Goal: Task Accomplishment & Management: Manage account settings

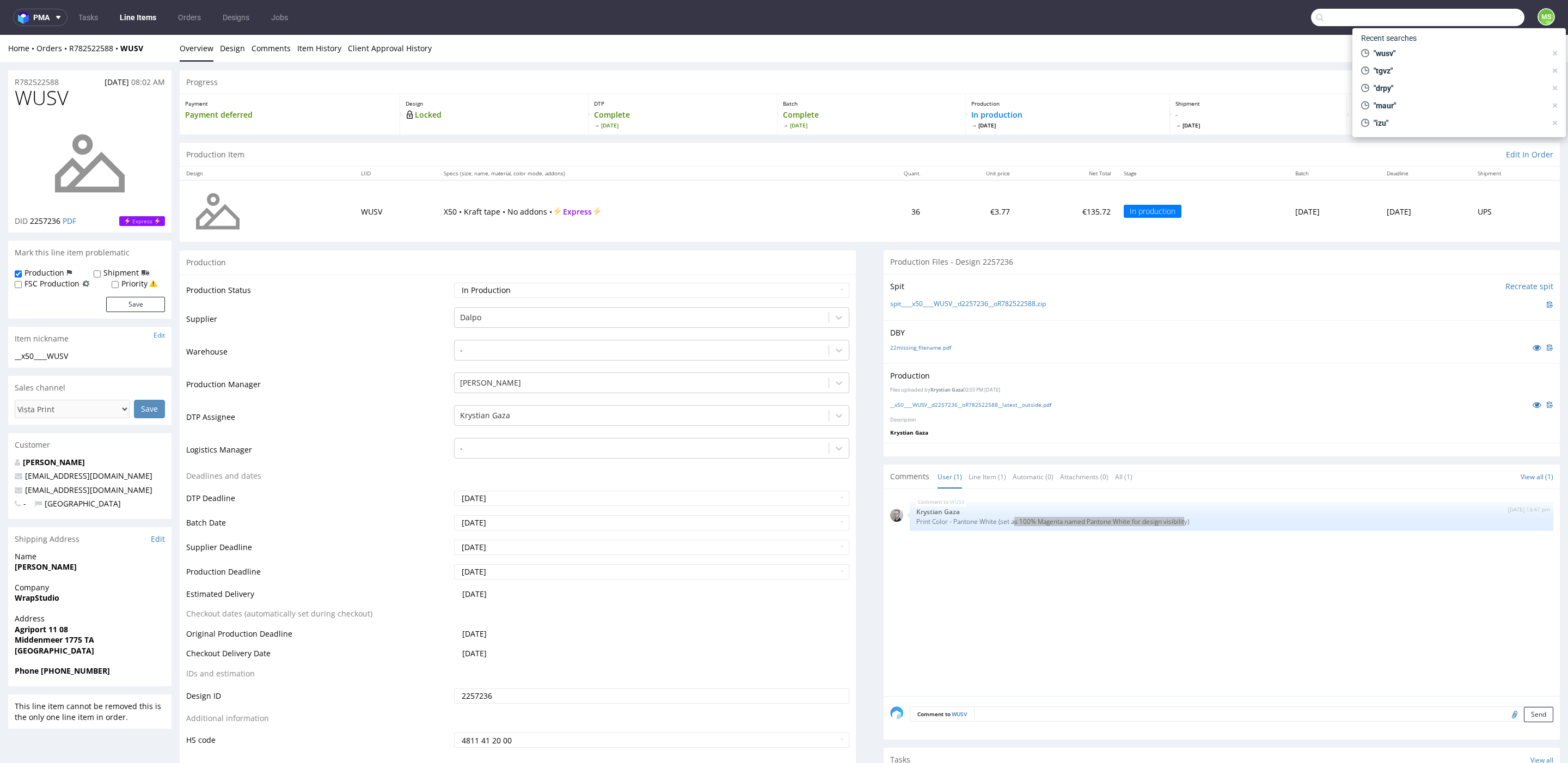
click at [1475, 23] on input "text" at bounding box center [1418, 17] width 214 height 18
type input "aahp"
drag, startPoint x: 1370, startPoint y: 57, endPoint x: 1370, endPoint y: 23, distance: 34.0
click at [1370, 57] on div "__300-ml____ AAHP" at bounding box center [1383, 58] width 55 height 10
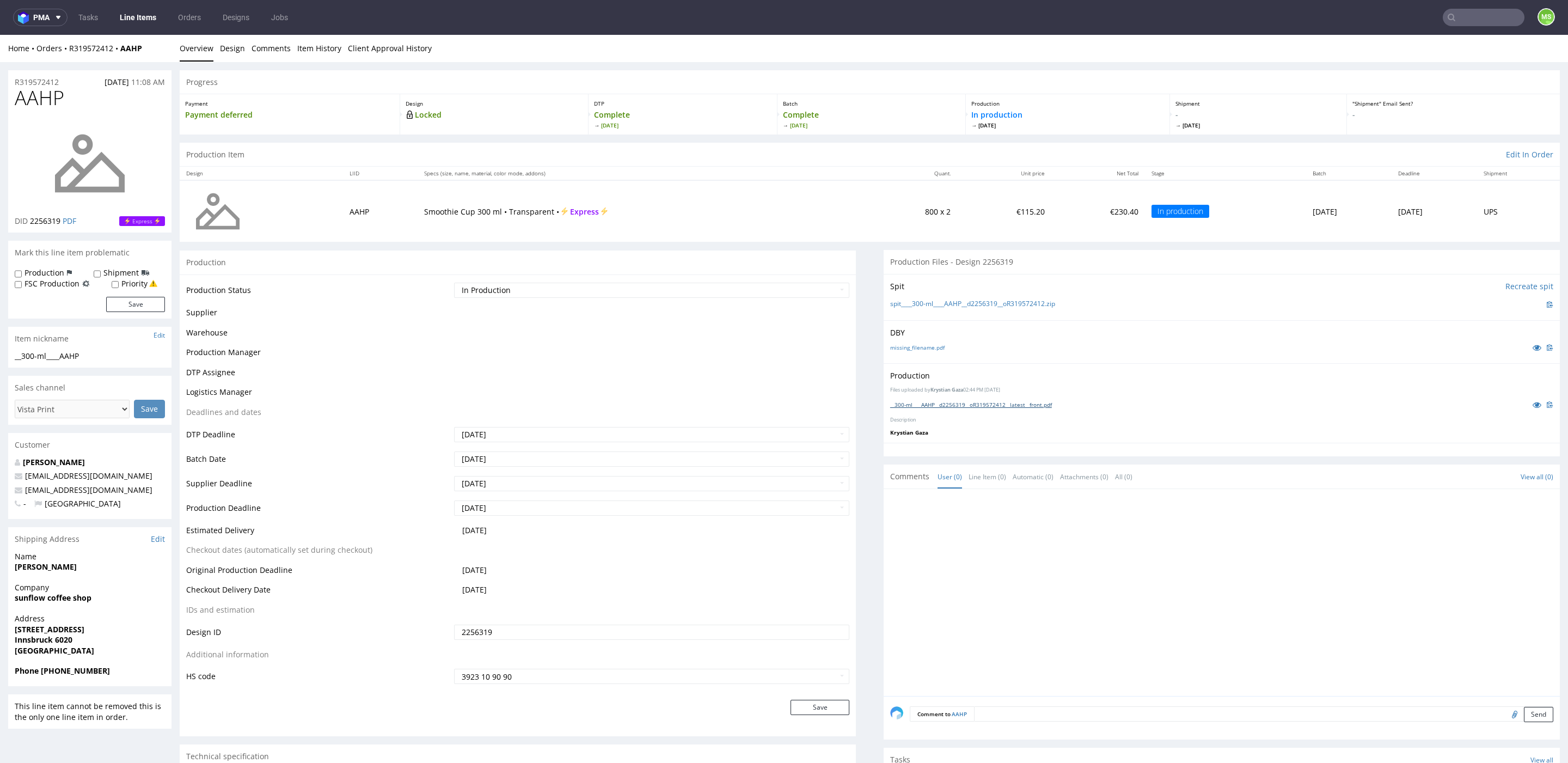
click at [1031, 404] on link "__300-ml____AAHP__d2256319__oR319572412__latest__front.pdf" at bounding box center [971, 404] width 162 height 8
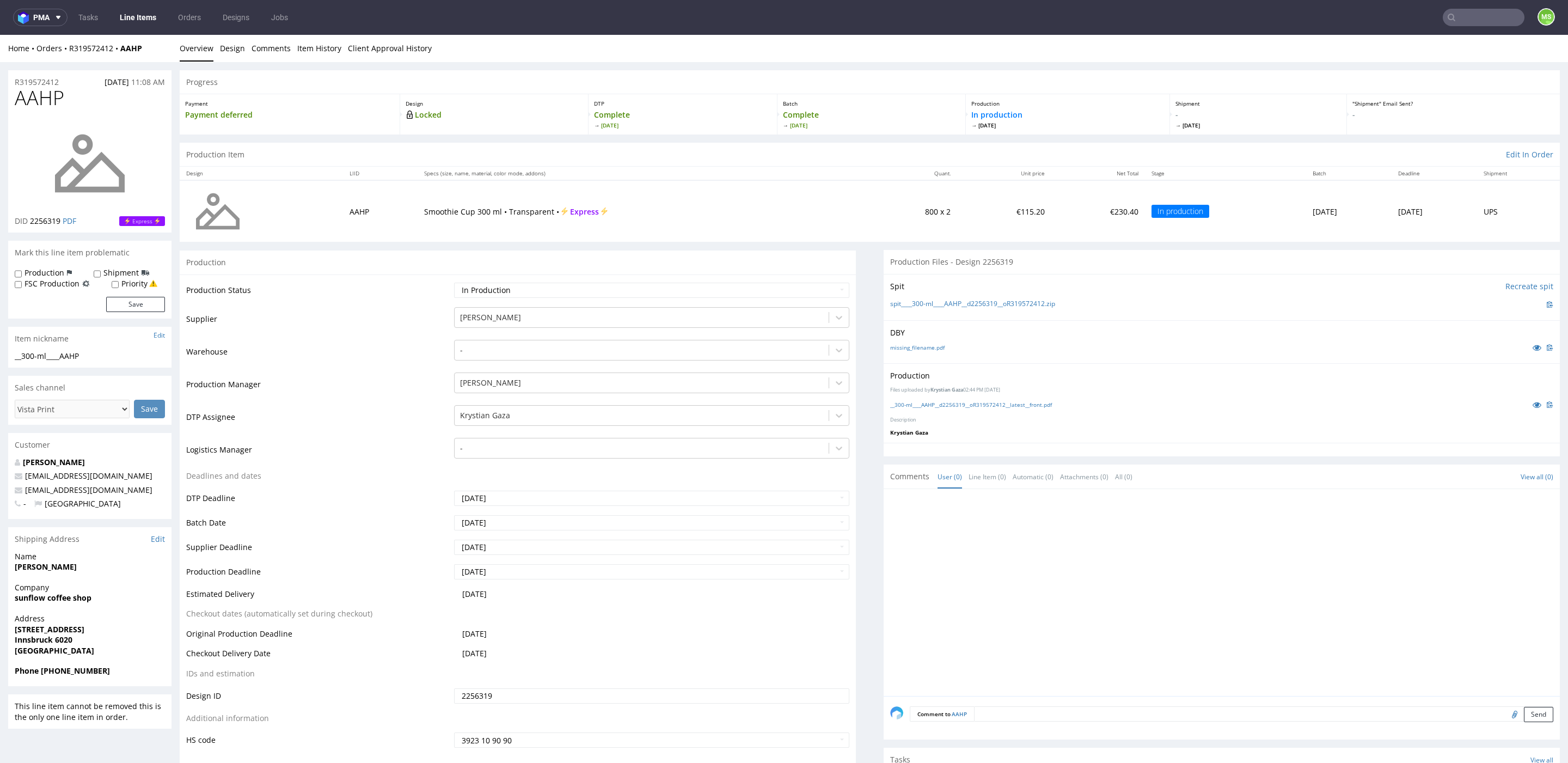
click at [147, 13] on link "Line Items" at bounding box center [138, 17] width 49 height 18
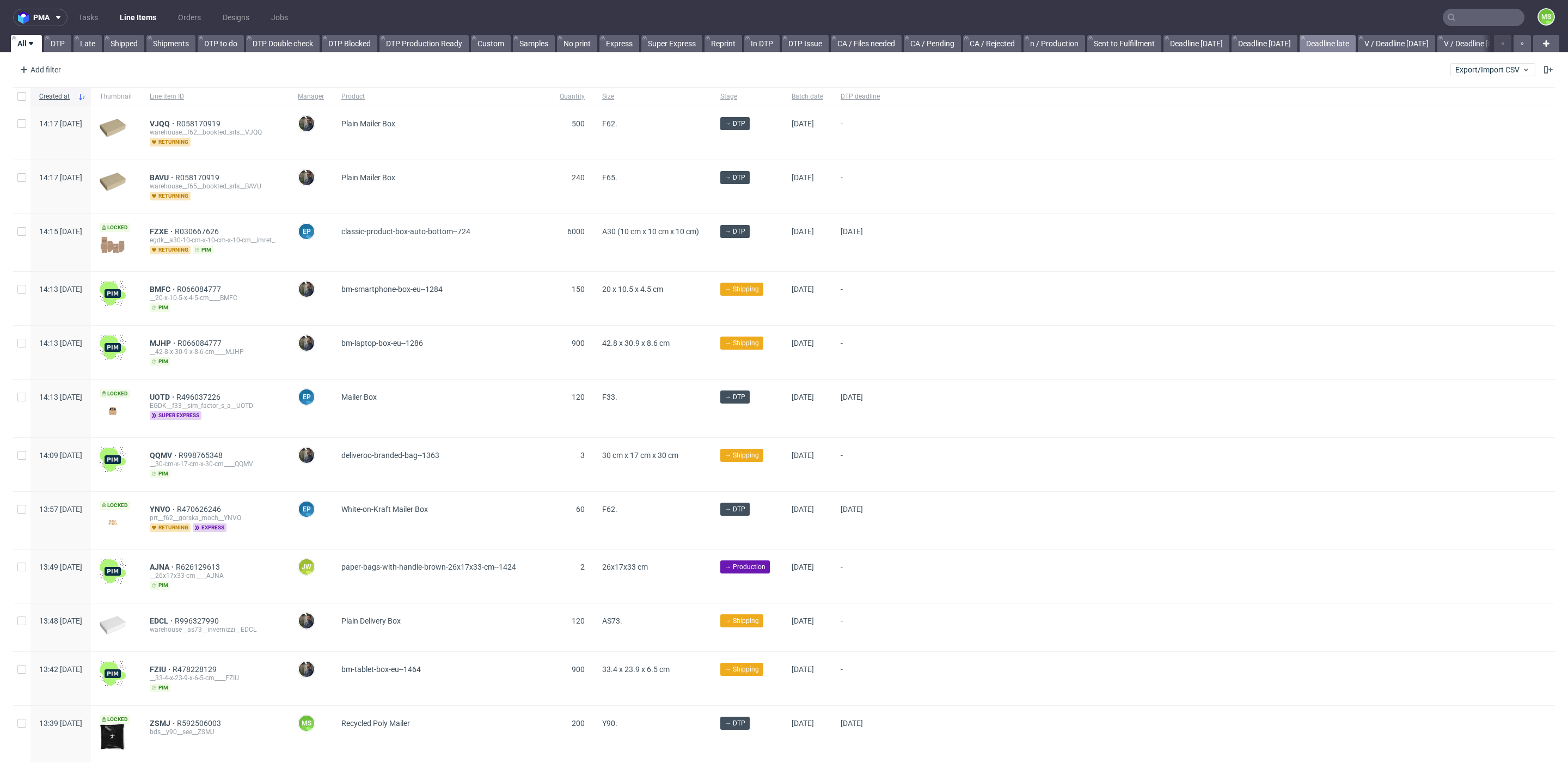
drag, startPoint x: 1346, startPoint y: 43, endPoint x: 1340, endPoint y: 47, distance: 7.2
click at [1346, 43] on link "Deadline late" at bounding box center [1328, 43] width 56 height 18
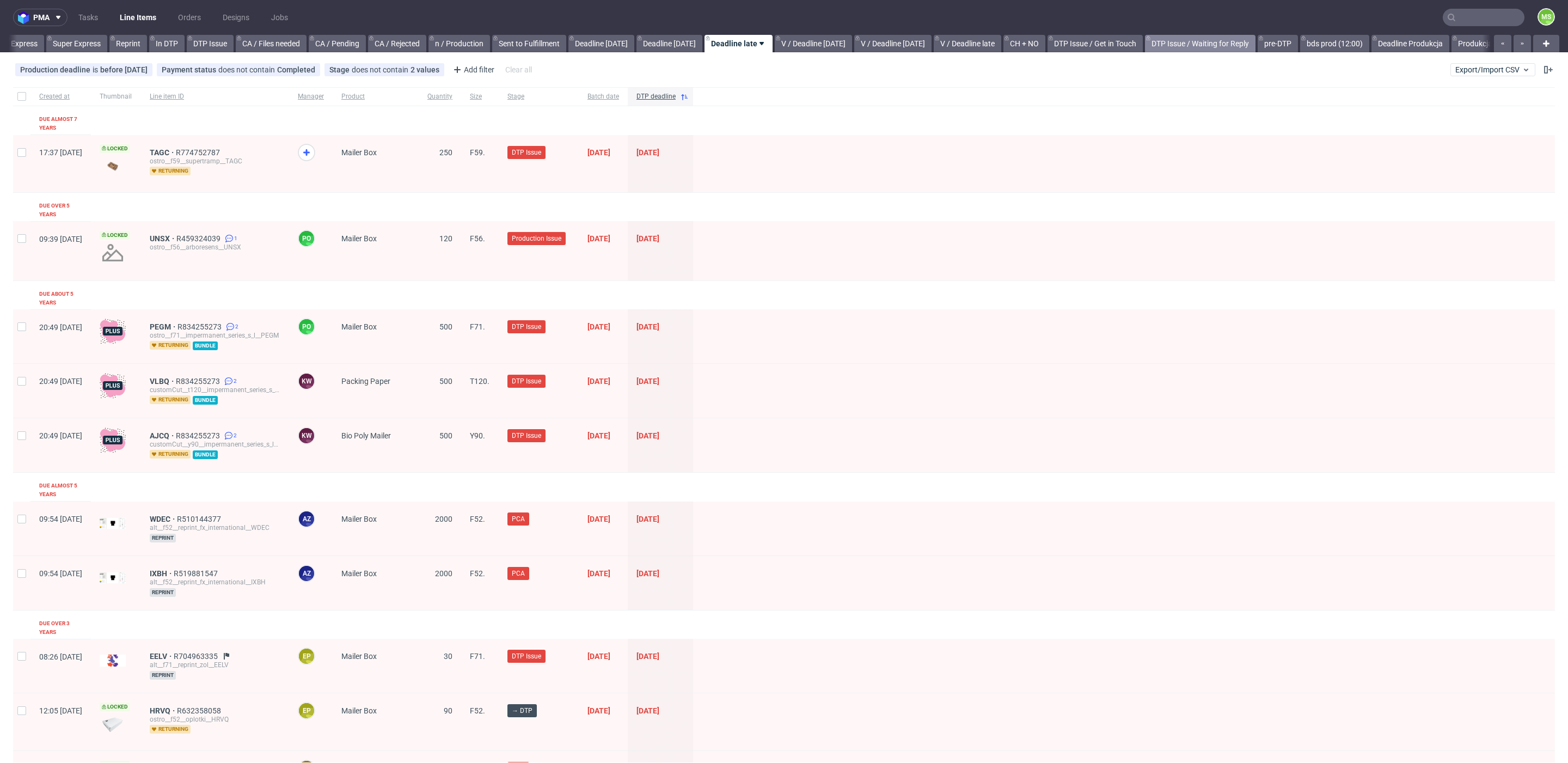
scroll to position [0, 596]
click at [1323, 40] on link "bds prod (12:00)" at bounding box center [1325, 43] width 69 height 18
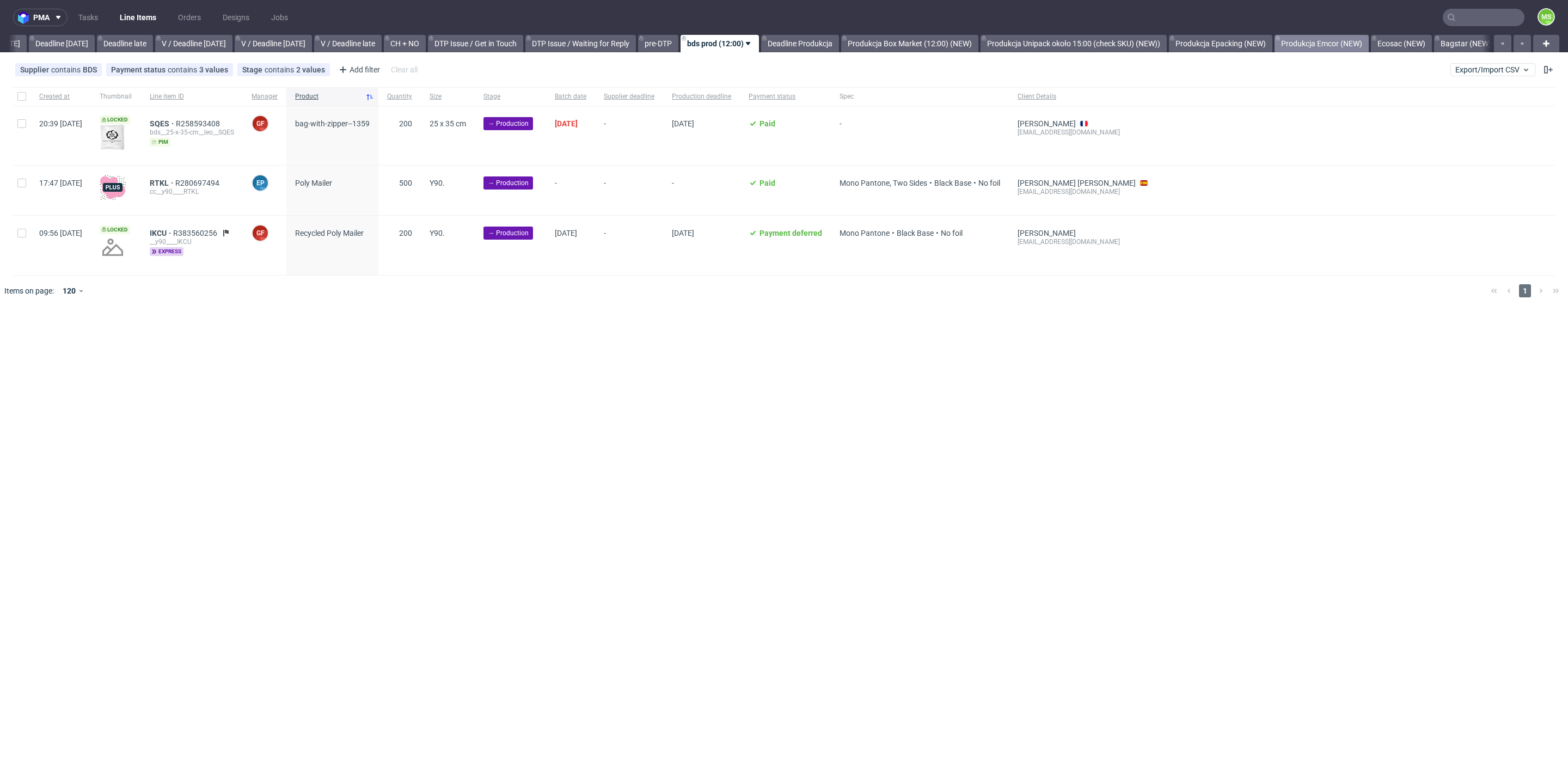
click at [1345, 39] on link "Produkcja Emcor (NEW)" at bounding box center [1321, 43] width 94 height 18
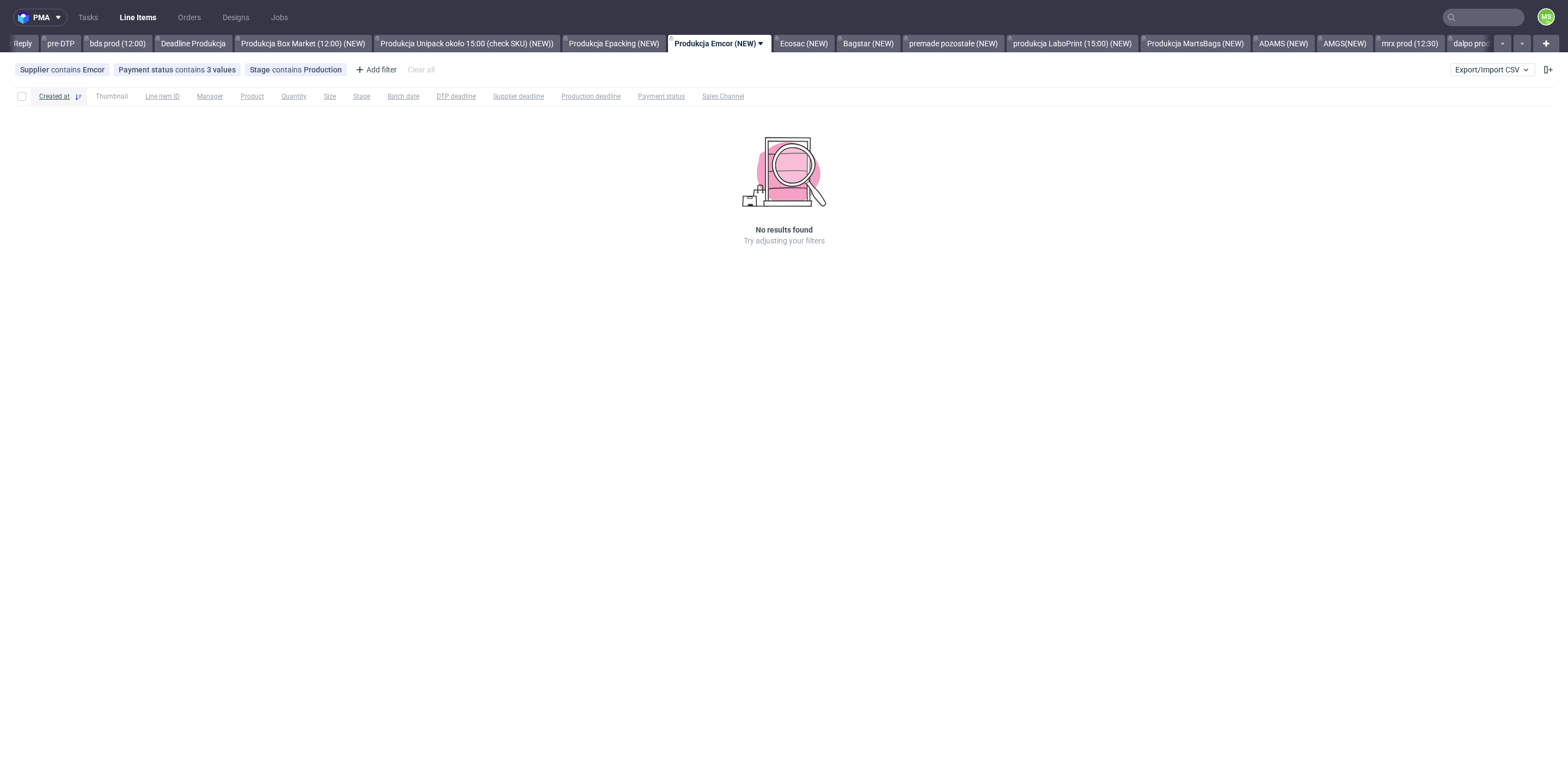
scroll to position [0, 1792]
click at [446, 43] on link "Produkcja Unipack około 15:00 (check SKU) (NEW))" at bounding box center [466, 43] width 186 height 18
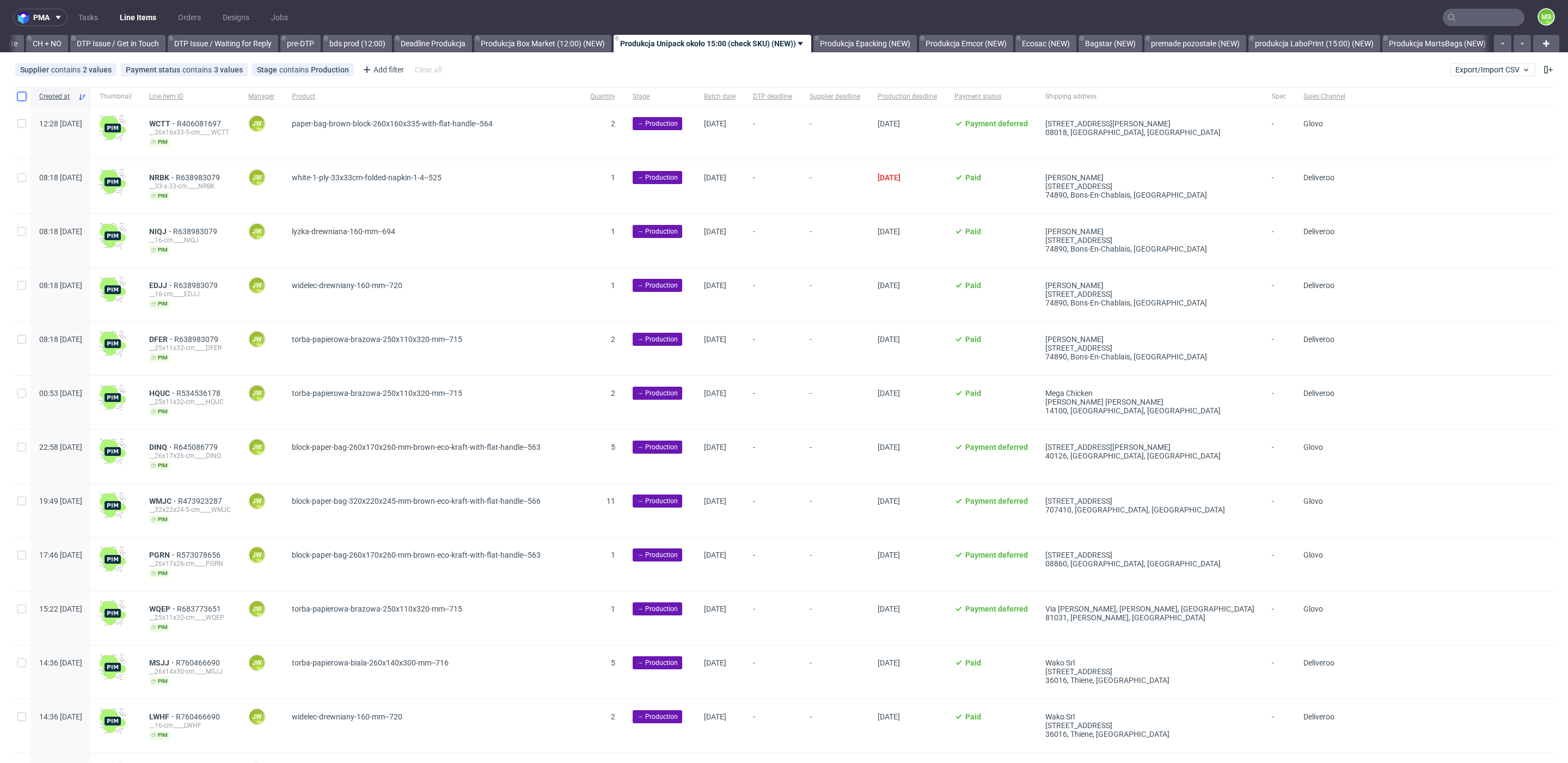
click at [23, 96] on input "checkbox" at bounding box center [22, 96] width 9 height 9
checkbox input "true"
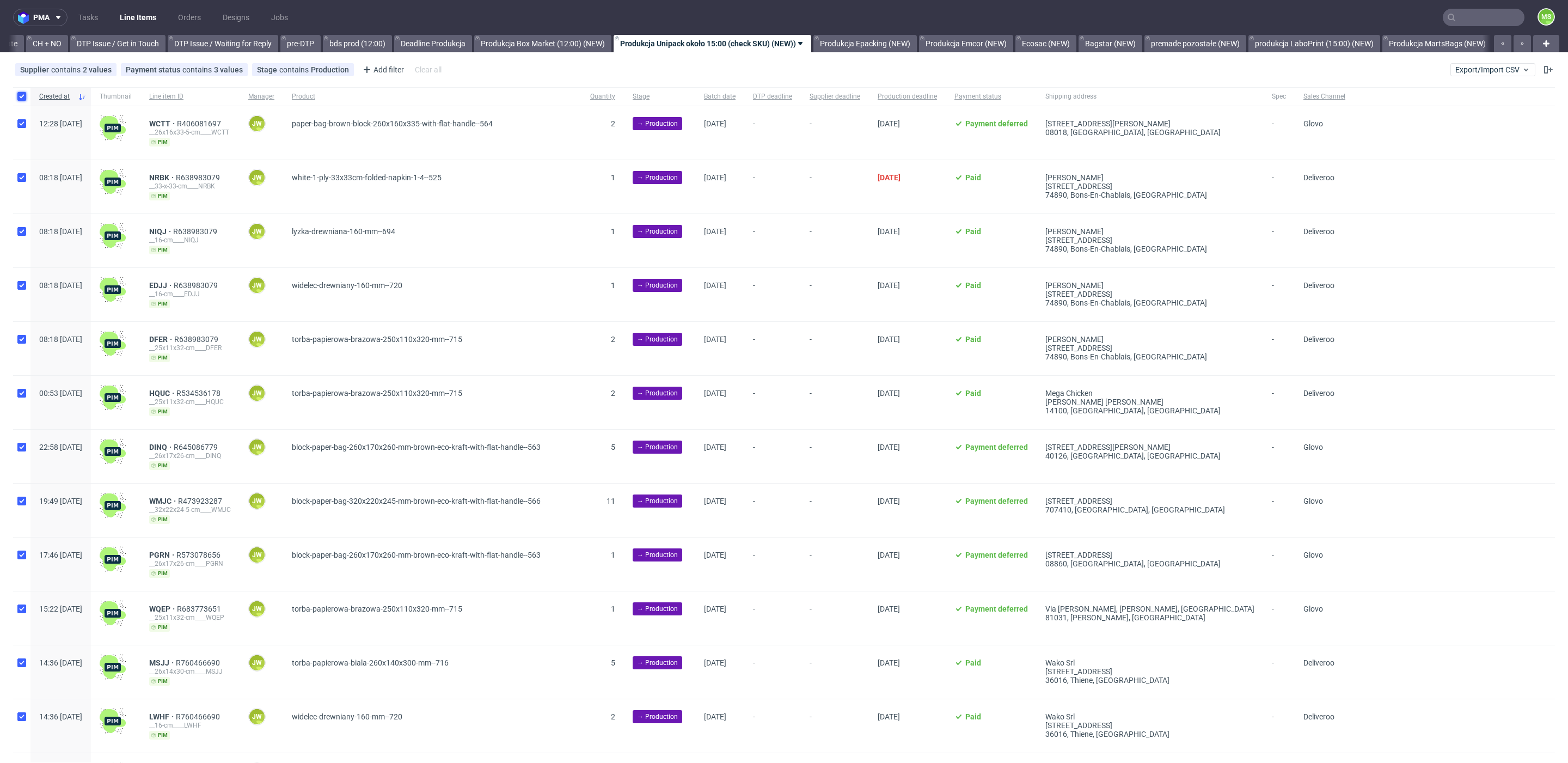
checkbox input "true"
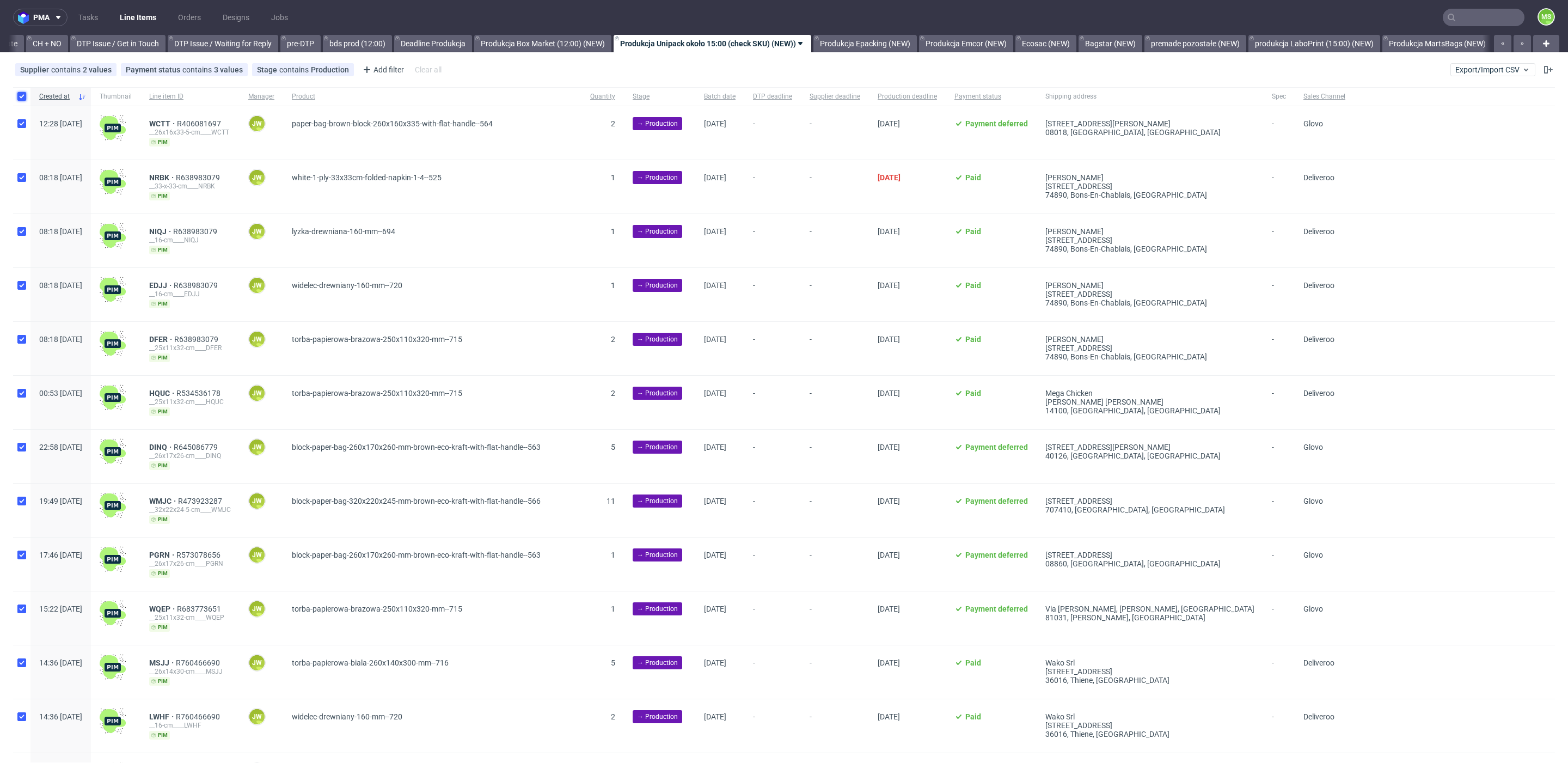
checkbox input "true"
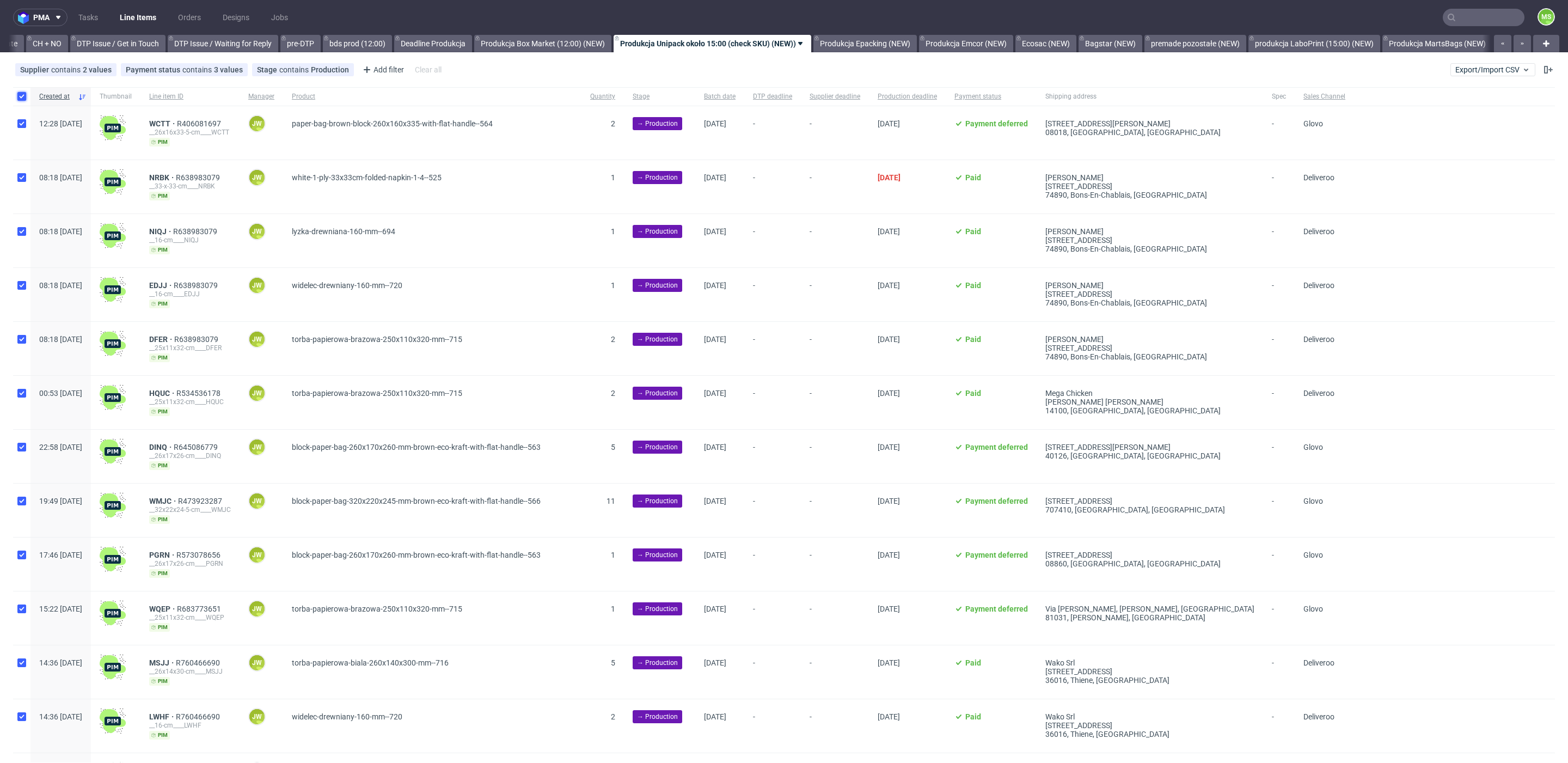
checkbox input "true"
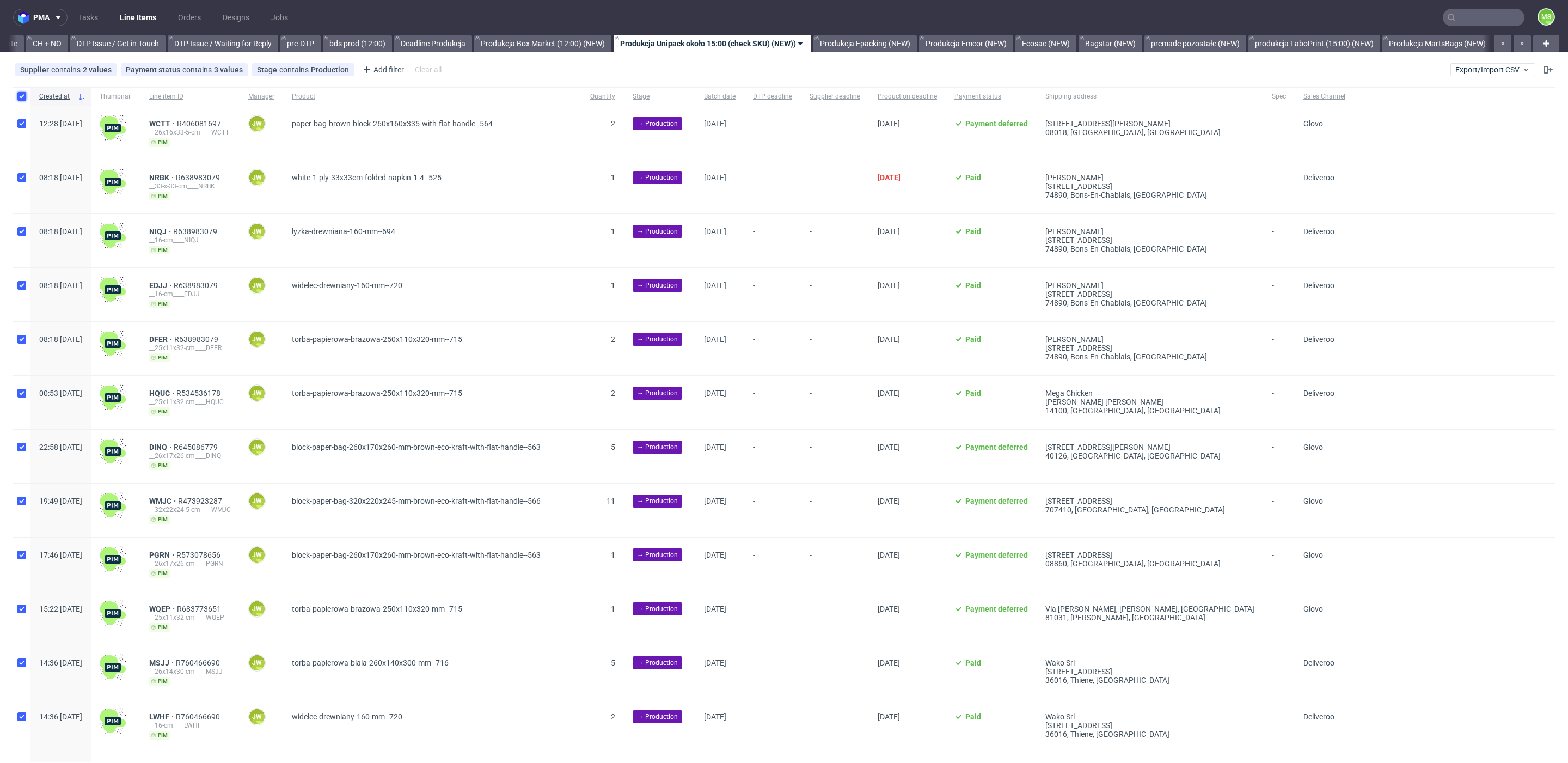
checkbox input "true"
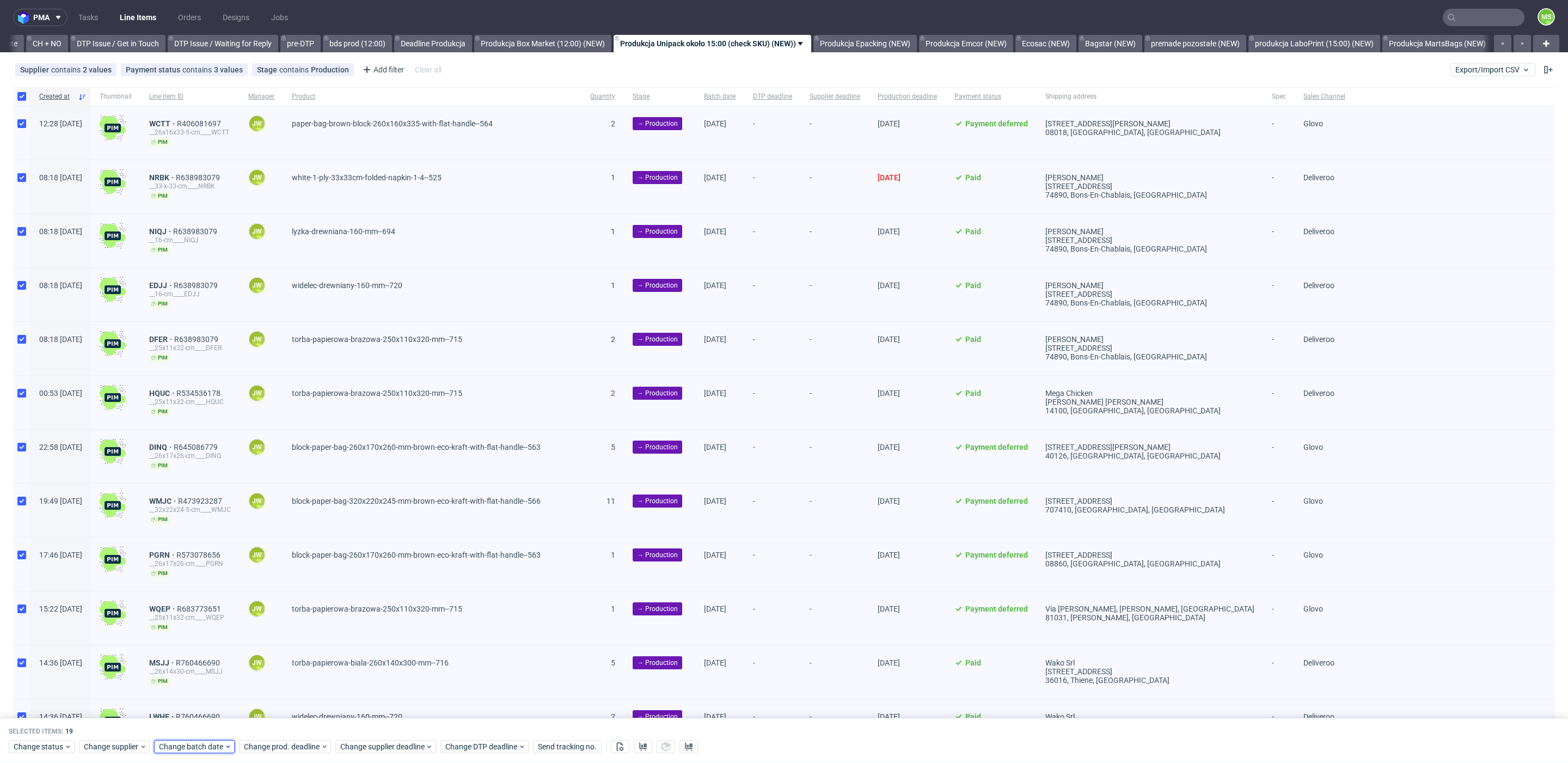
click at [207, 748] on span "Change batch date" at bounding box center [191, 747] width 65 height 11
drag, startPoint x: 207, startPoint y: 748, endPoint x: 209, endPoint y: 739, distance: 9.2
click at [207, 748] on span "Change batch date" at bounding box center [191, 747] width 65 height 11
click at [198, 747] on span "Change batch date" at bounding box center [191, 747] width 65 height 11
click at [231, 636] on button "10" at bounding box center [228, 630] width 17 height 18
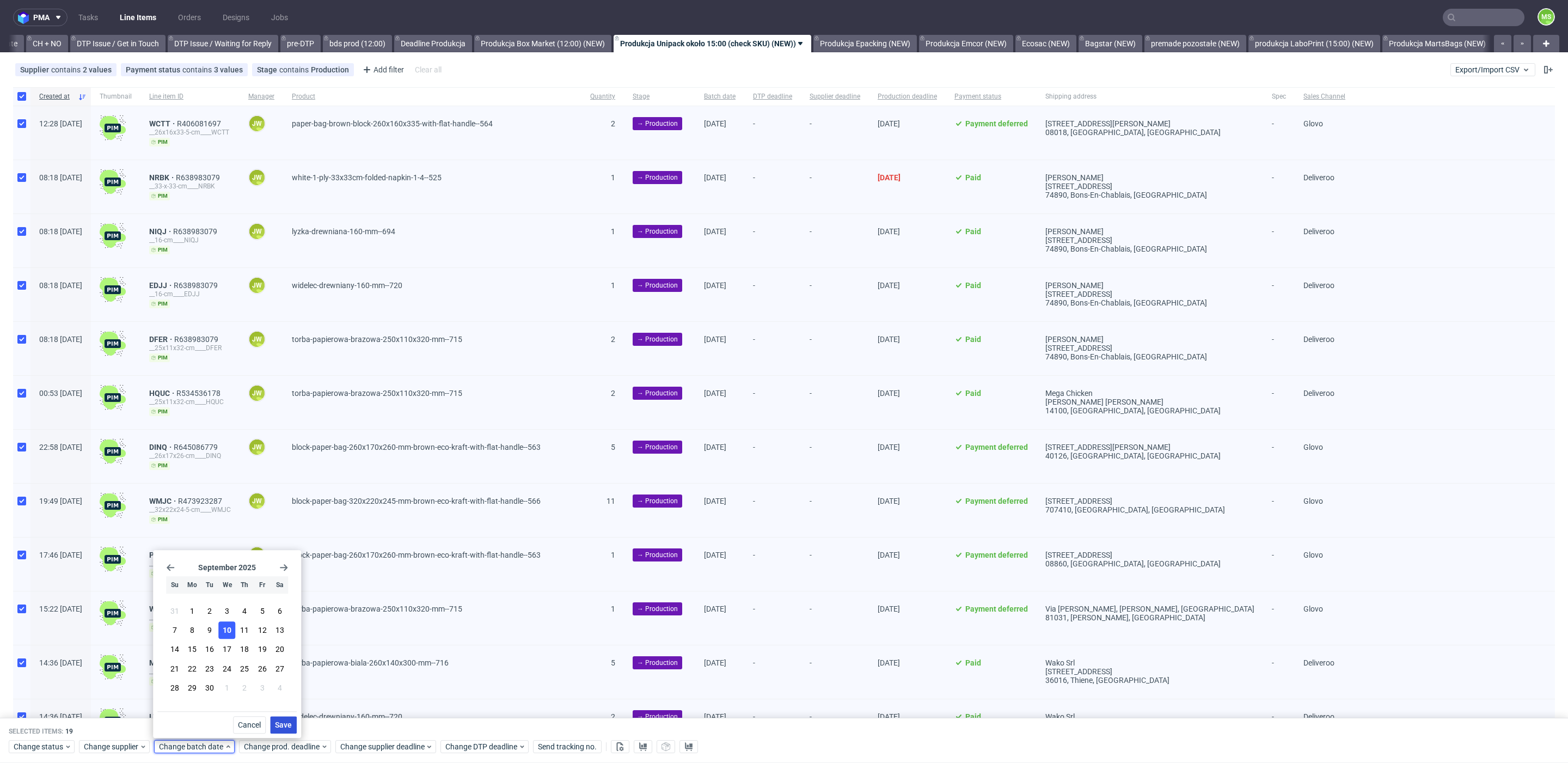
click at [281, 730] on button "Save" at bounding box center [284, 725] width 27 height 18
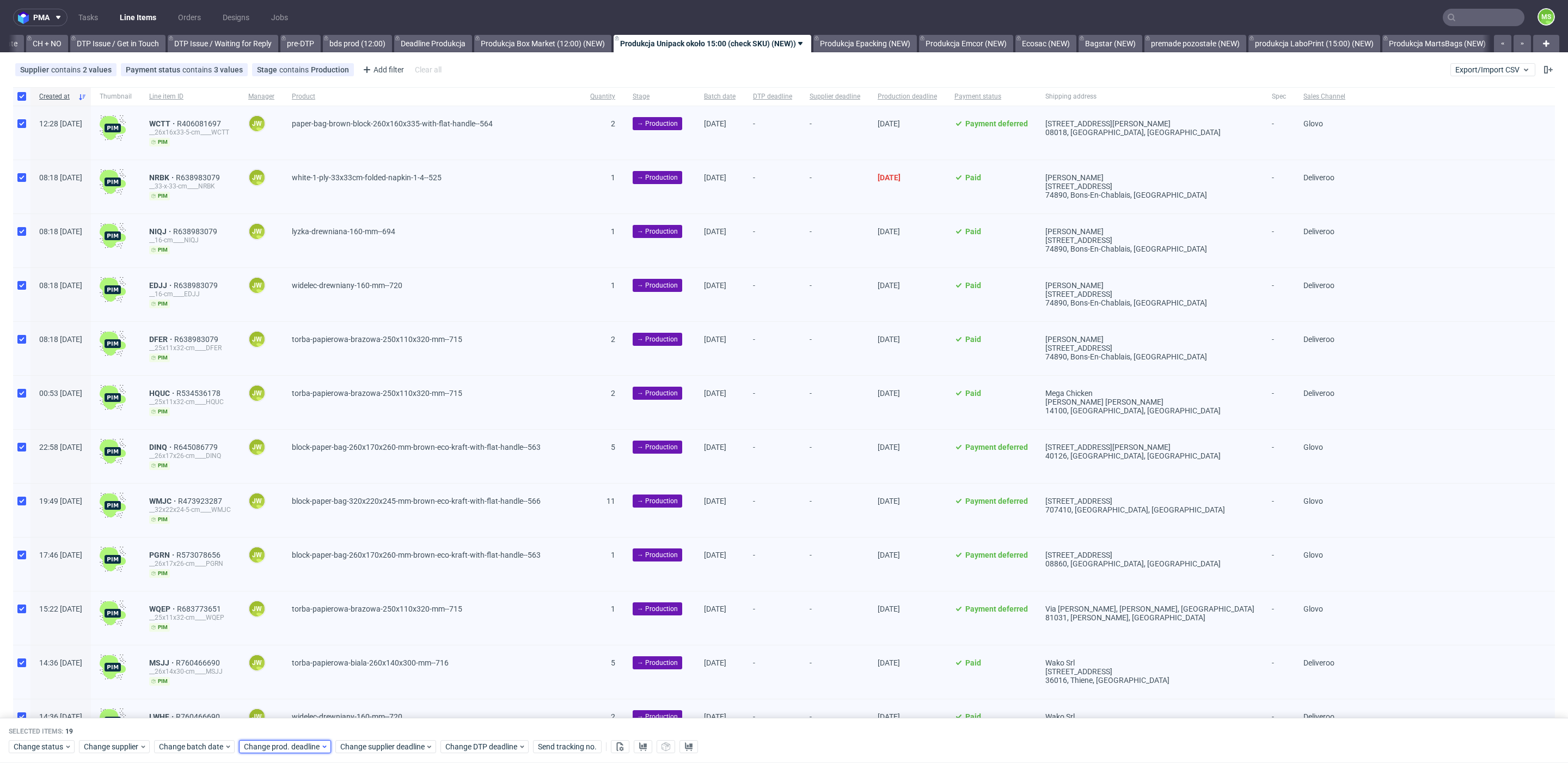
drag, startPoint x: 285, startPoint y: 749, endPoint x: 287, endPoint y: 742, distance: 7.3
click at [286, 745] on span "Change prod. deadline" at bounding box center [282, 747] width 77 height 11
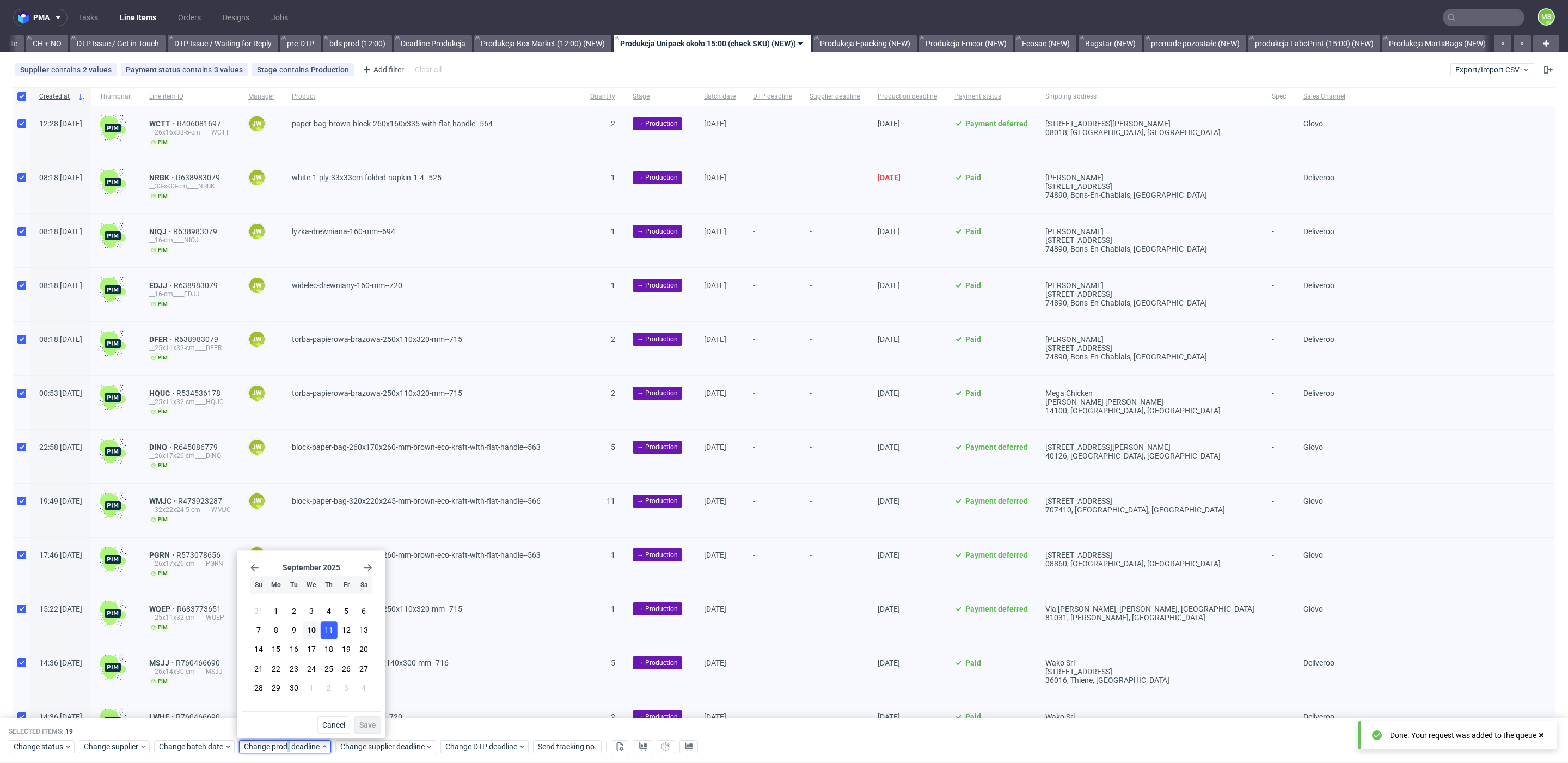
click at [324, 636] on button "11" at bounding box center [329, 630] width 17 height 18
click at [371, 728] on span "Save" at bounding box center [368, 725] width 17 height 8
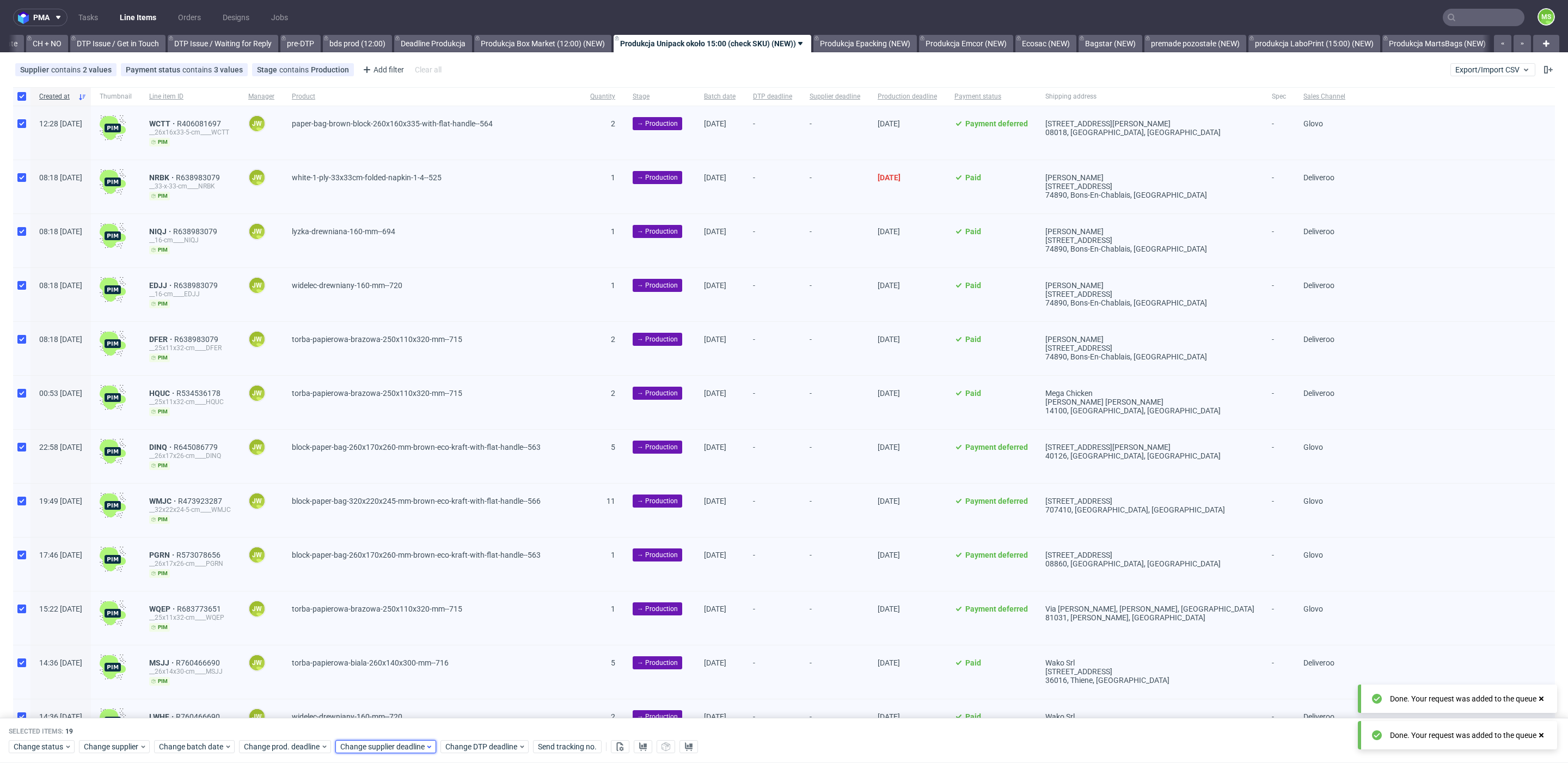
drag, startPoint x: 373, startPoint y: 751, endPoint x: 377, endPoint y: 742, distance: 9.8
click at [374, 751] on span "Change supplier deadline" at bounding box center [383, 747] width 85 height 11
click at [423, 629] on span "11" at bounding box center [425, 630] width 9 height 11
click at [469, 730] on button "Save" at bounding box center [464, 725] width 27 height 18
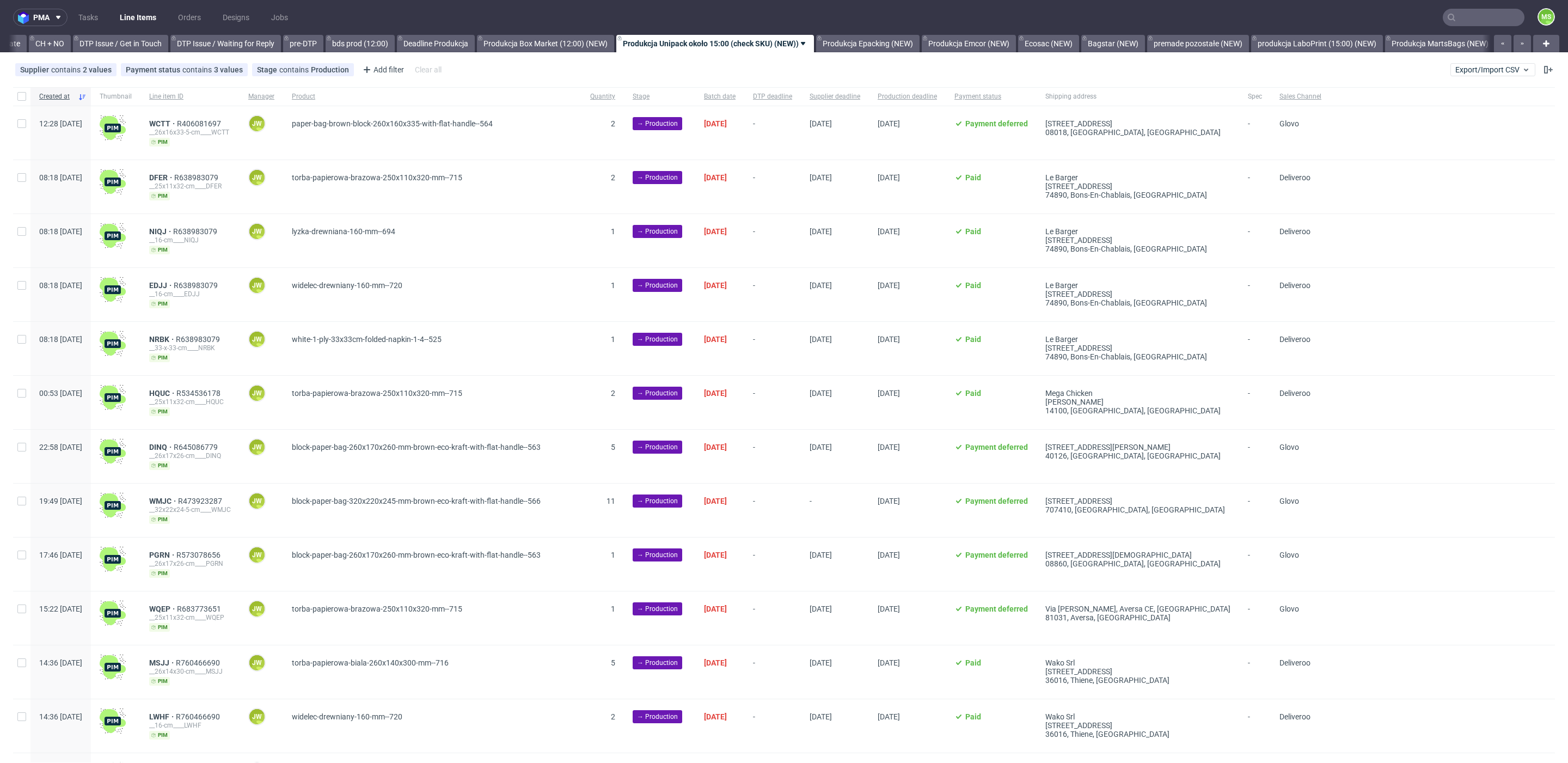
scroll to position [0, 1550]
click at [24, 98] on input "checkbox" at bounding box center [22, 96] width 9 height 9
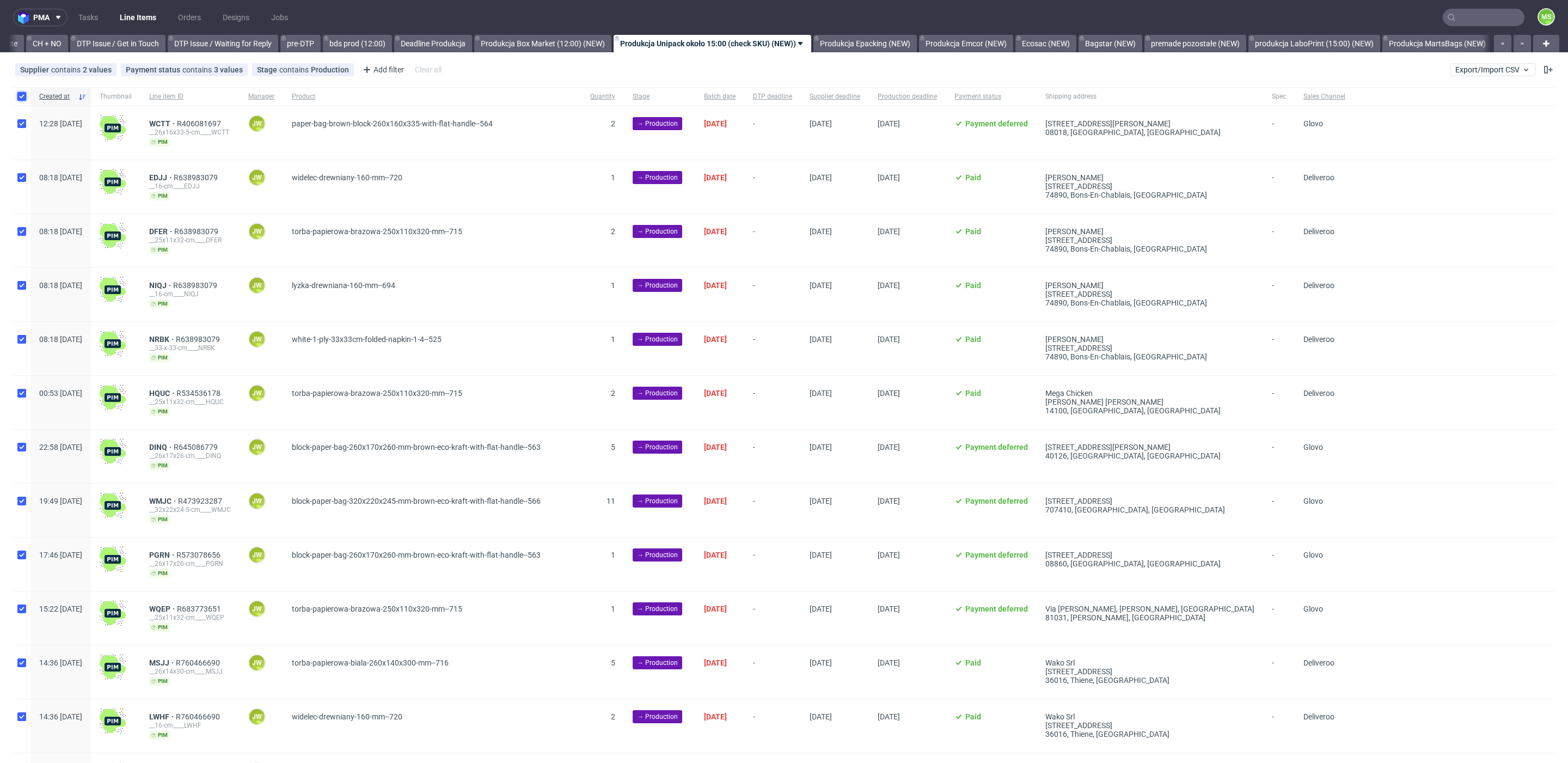
checkbox input "true"
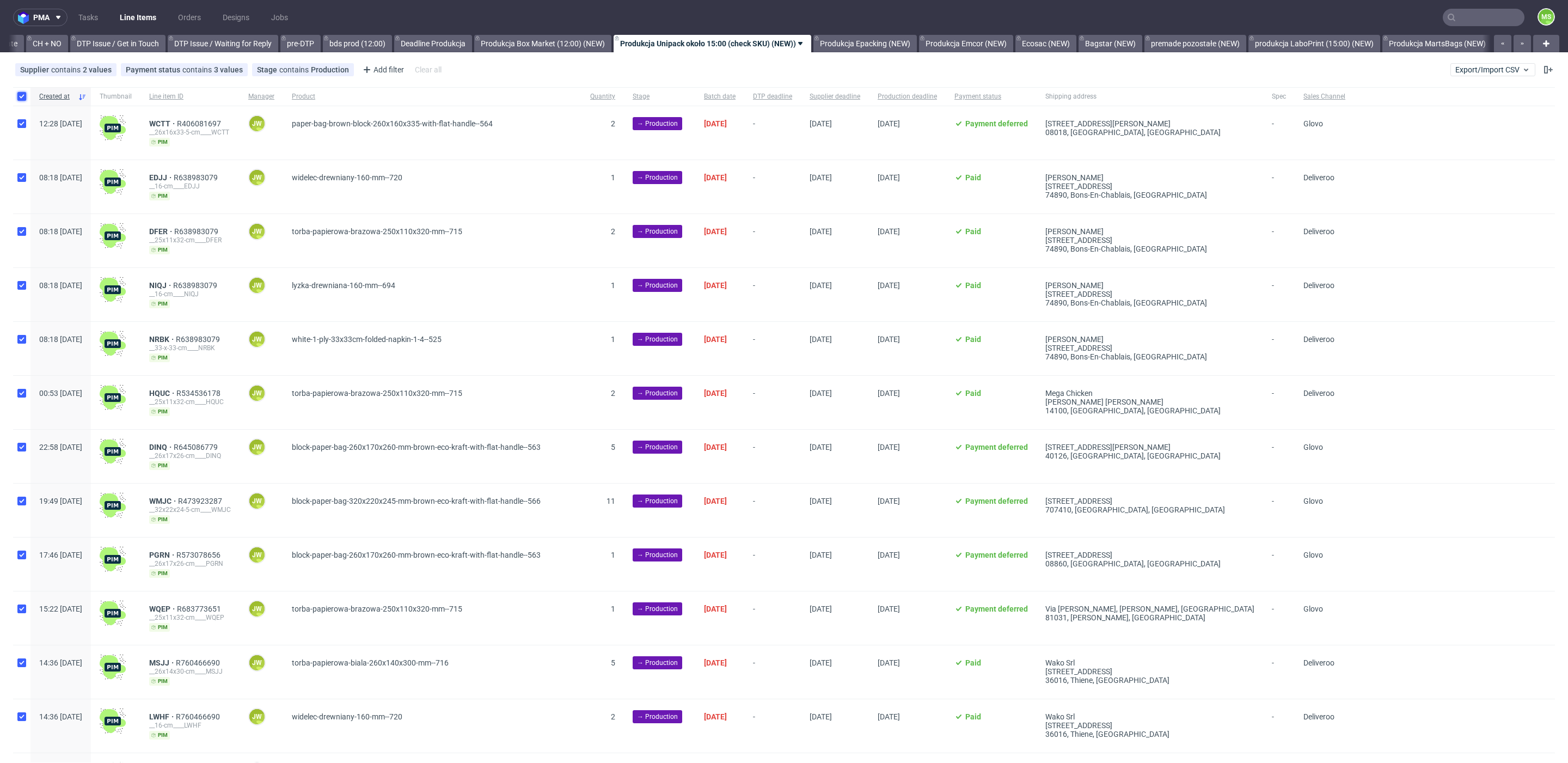
checkbox input "true"
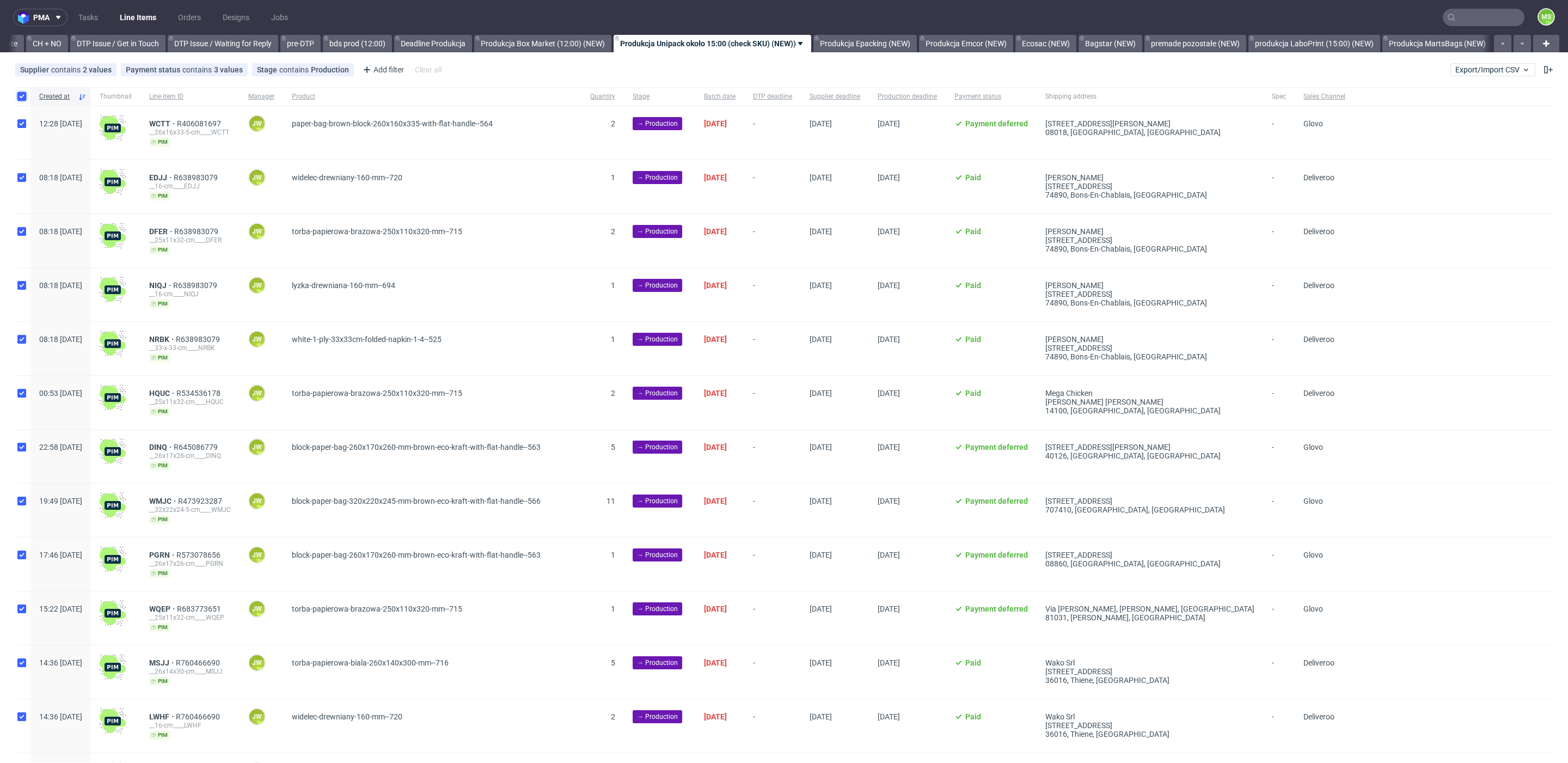
checkbox input "true"
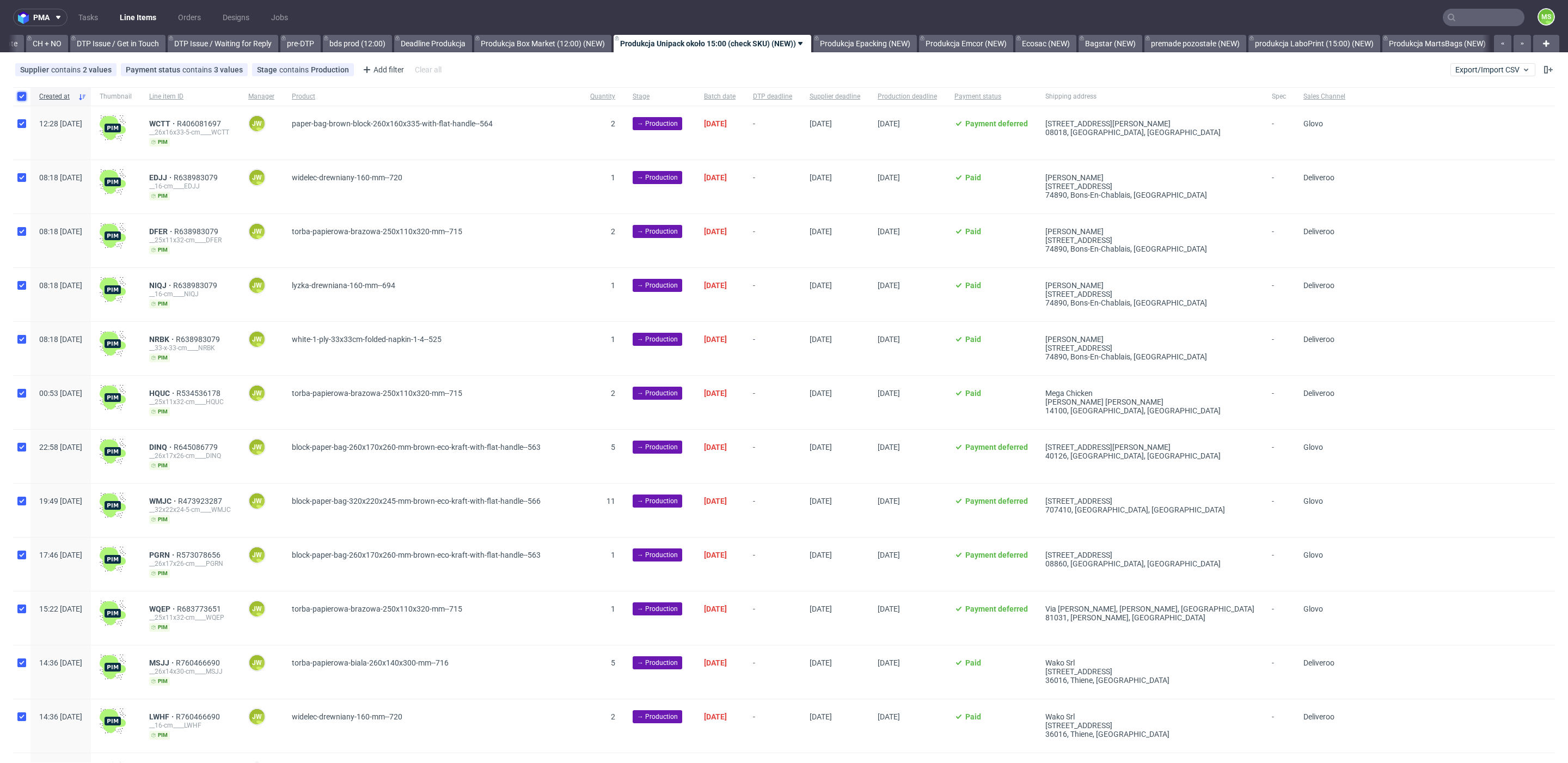
checkbox input "true"
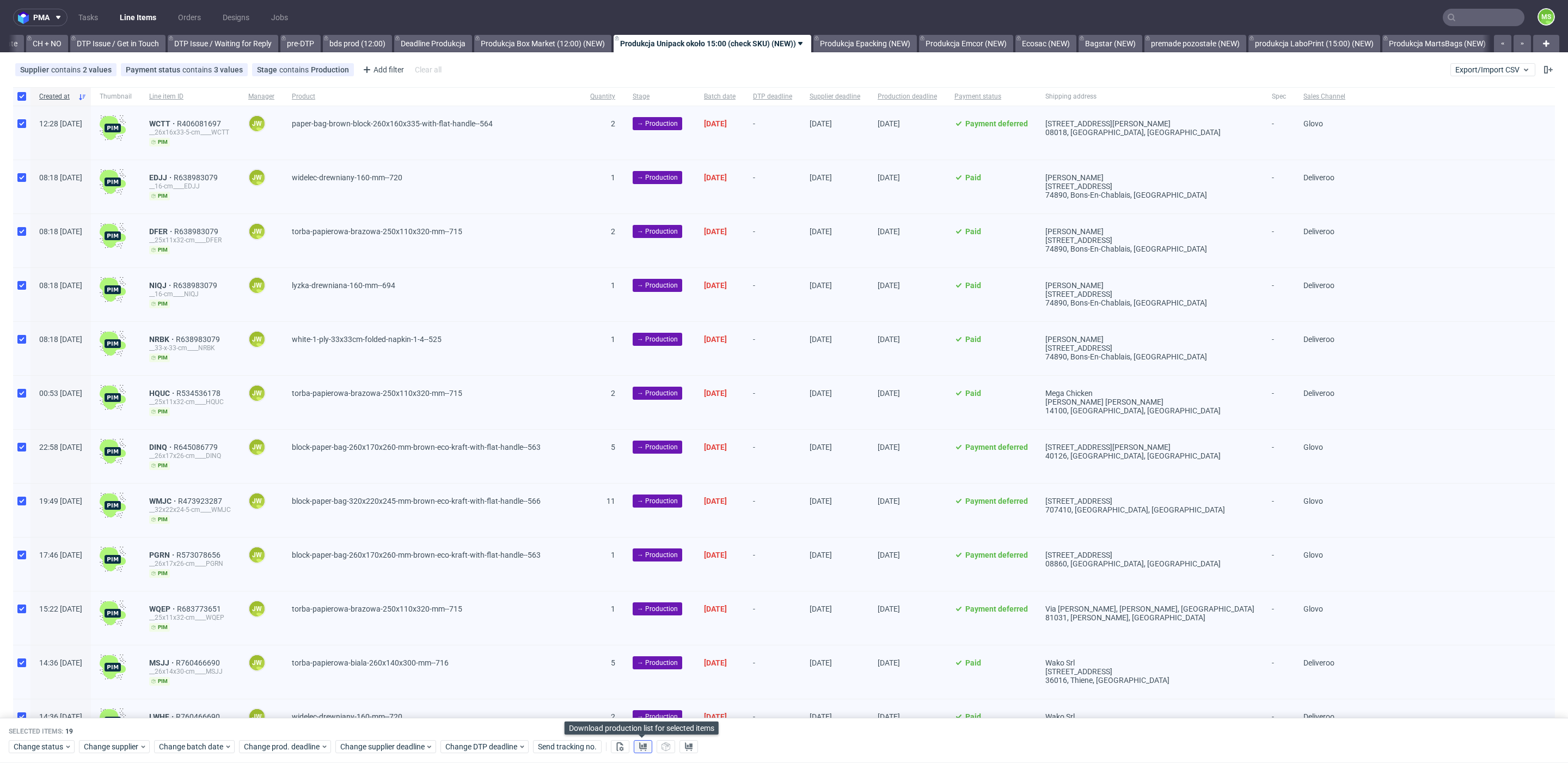
click at [643, 740] on button at bounding box center [643, 747] width 18 height 13
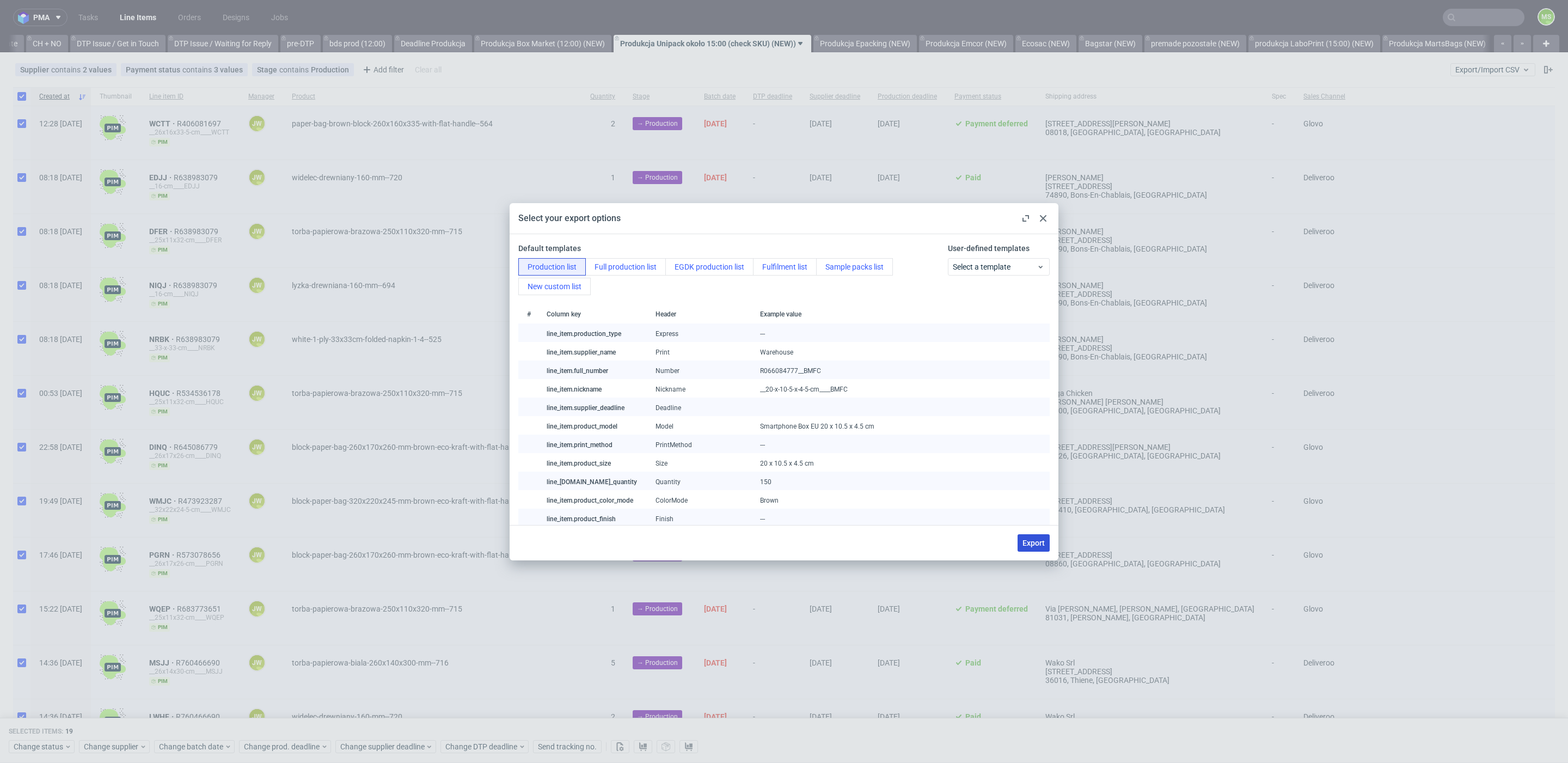
click at [1028, 537] on button "Export" at bounding box center [1034, 543] width 32 height 18
checkbox input "false"
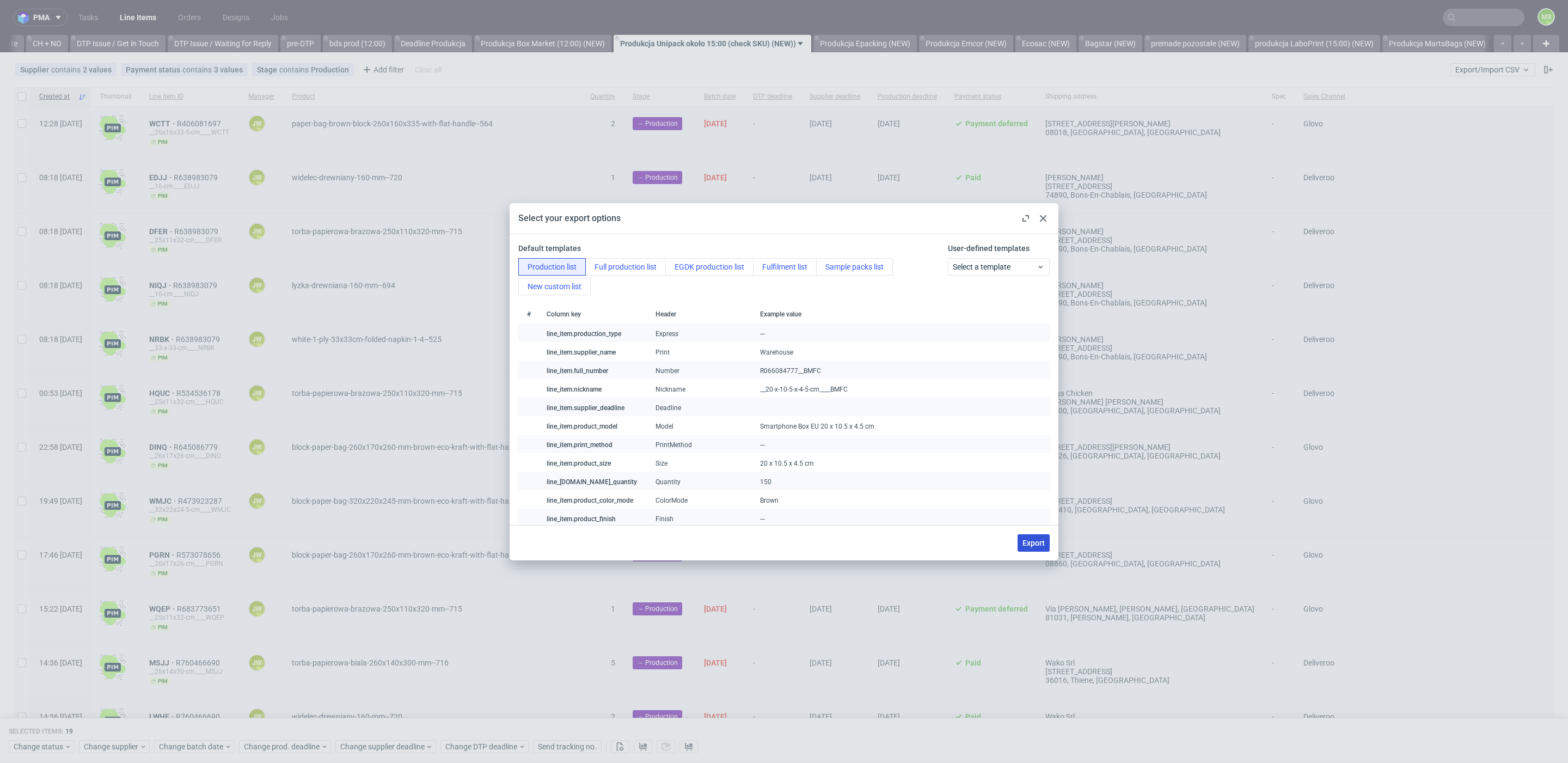
checkbox input "false"
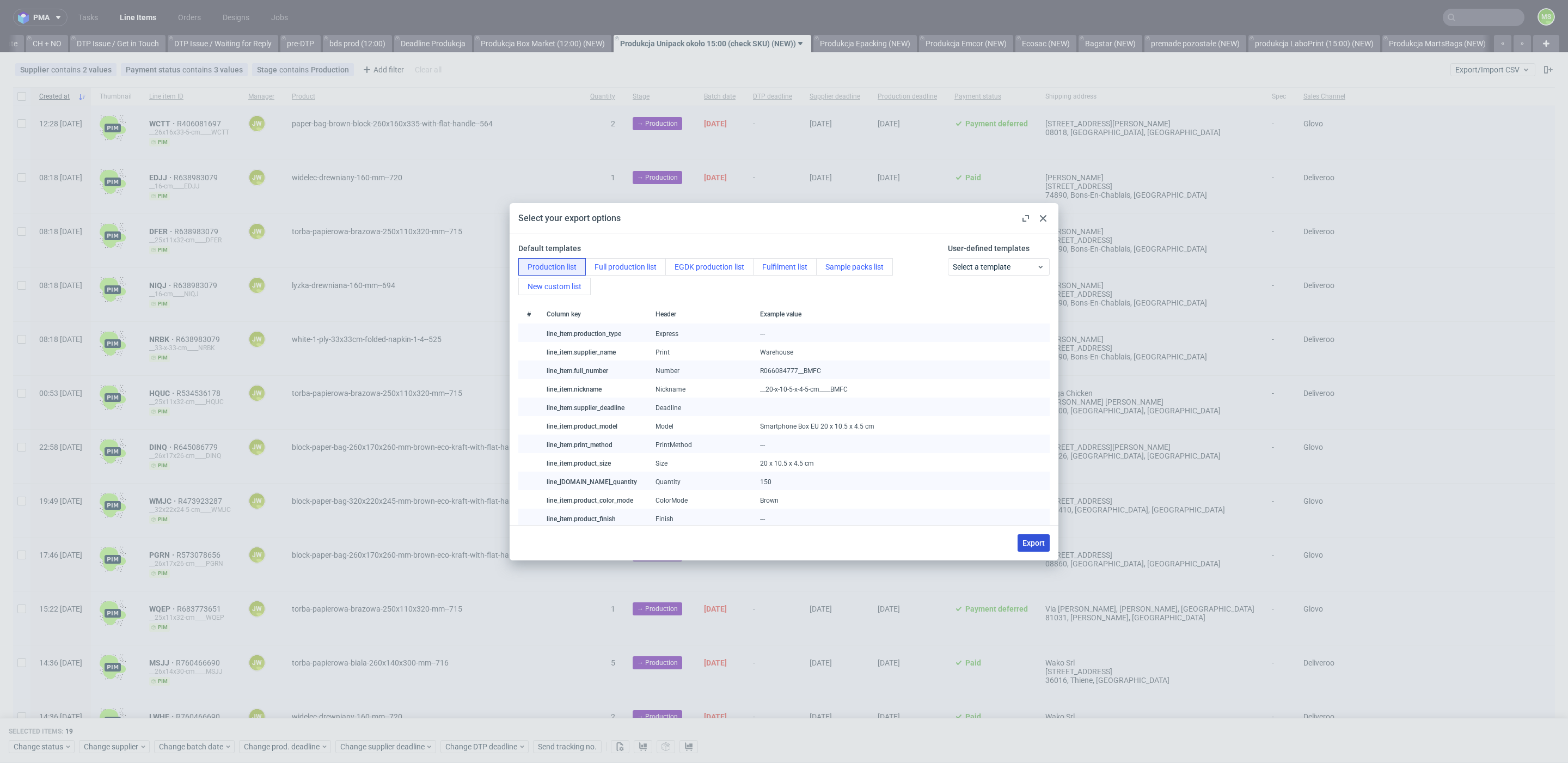
checkbox input "false"
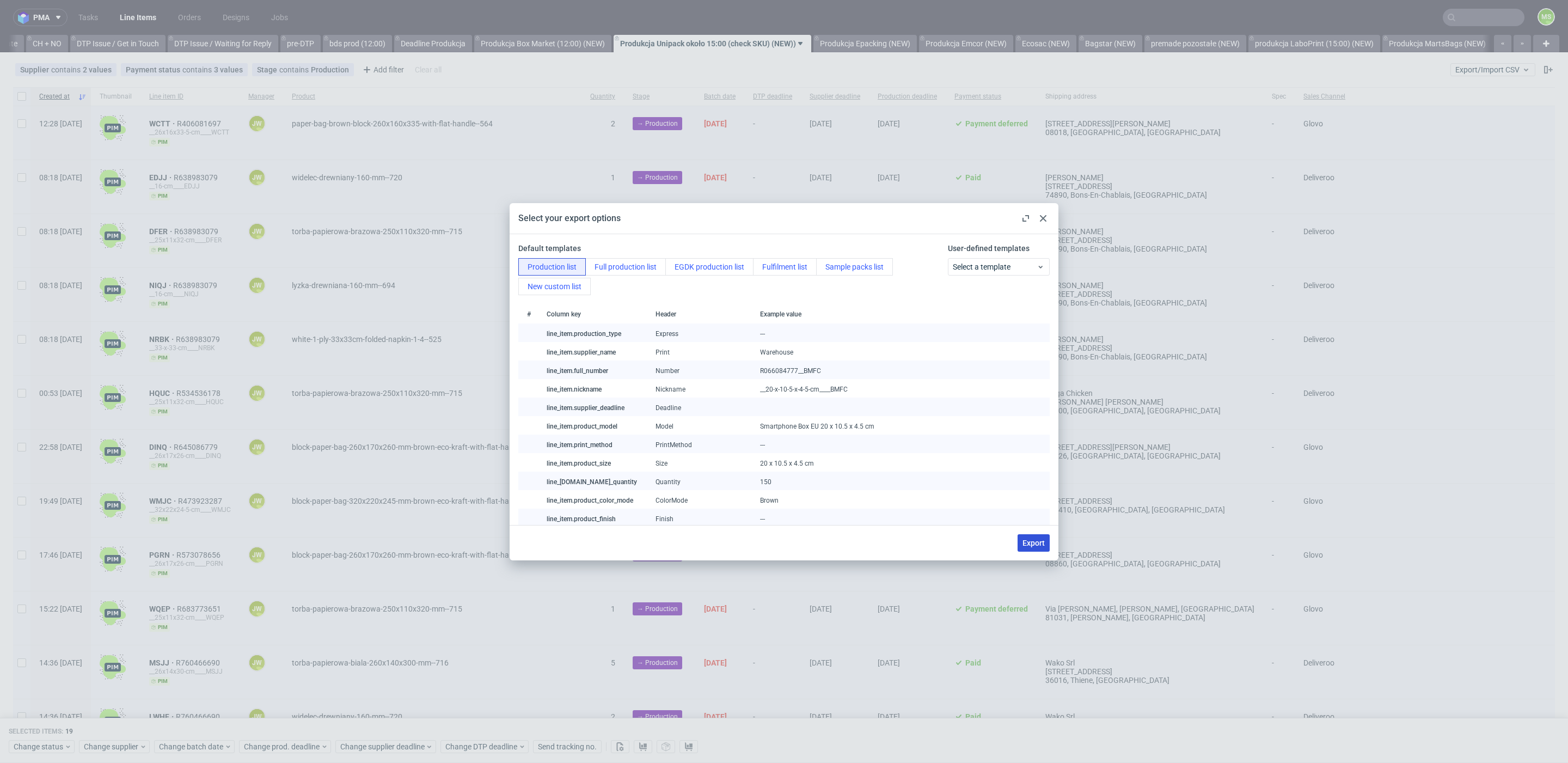
checkbox input "false"
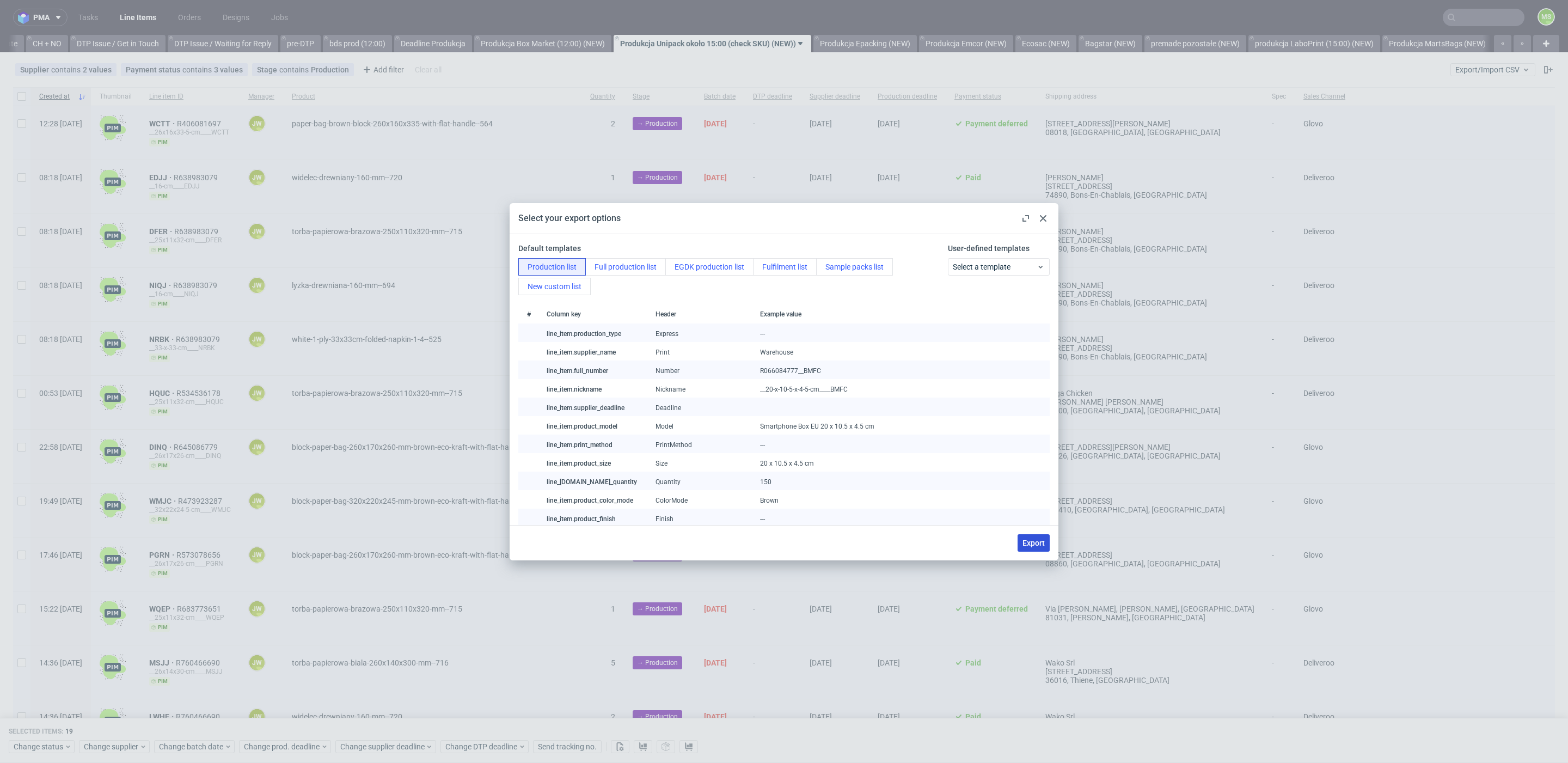
checkbox input "false"
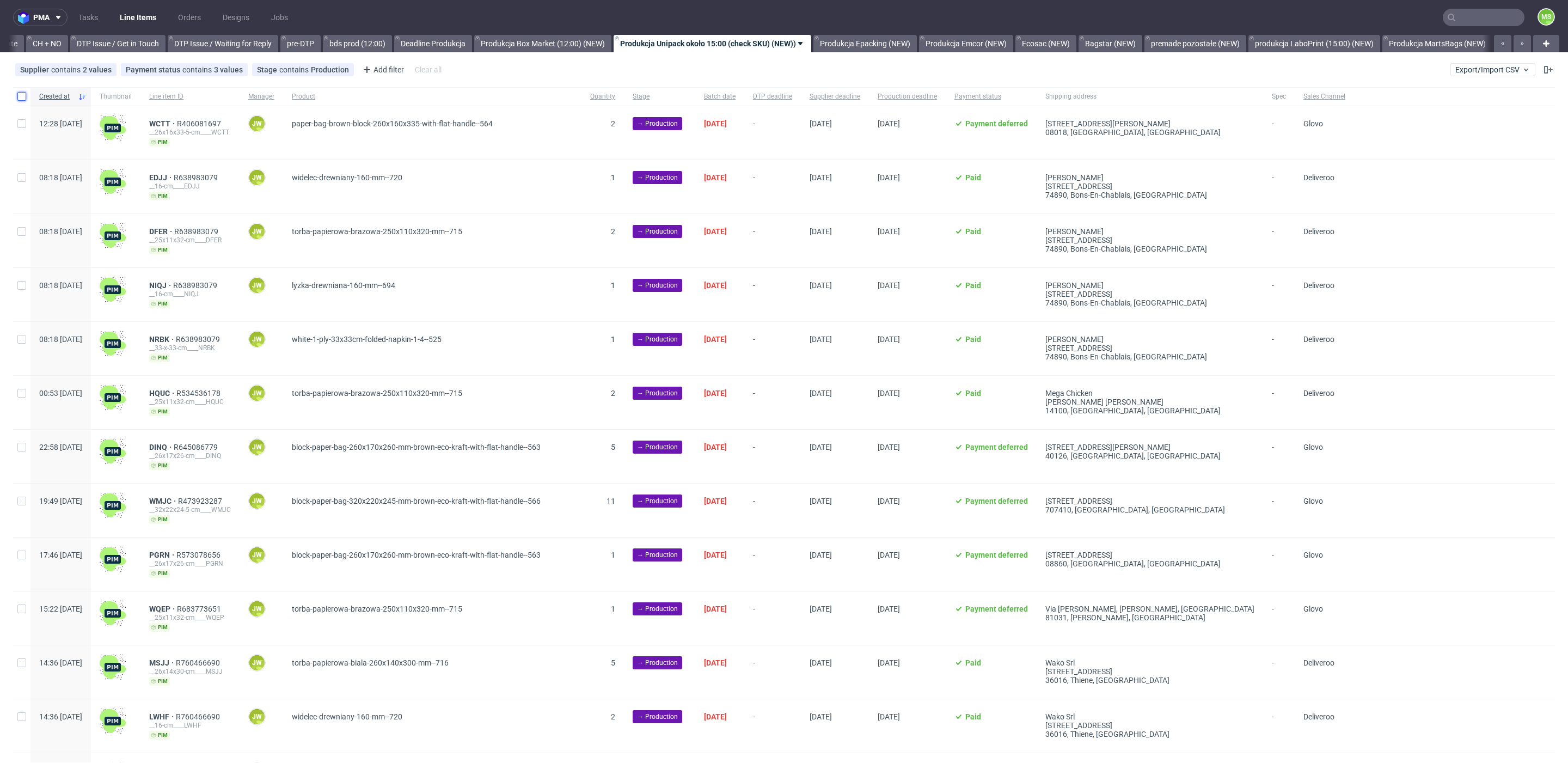
click at [26, 97] on input "checkbox" at bounding box center [22, 96] width 9 height 9
checkbox input "true"
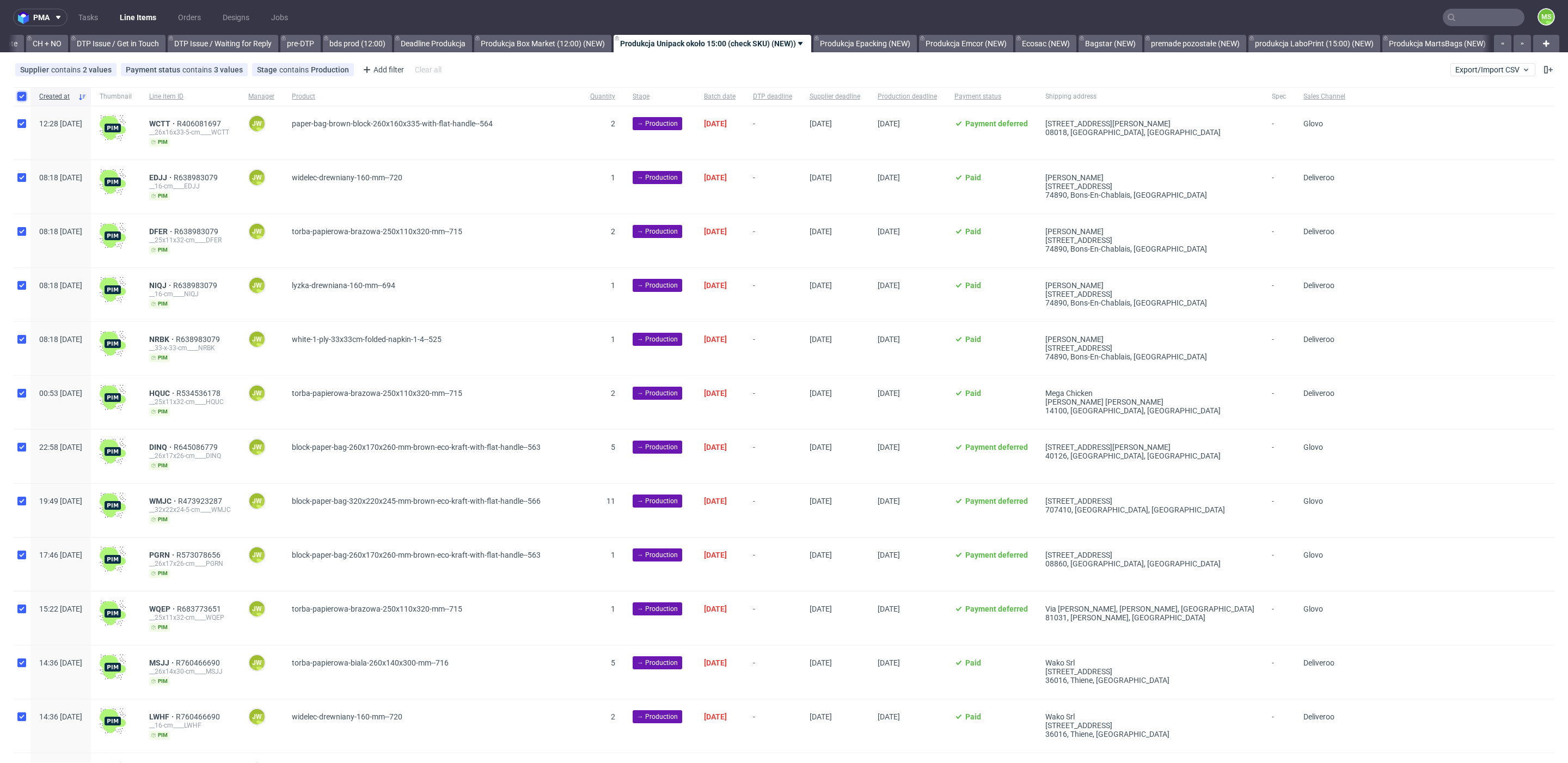
checkbox input "true"
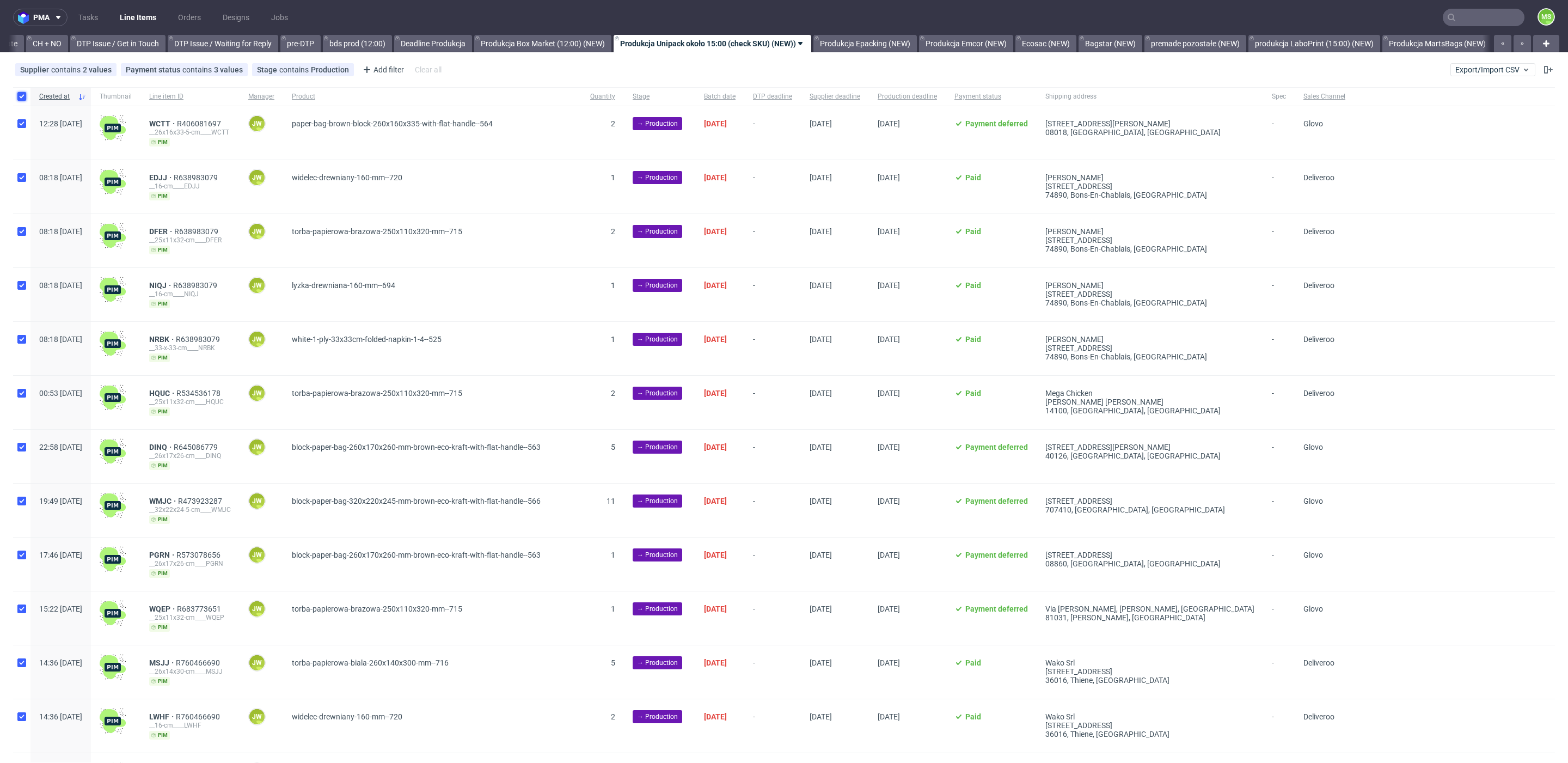
checkbox input "true"
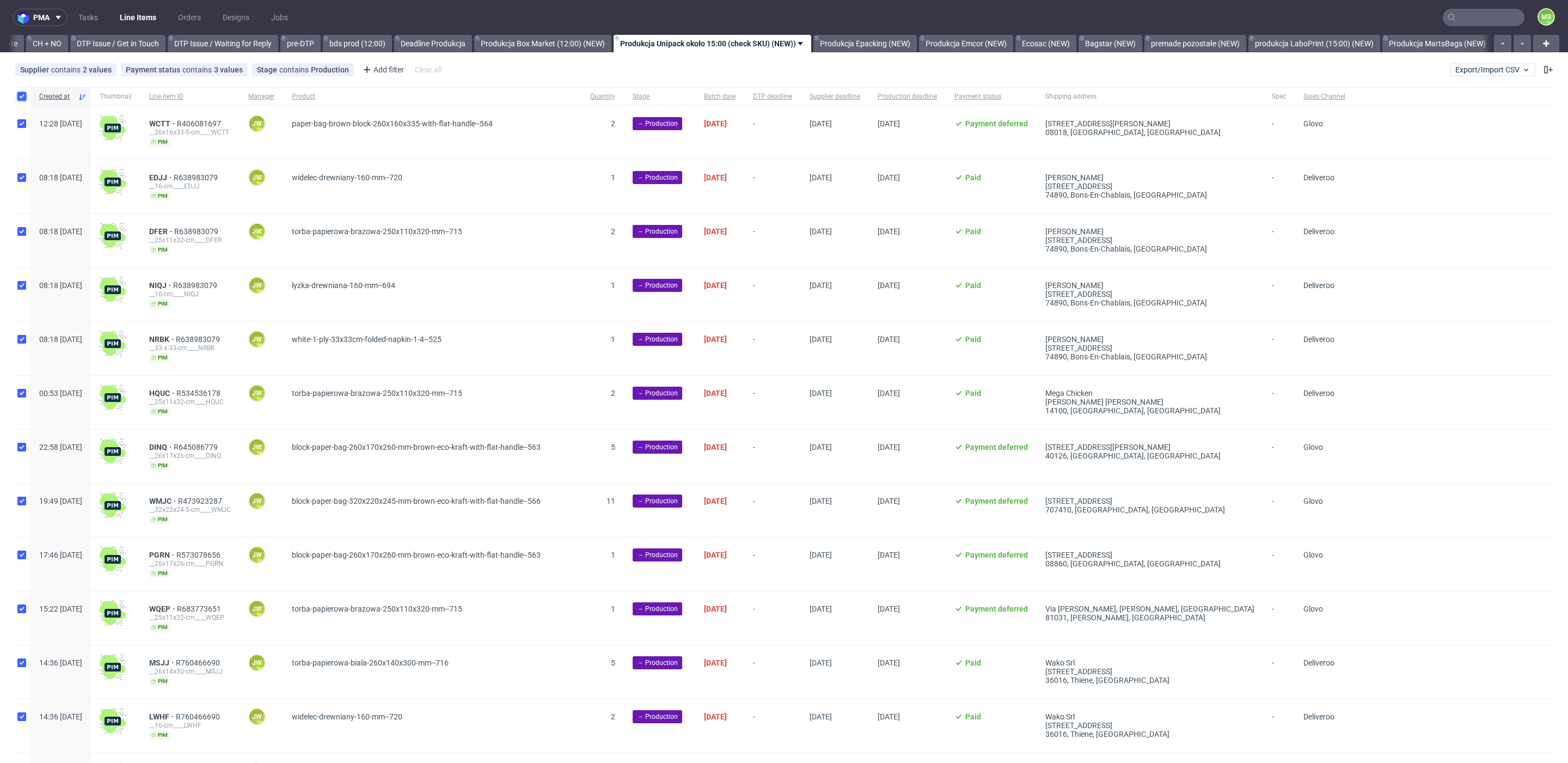
checkbox input "true"
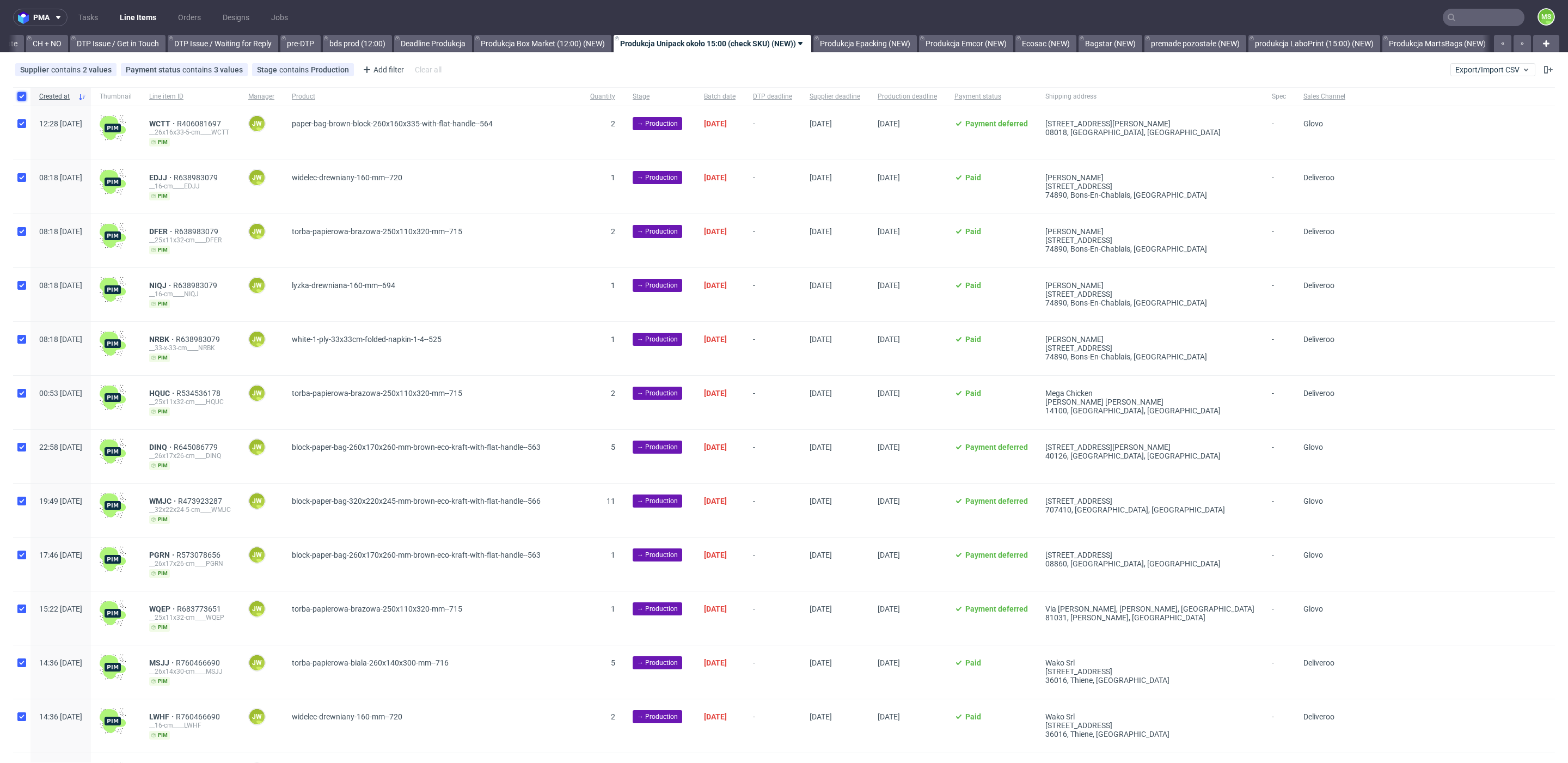
checkbox input "true"
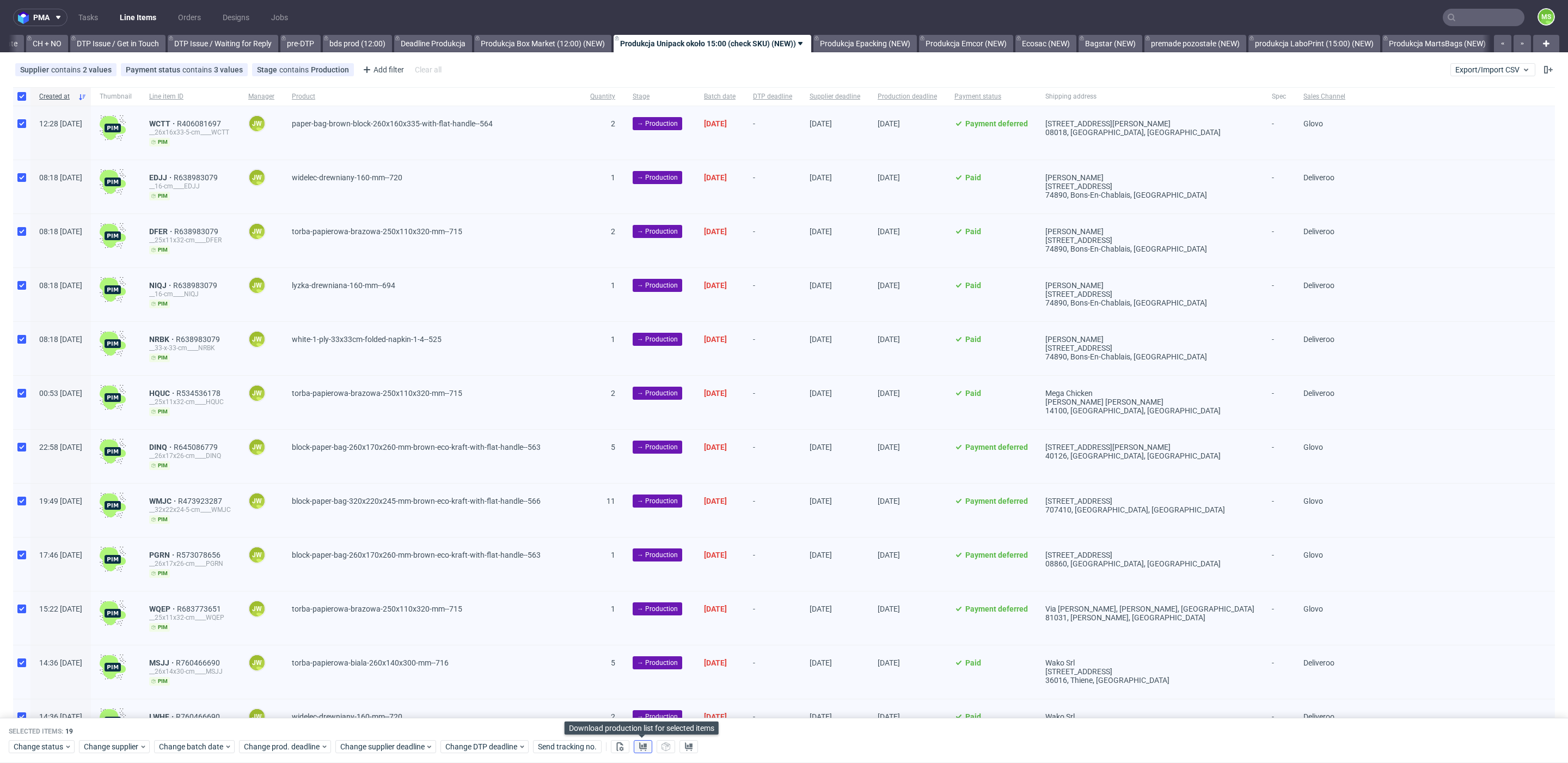
click at [645, 747] on button at bounding box center [643, 747] width 18 height 13
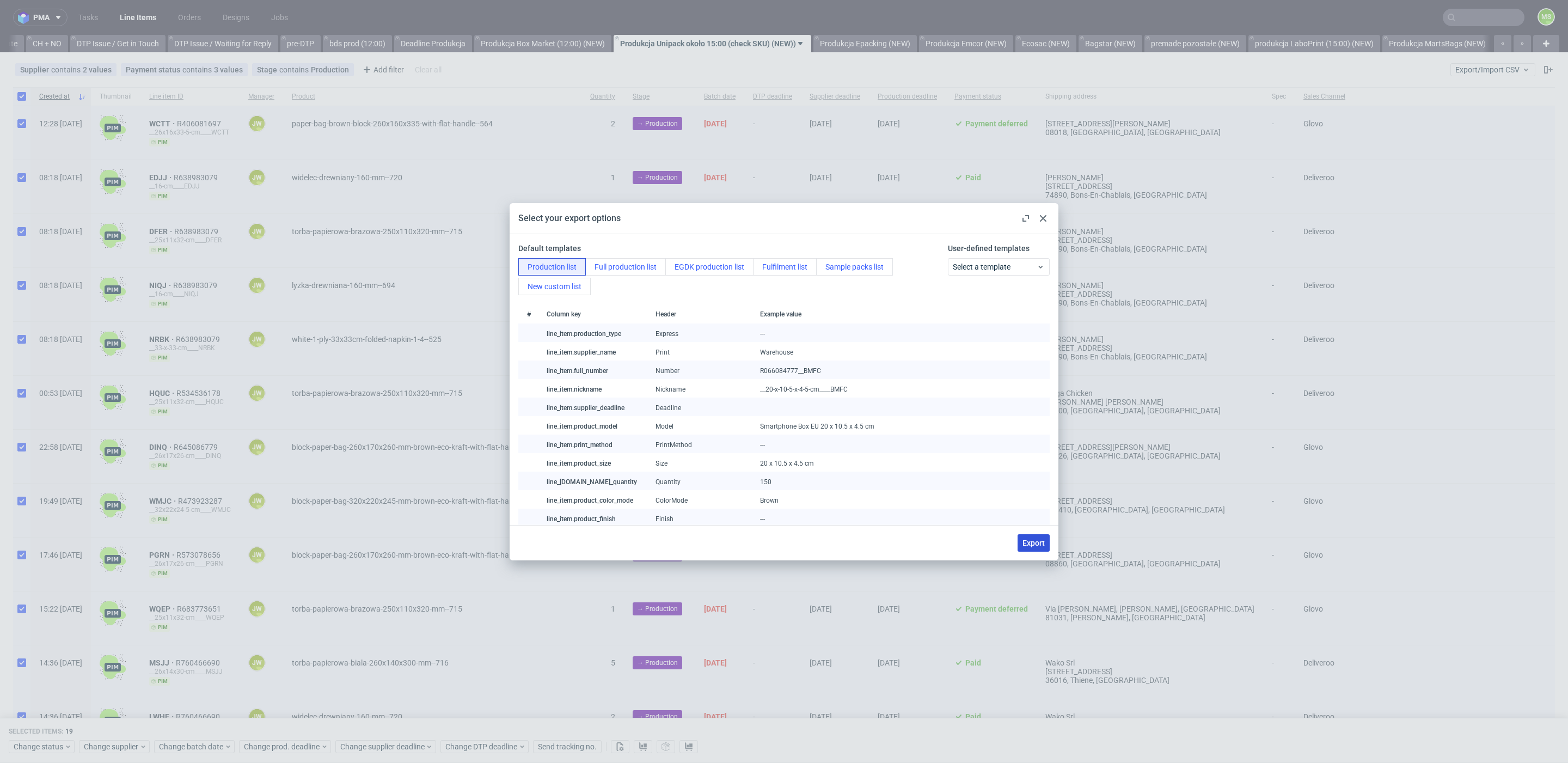
click at [1034, 540] on span "Export" at bounding box center [1034, 543] width 23 height 8
checkbox input "false"
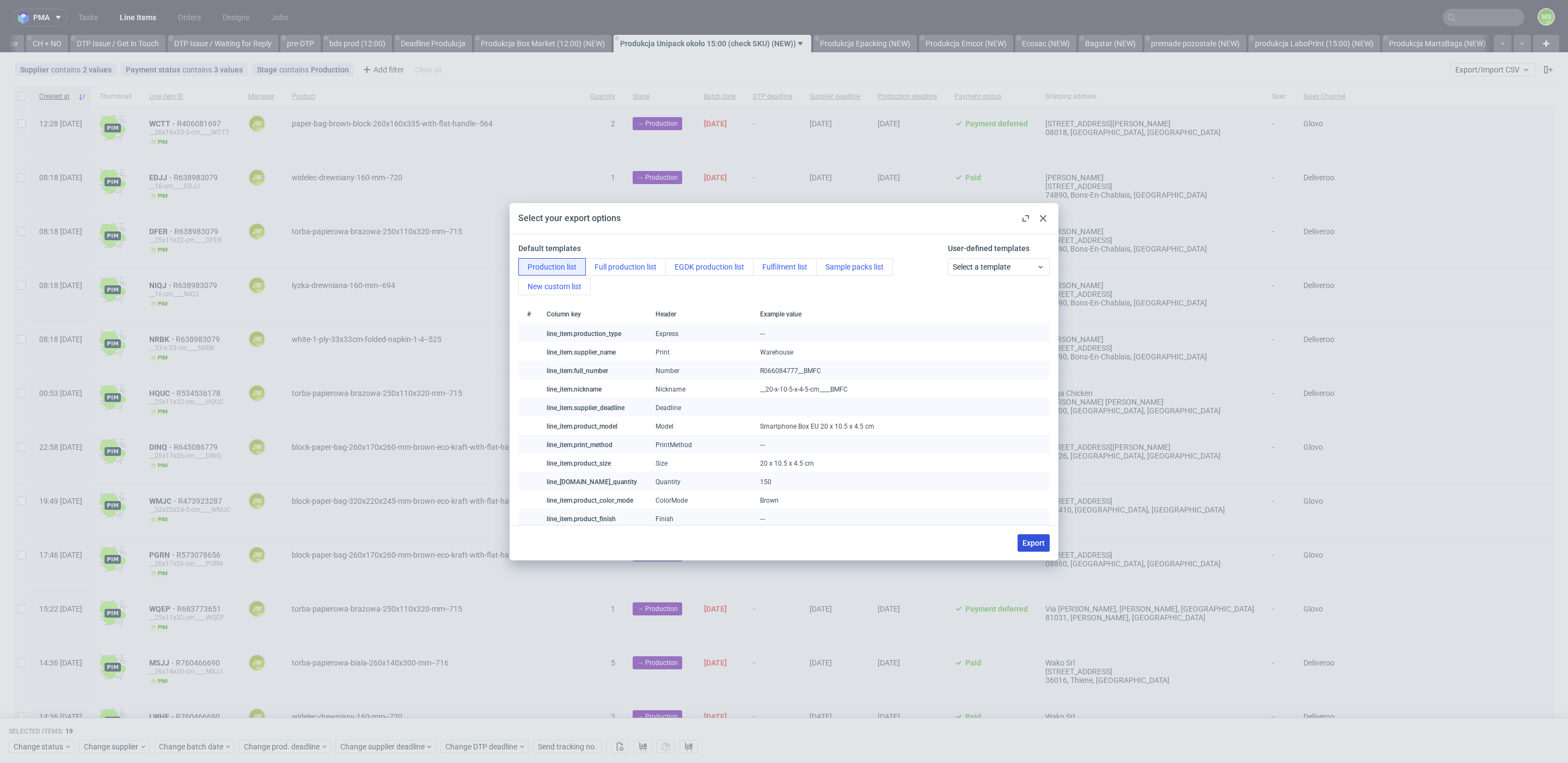
checkbox input "false"
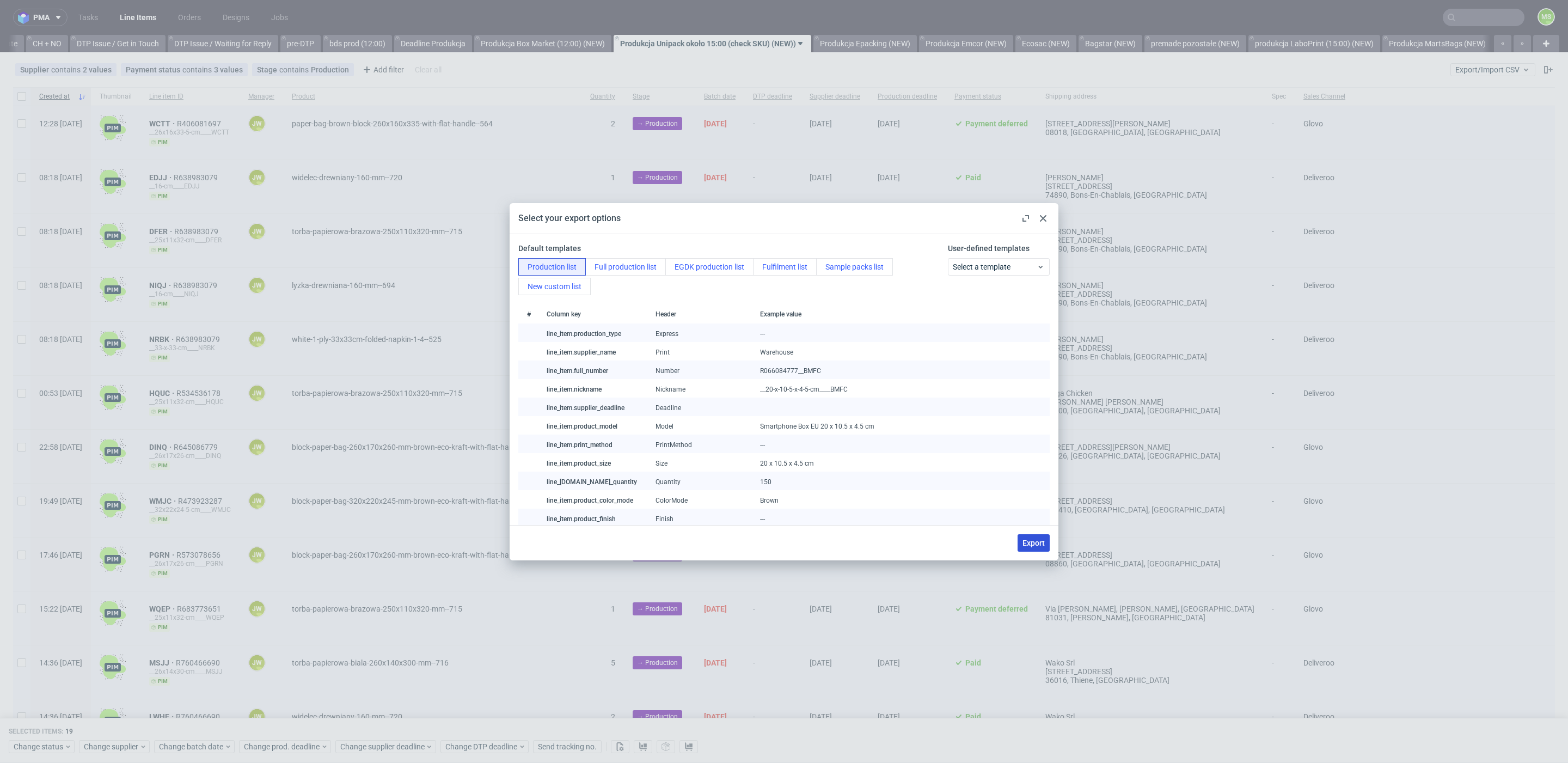
checkbox input "false"
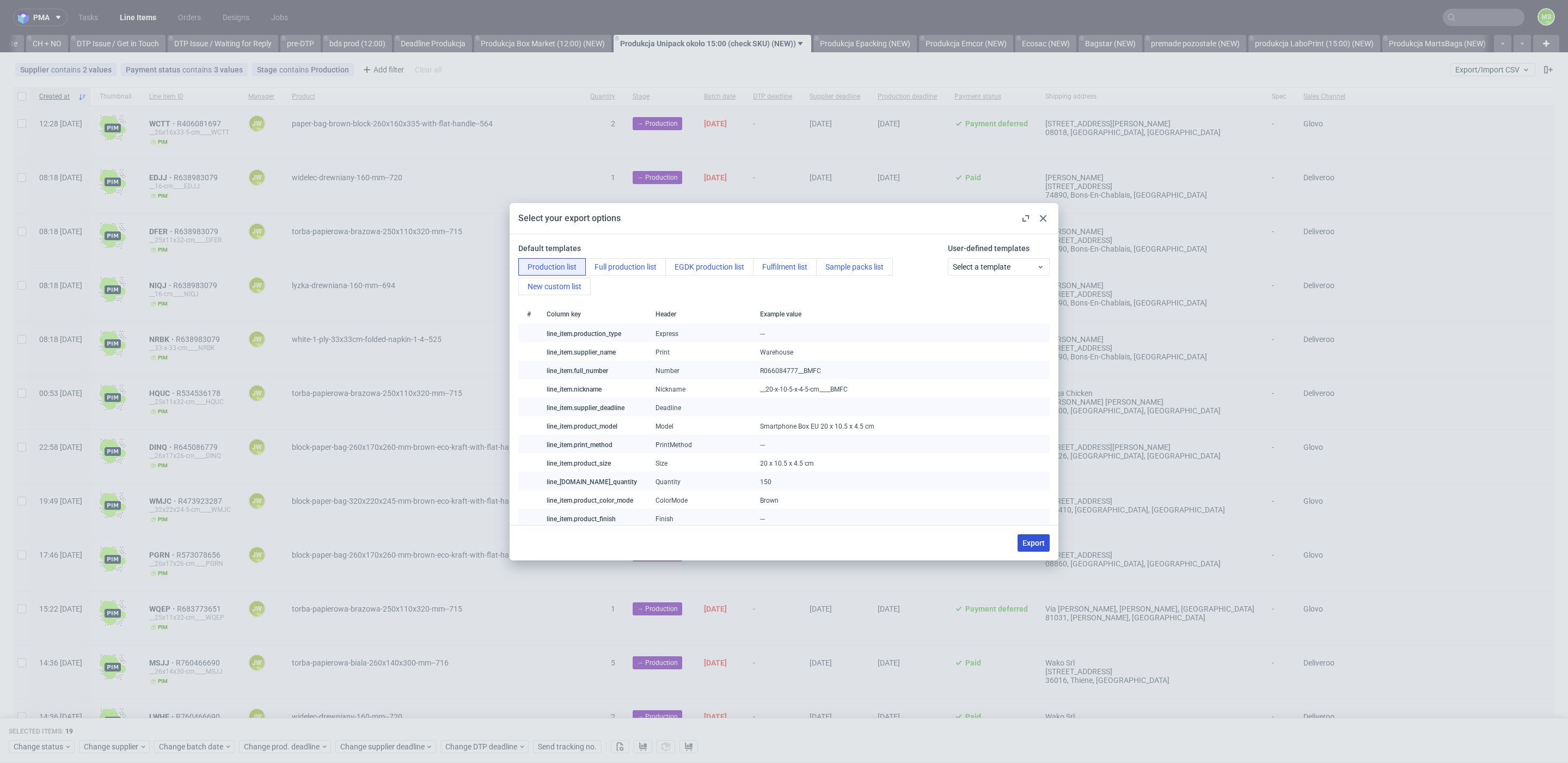
checkbox input "false"
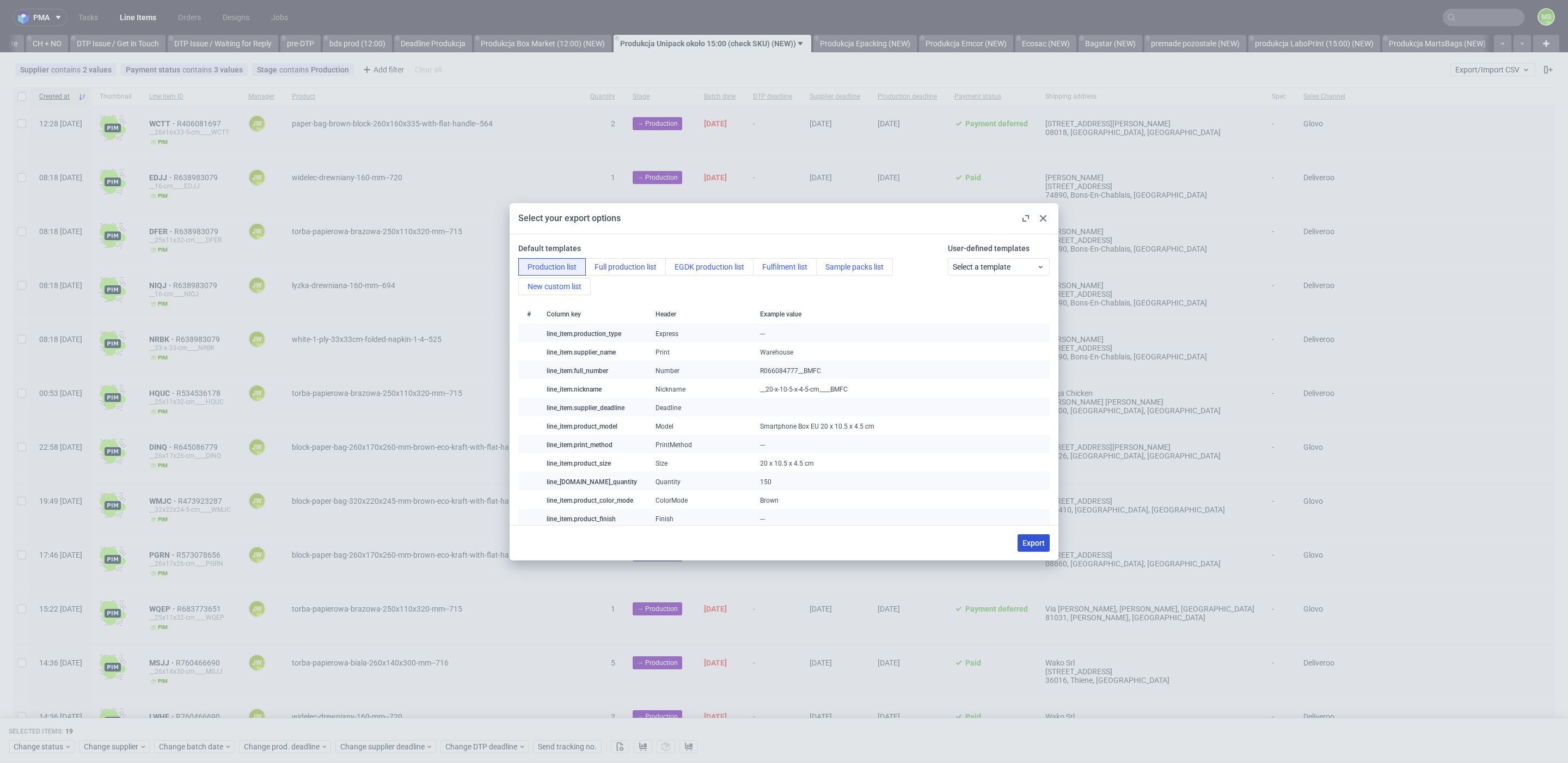
checkbox input "false"
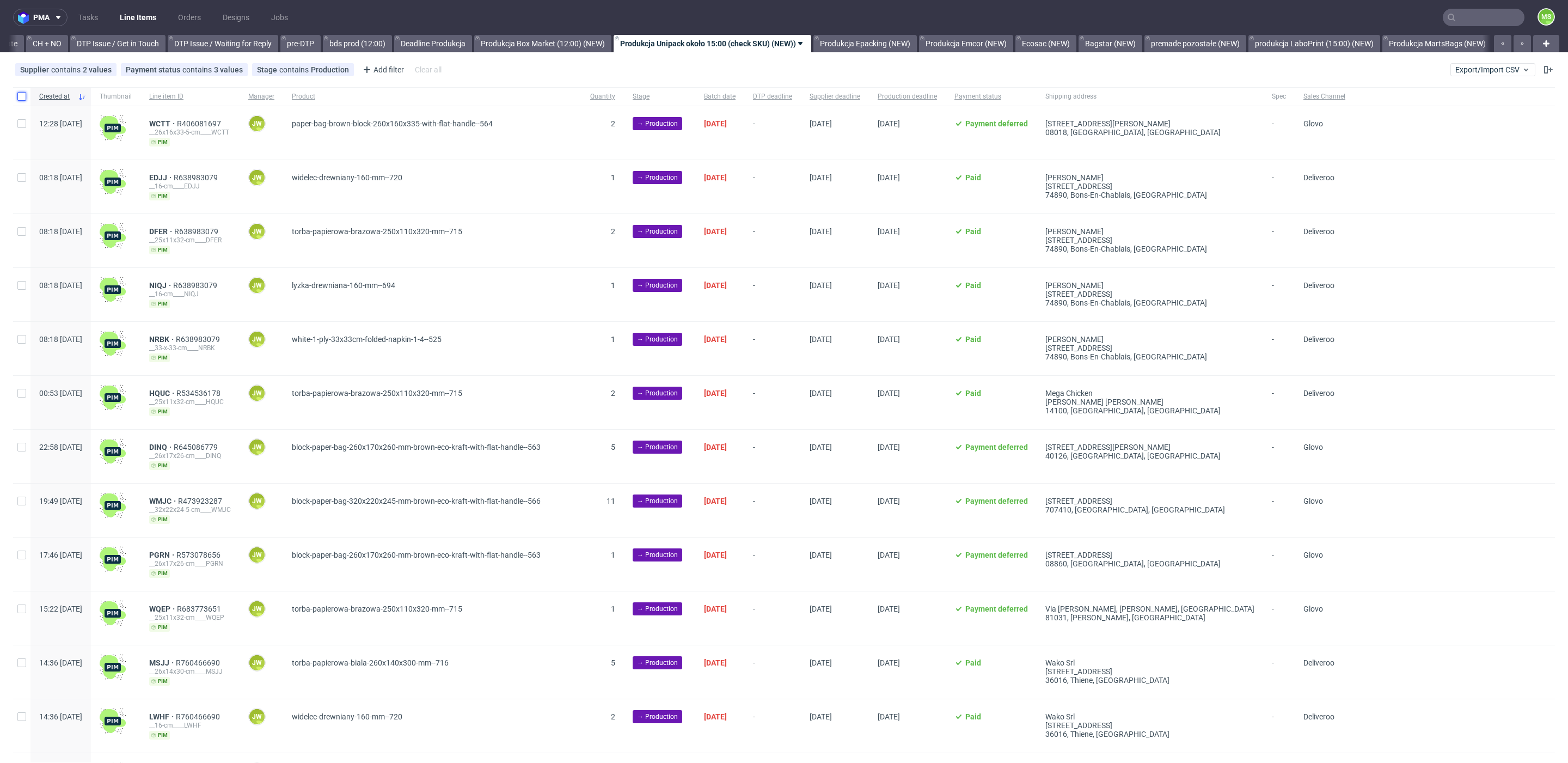
click at [23, 95] on input "checkbox" at bounding box center [22, 96] width 9 height 9
checkbox input "true"
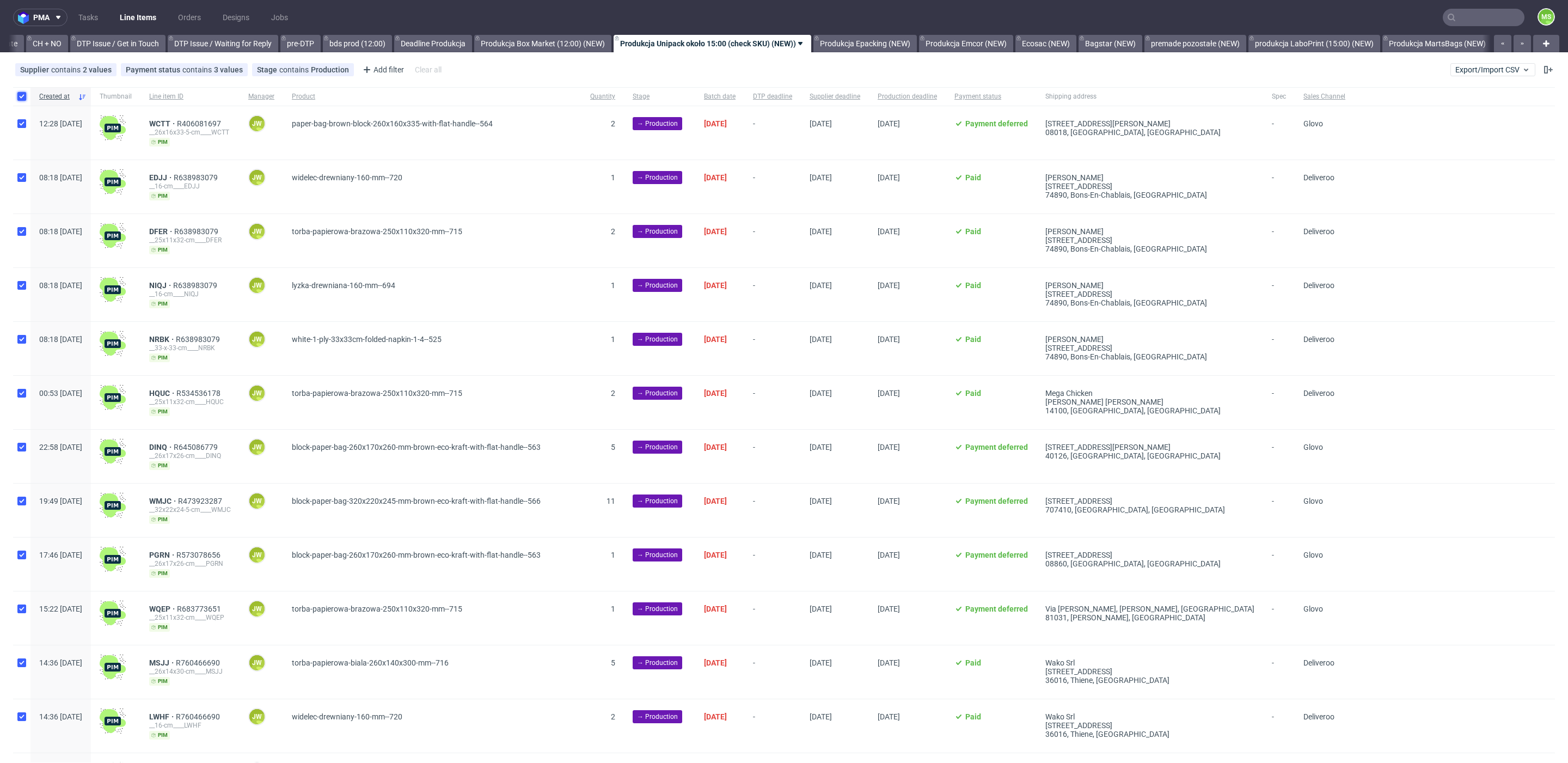
checkbox input "true"
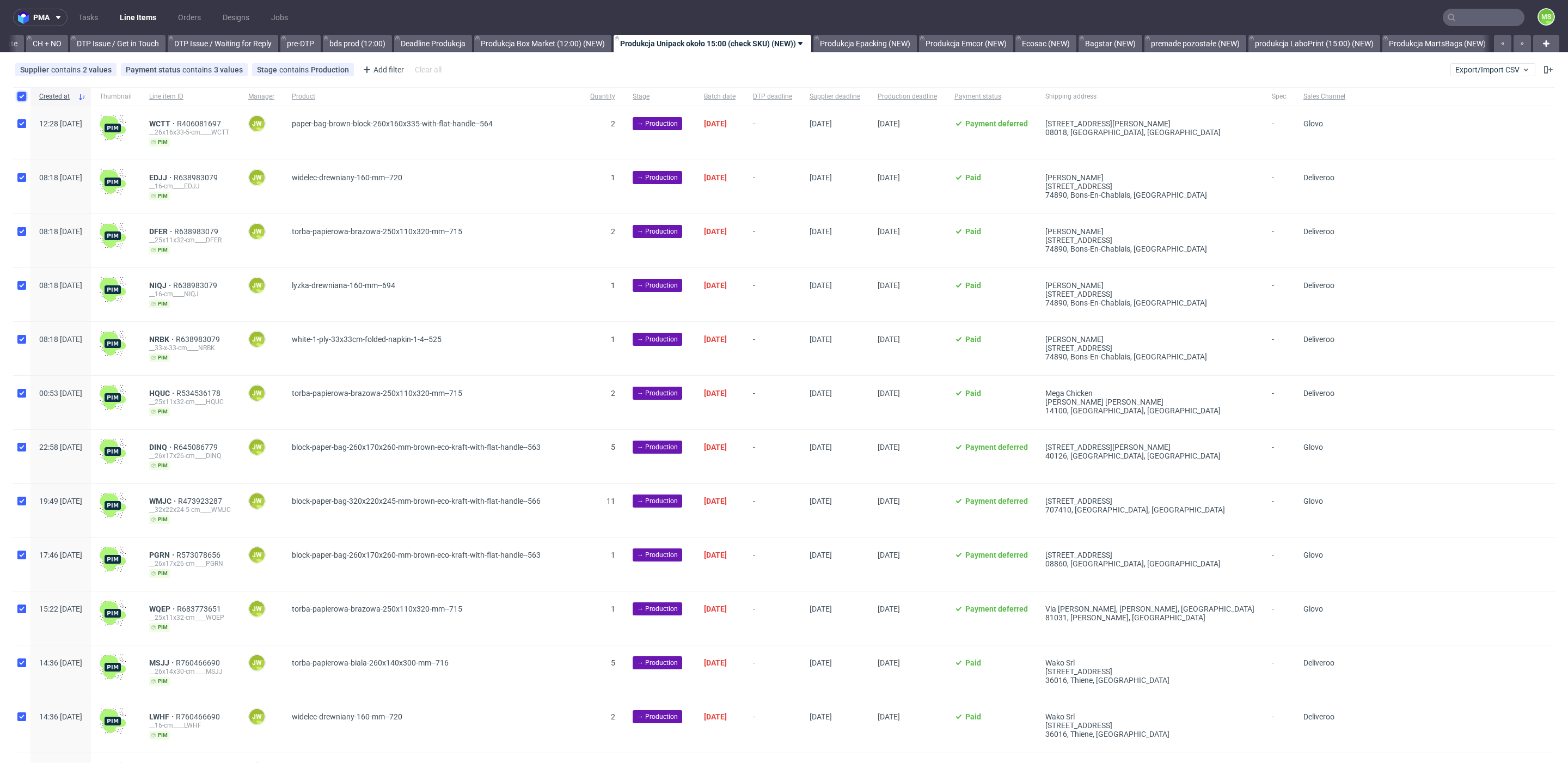
checkbox input "true"
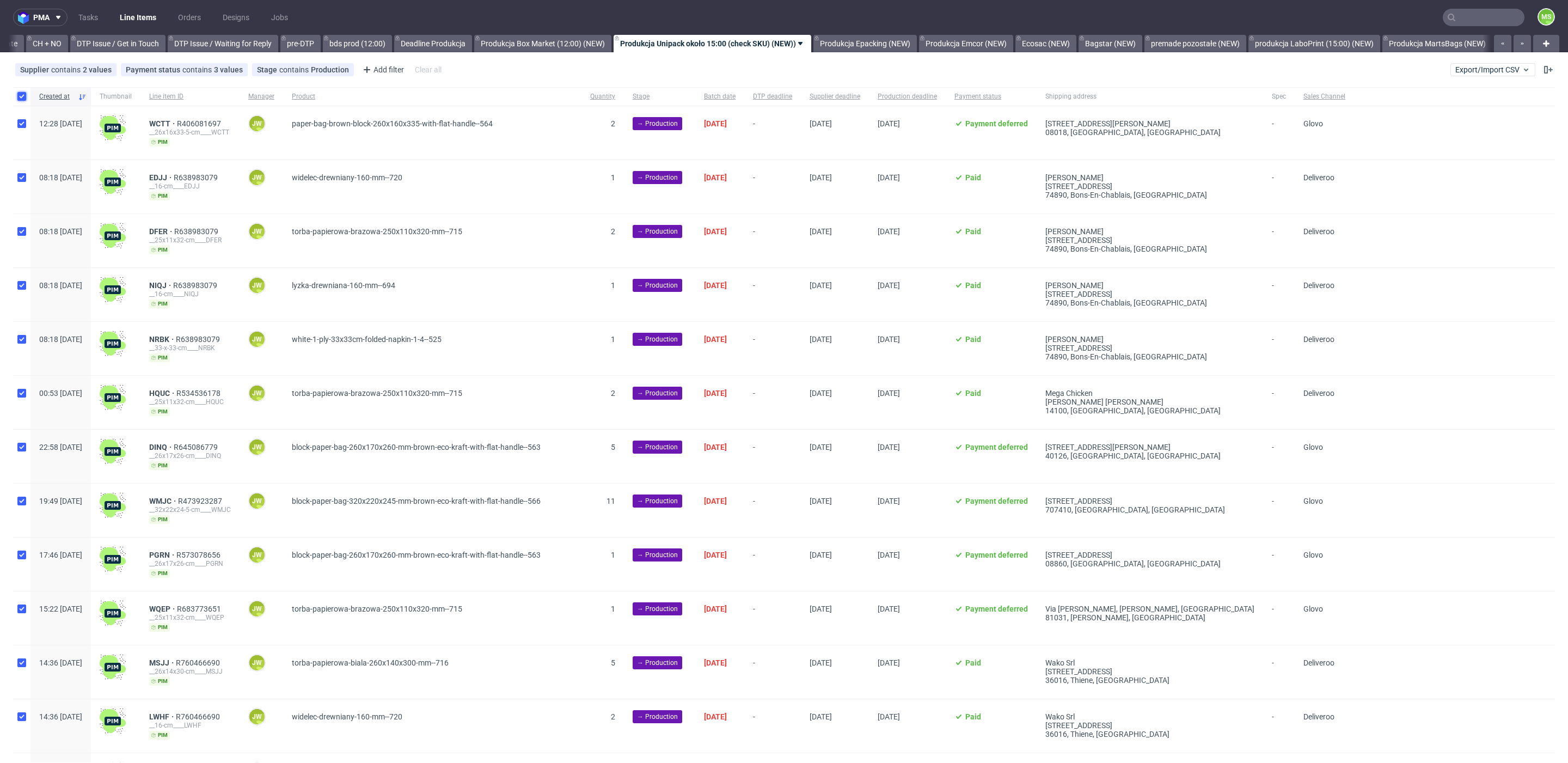
checkbox input "true"
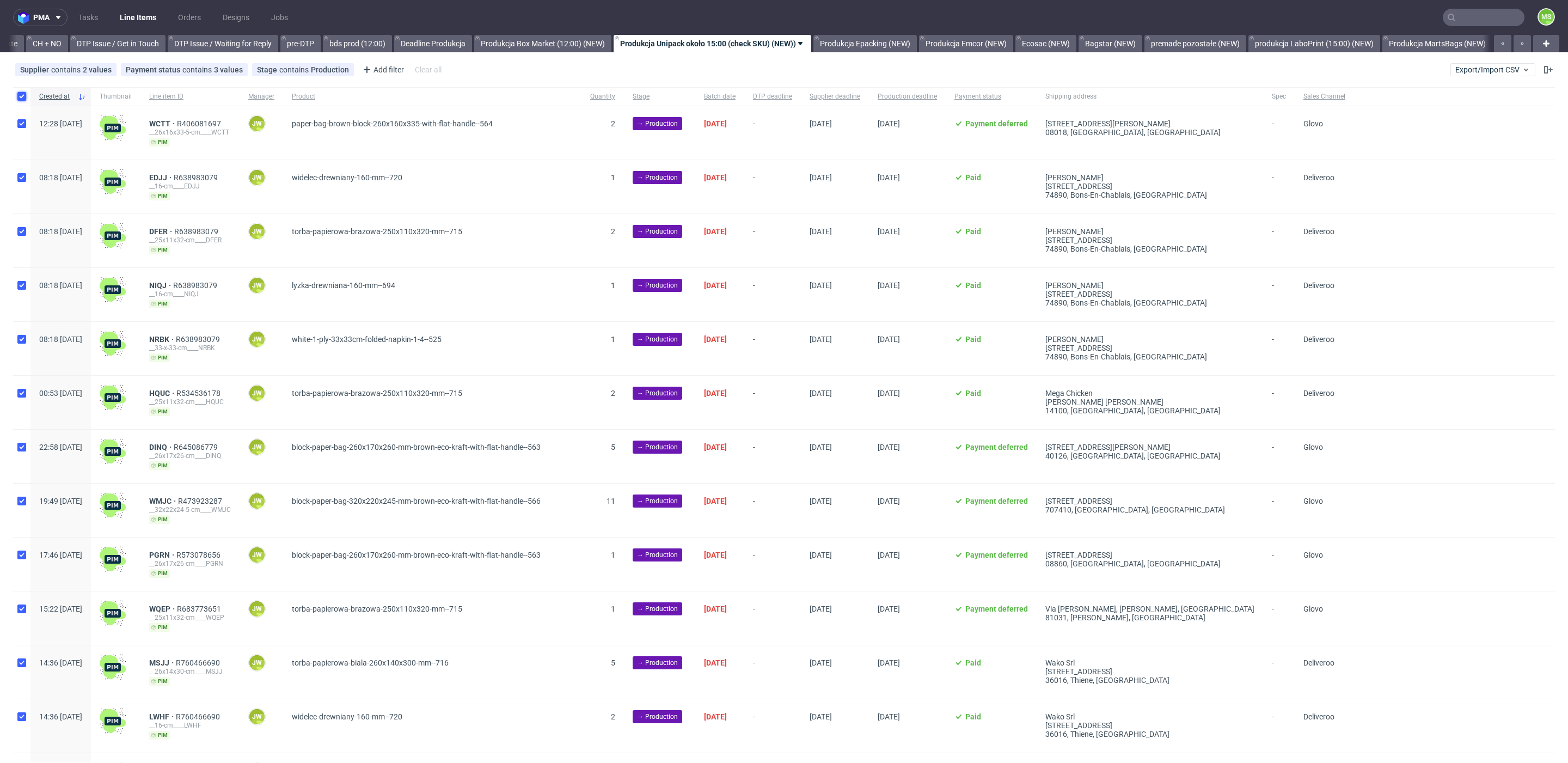
checkbox input "true"
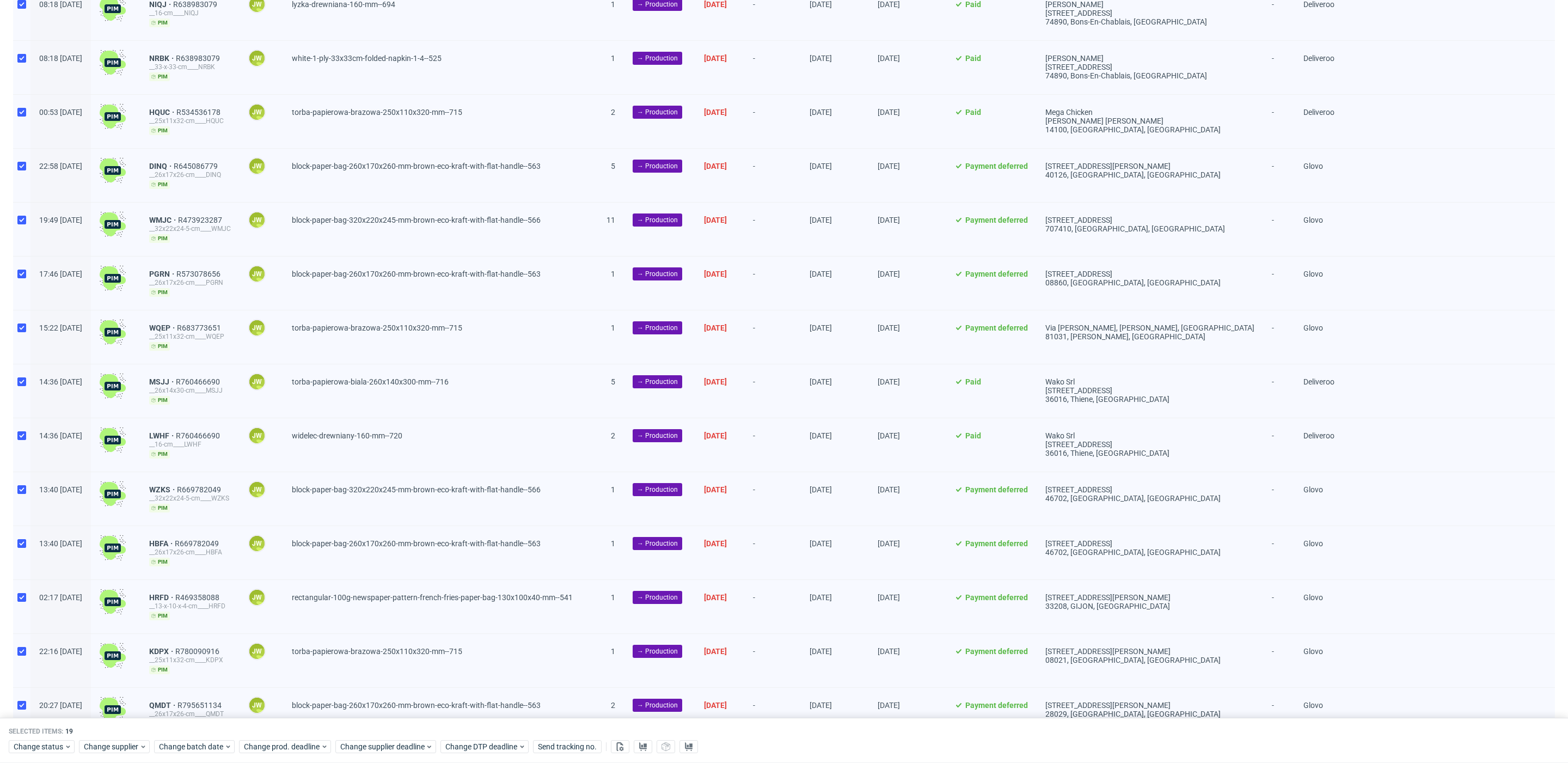
scroll to position [434, 0]
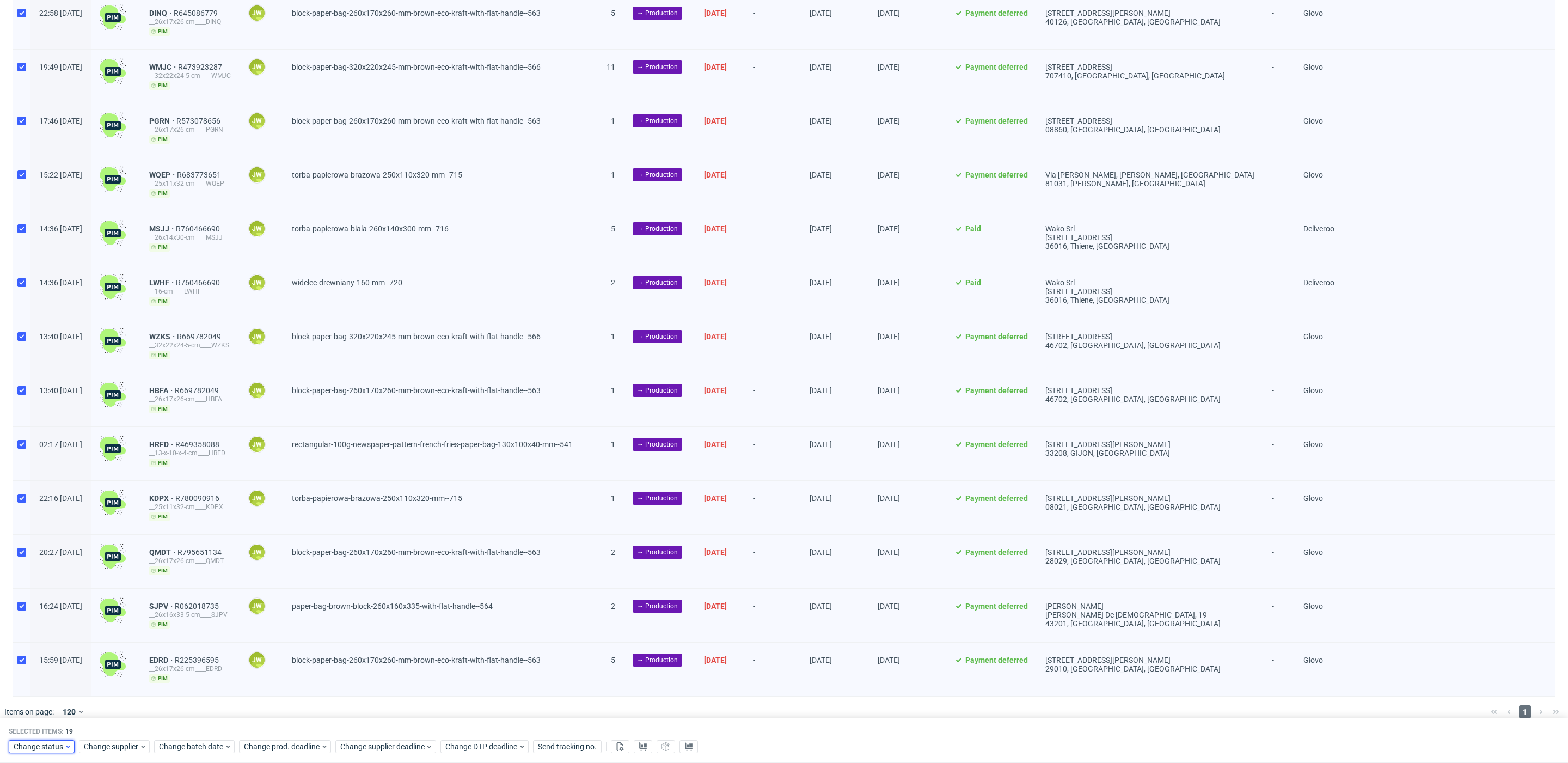
click at [55, 750] on span "Change status" at bounding box center [38, 747] width 51 height 11
click at [68, 626] on div "In Production" at bounding box center [75, 623] width 125 height 15
click at [116, 725] on span "Save" at bounding box center [125, 725] width 17 height 8
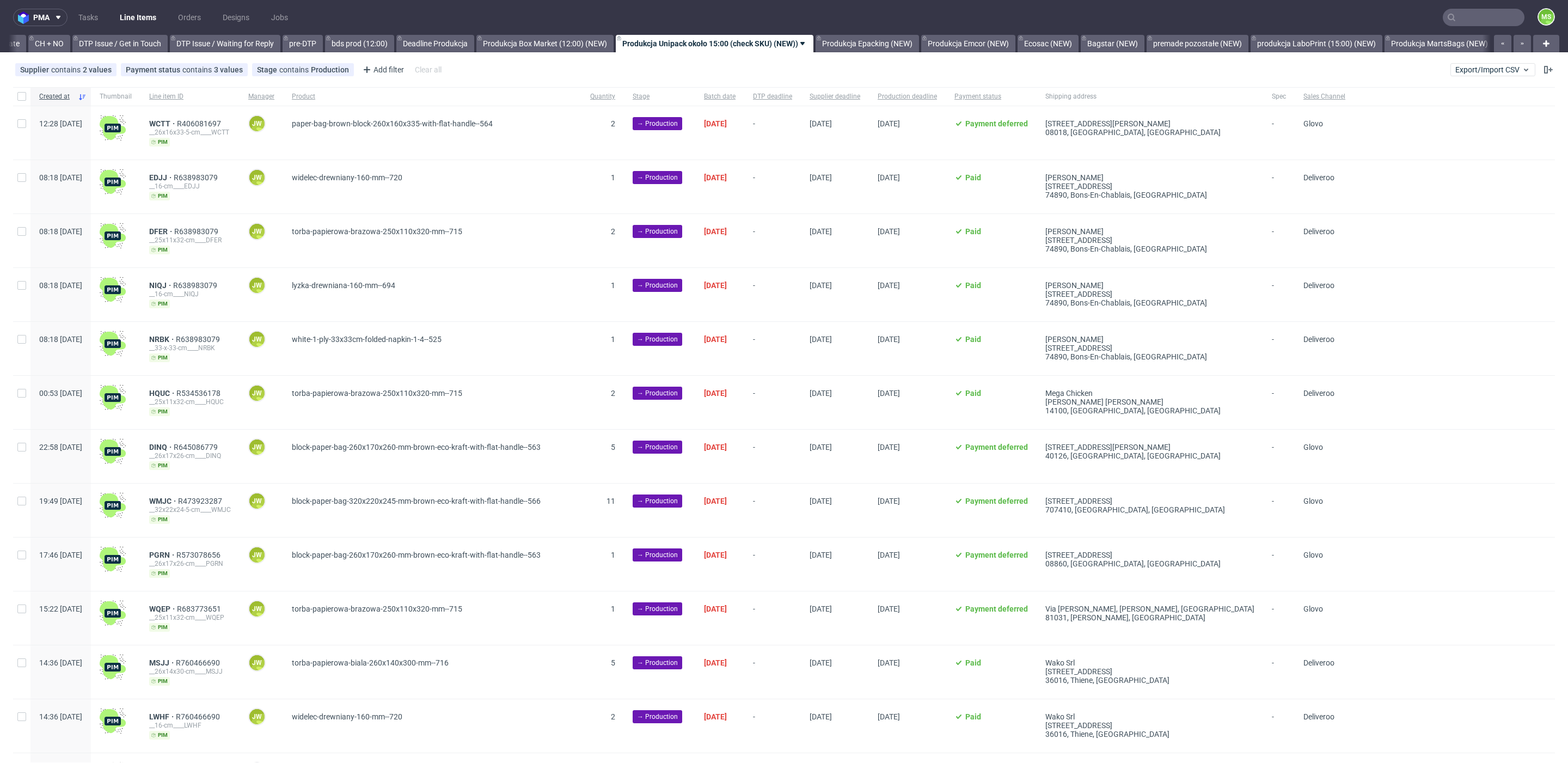
scroll to position [0, 1550]
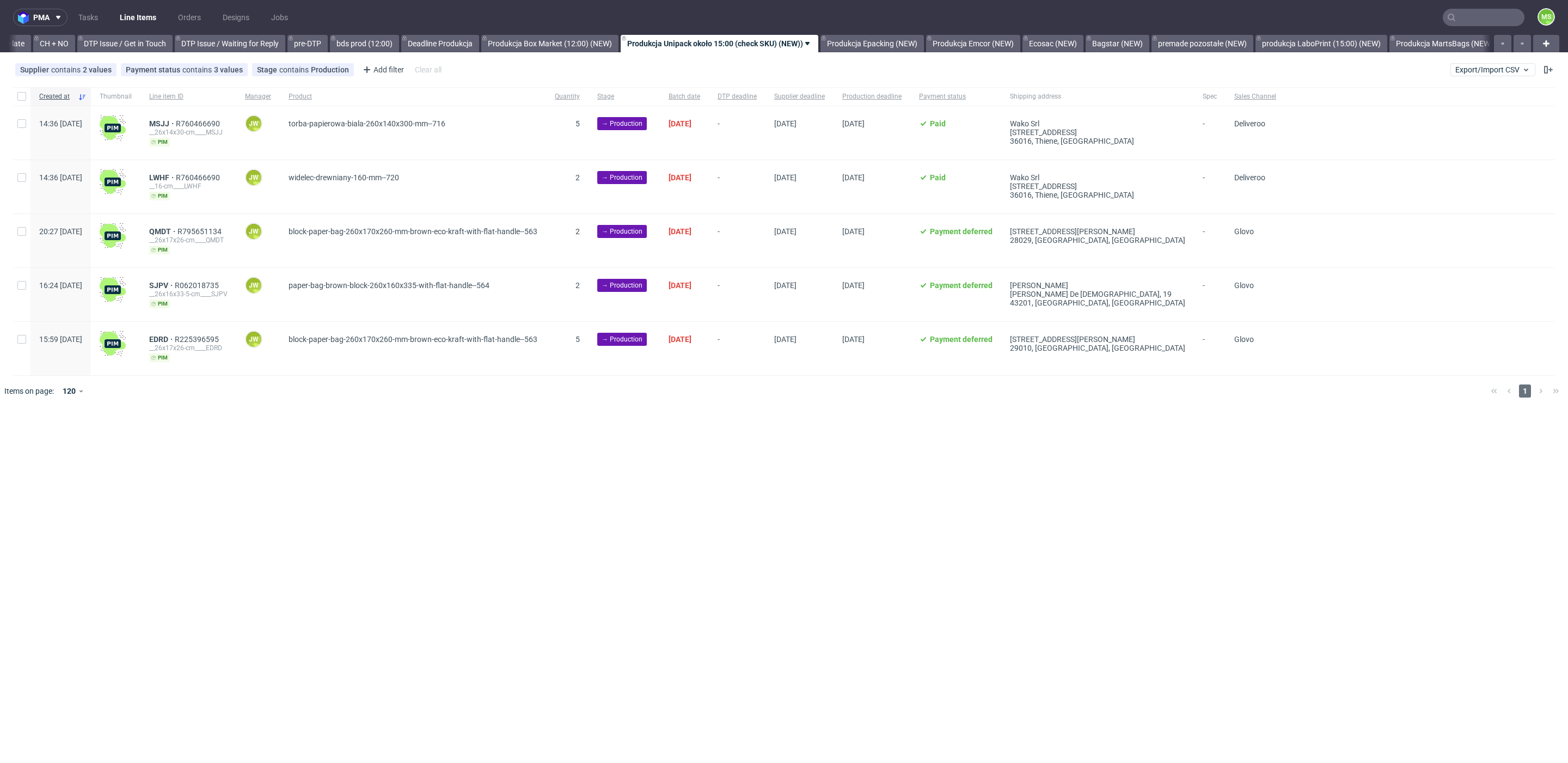
scroll to position [0, 1544]
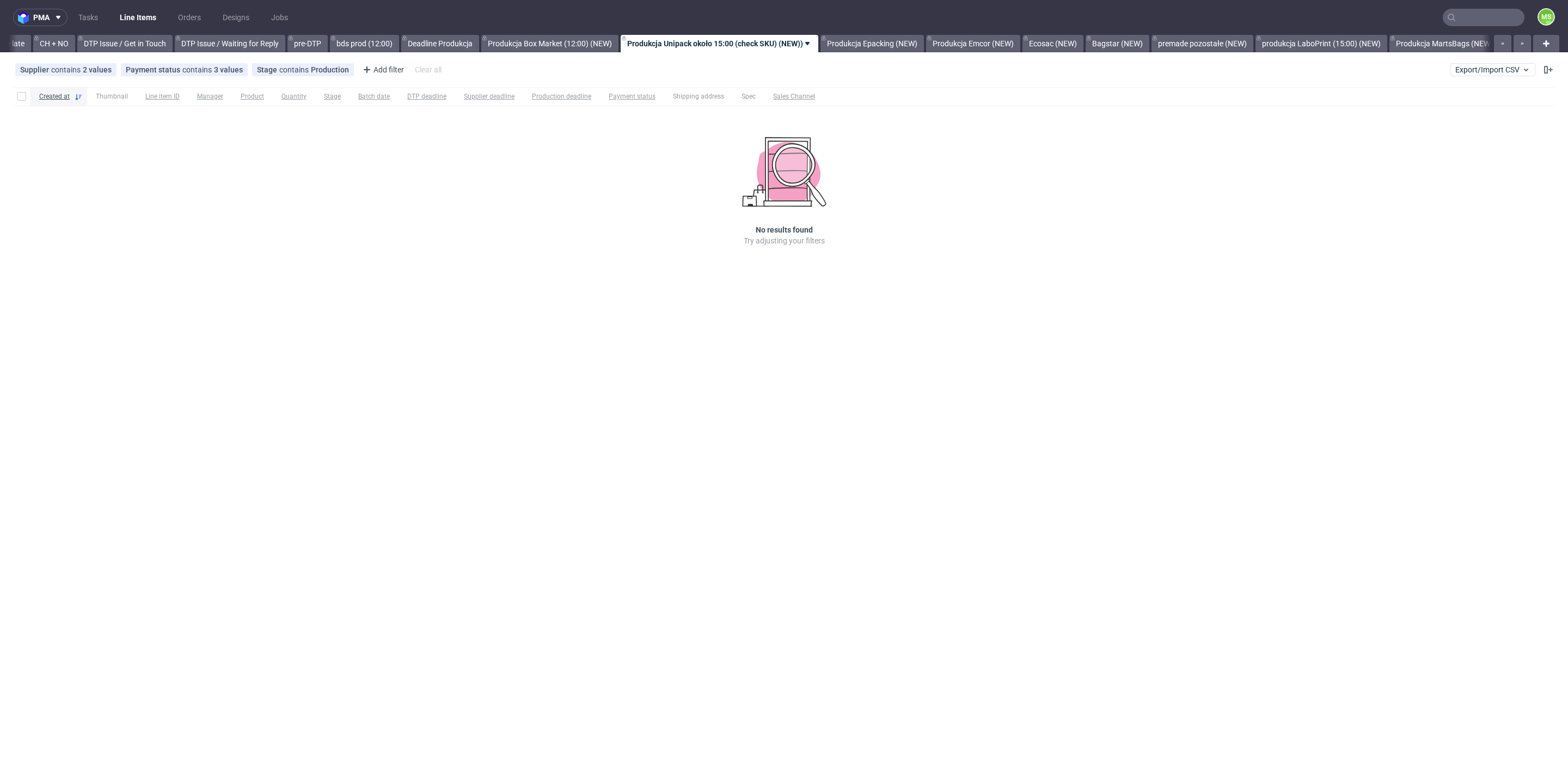
scroll to position [0, 1544]
click at [1347, 41] on link "produkcja LaboPrint (15:00) (NEW)" at bounding box center [1321, 43] width 131 height 18
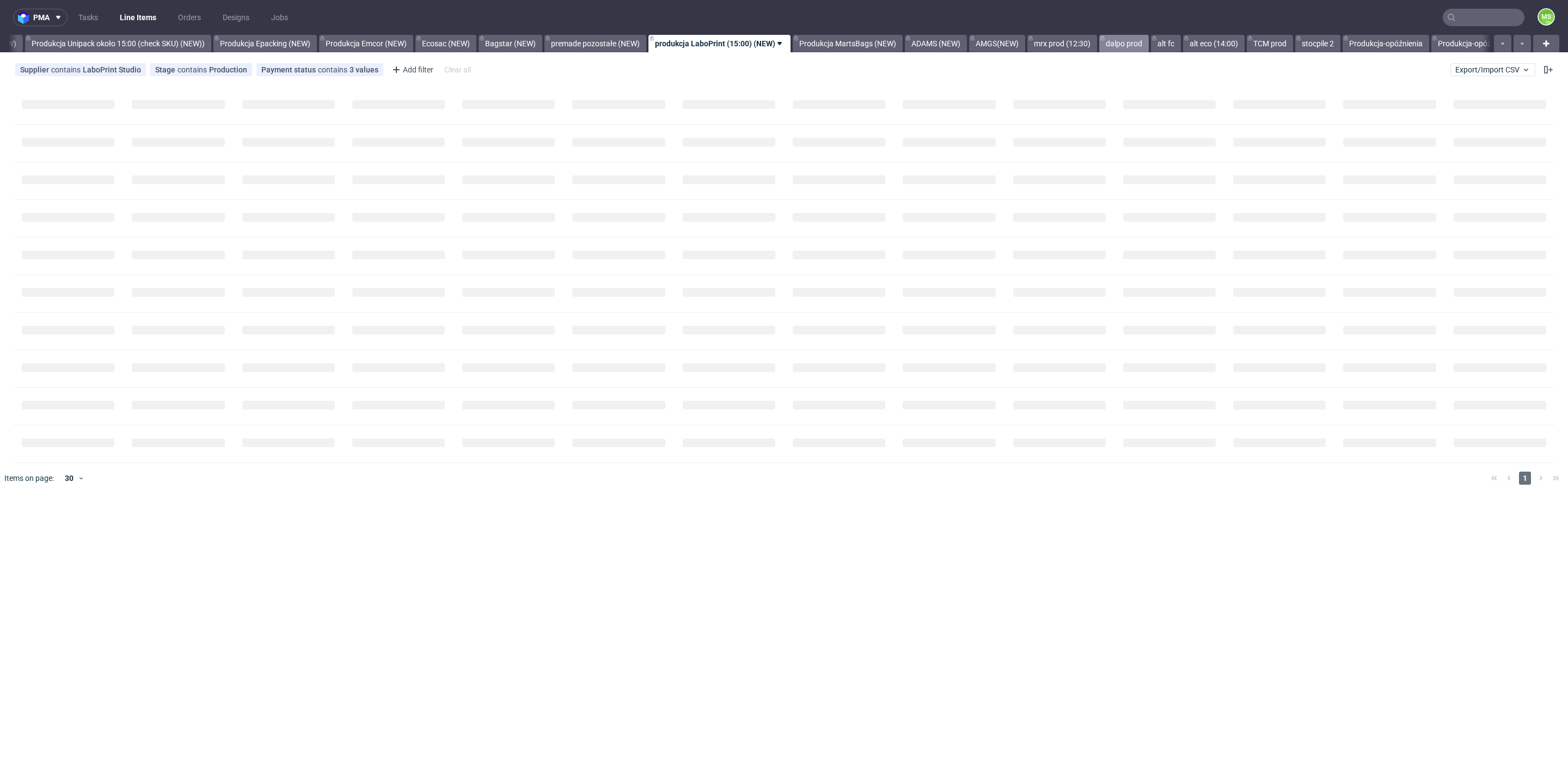
scroll to position [0, 2141]
click at [1179, 44] on link "alt fc" at bounding box center [1164, 43] width 30 height 18
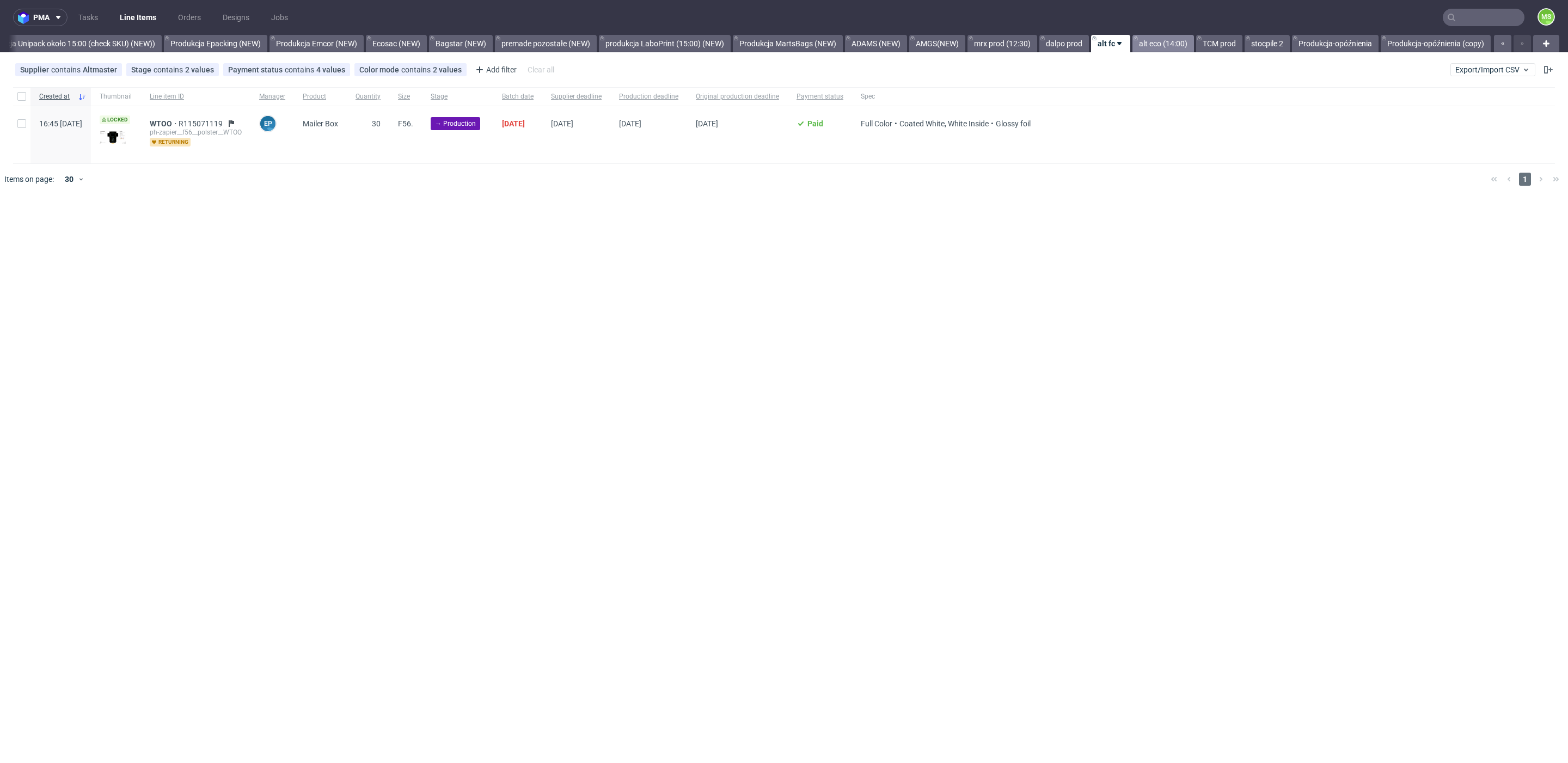
click at [1153, 39] on link "alt eco (14:00)" at bounding box center [1163, 43] width 61 height 18
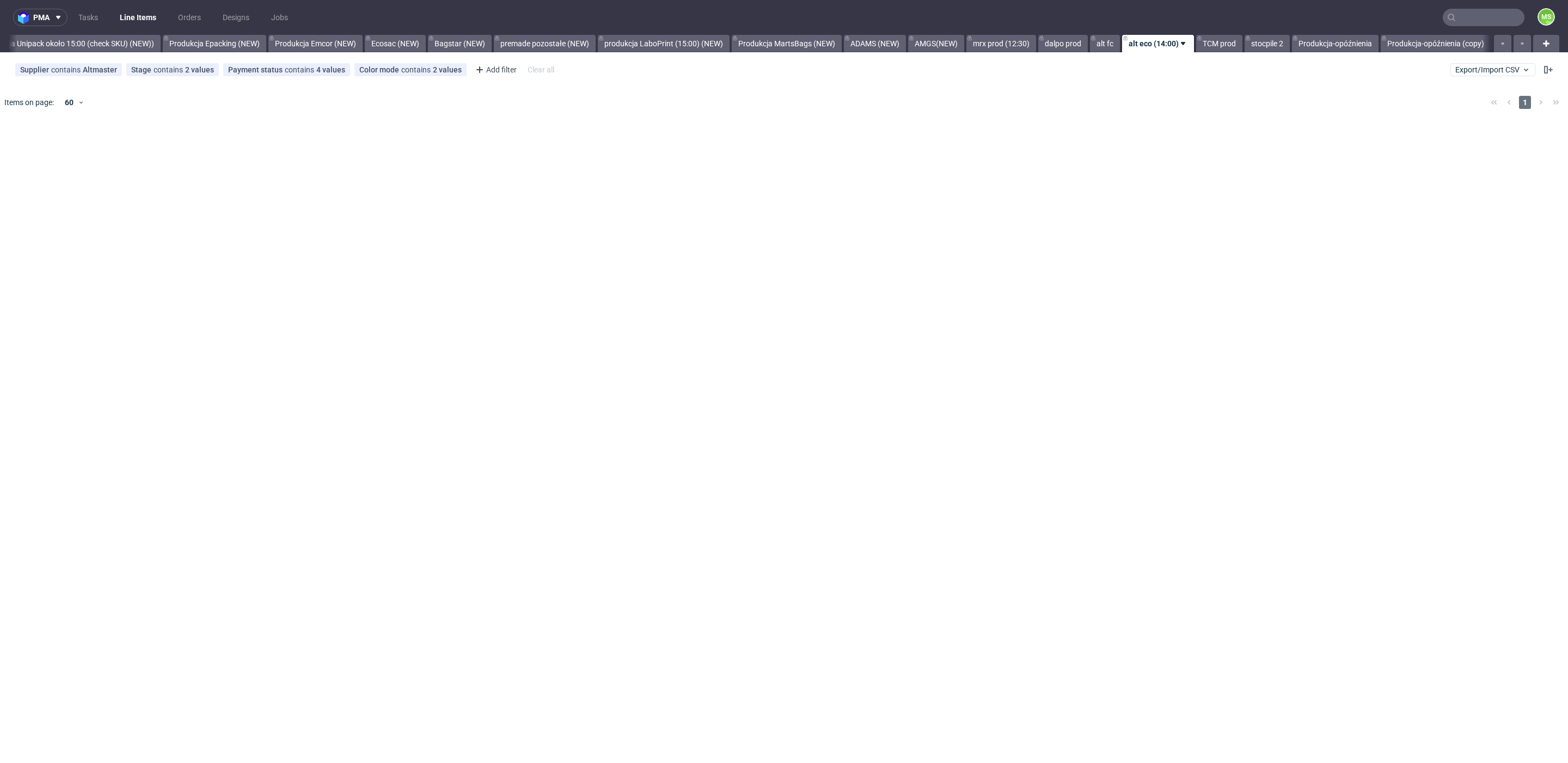
scroll to position [0, 2221]
click at [1102, 45] on link "alt fc" at bounding box center [1105, 43] width 30 height 18
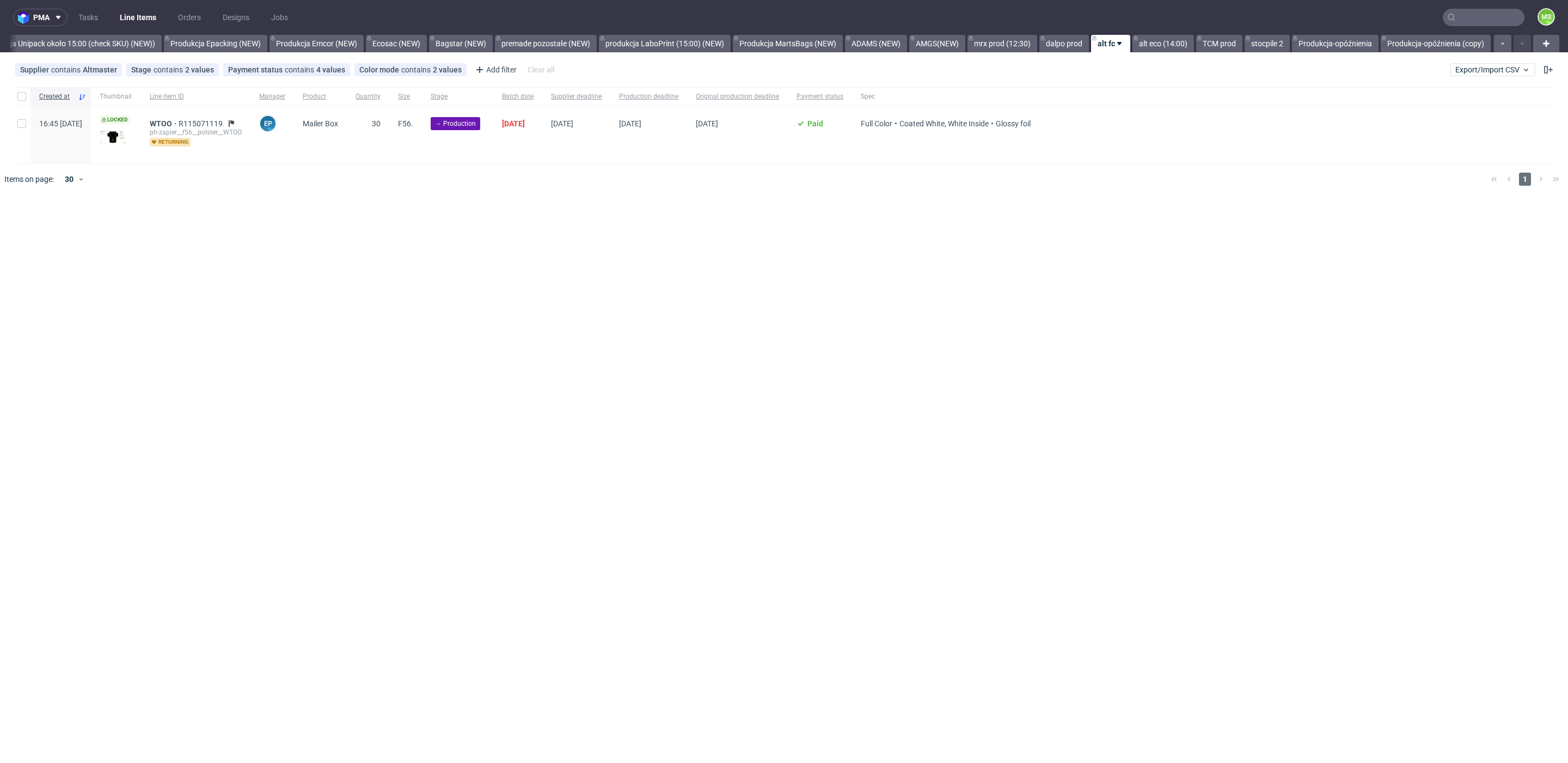
click at [28, 128] on div at bounding box center [21, 135] width 18 height 57
checkbox input "true"
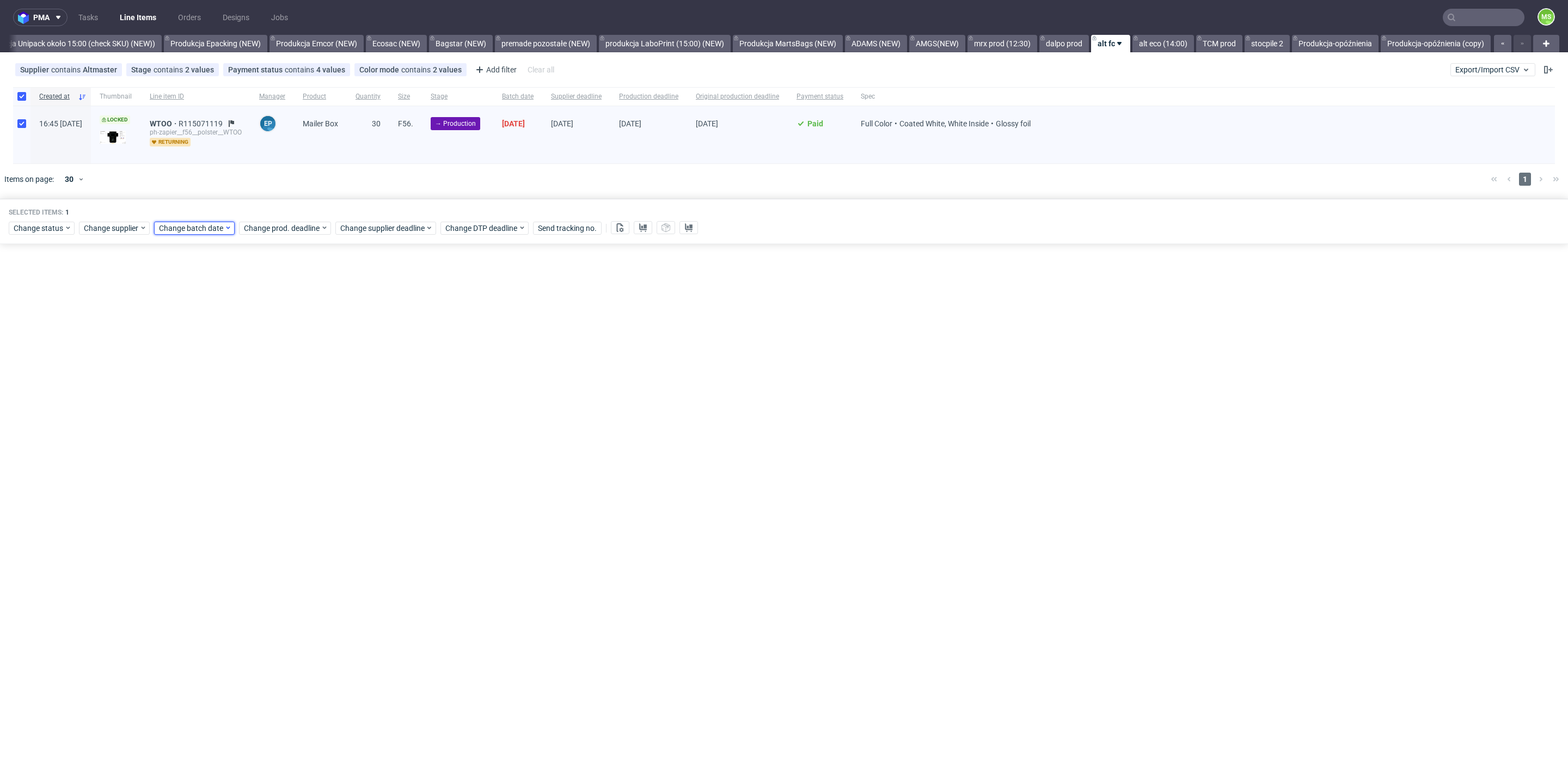
click at [184, 231] on span "Change batch date" at bounding box center [191, 228] width 65 height 11
click at [225, 320] on span "10" at bounding box center [227, 316] width 9 height 11
drag, startPoint x: 279, startPoint y: 407, endPoint x: 303, endPoint y: 237, distance: 171.7
click at [279, 407] on span "Save" at bounding box center [284, 410] width 17 height 8
click at [299, 227] on span "Change prod. deadline" at bounding box center [282, 228] width 77 height 11
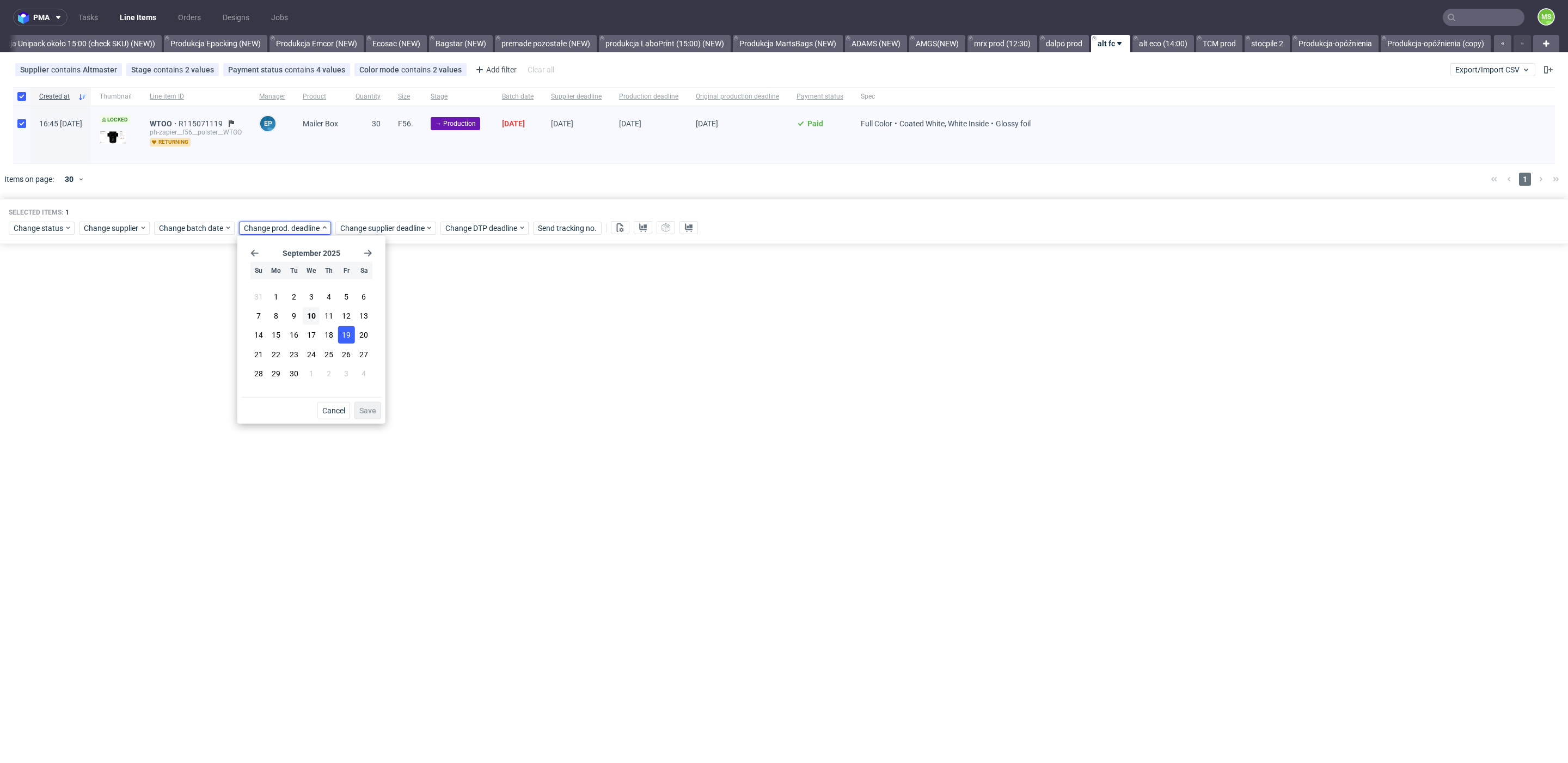
click at [348, 338] on span "19" at bounding box center [346, 335] width 9 height 11
drag, startPoint x: 372, startPoint y: 410, endPoint x: 399, endPoint y: 284, distance: 128.9
click at [372, 410] on span "Save" at bounding box center [368, 410] width 17 height 8
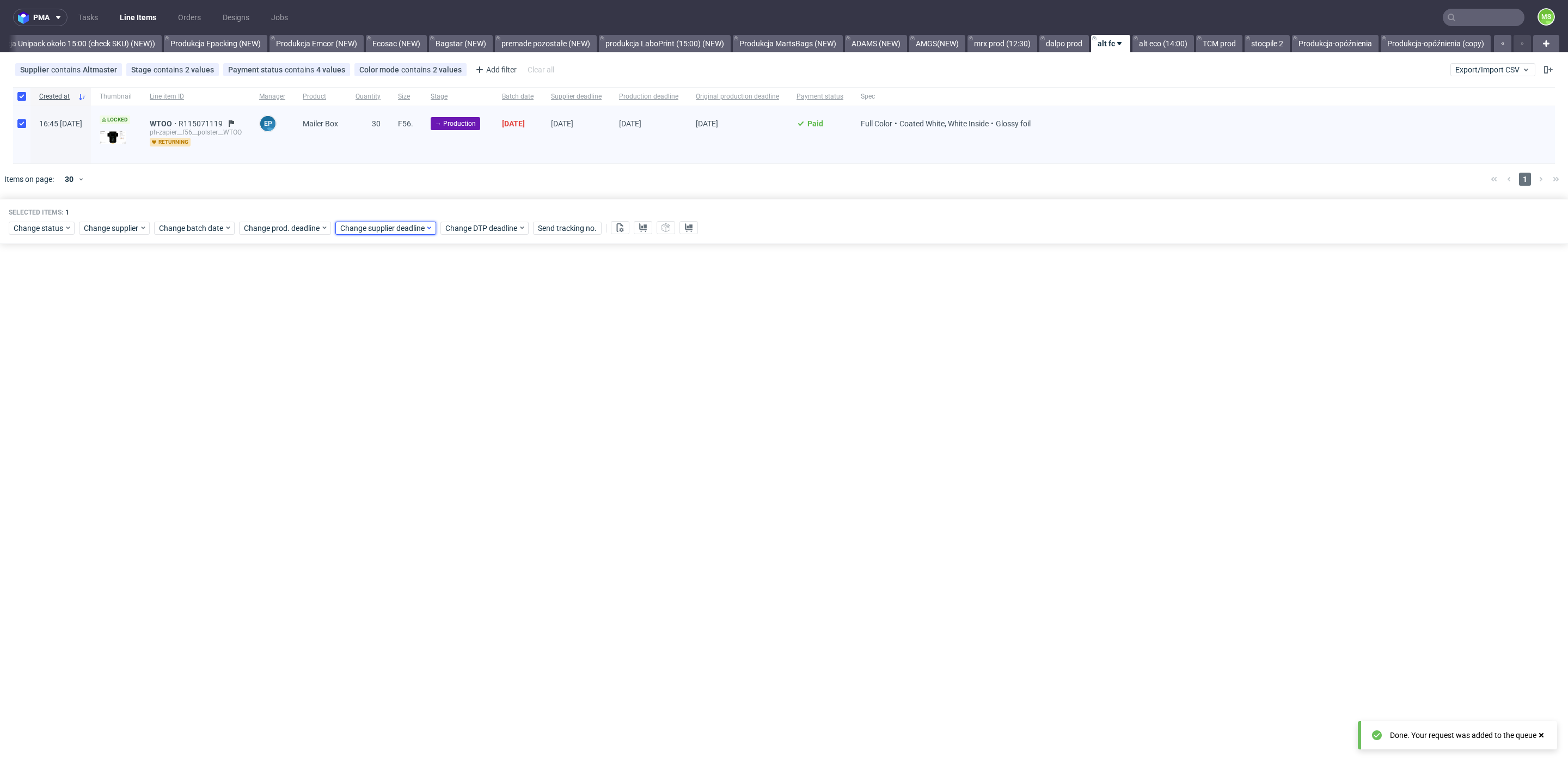
click at [404, 223] on span "Change supplier deadline" at bounding box center [383, 228] width 85 height 11
drag, startPoint x: 441, startPoint y: 335, endPoint x: 449, endPoint y: 359, distance: 25.3
click at [441, 334] on span "19" at bounding box center [443, 335] width 9 height 11
click at [466, 412] on span "Save" at bounding box center [464, 410] width 17 height 8
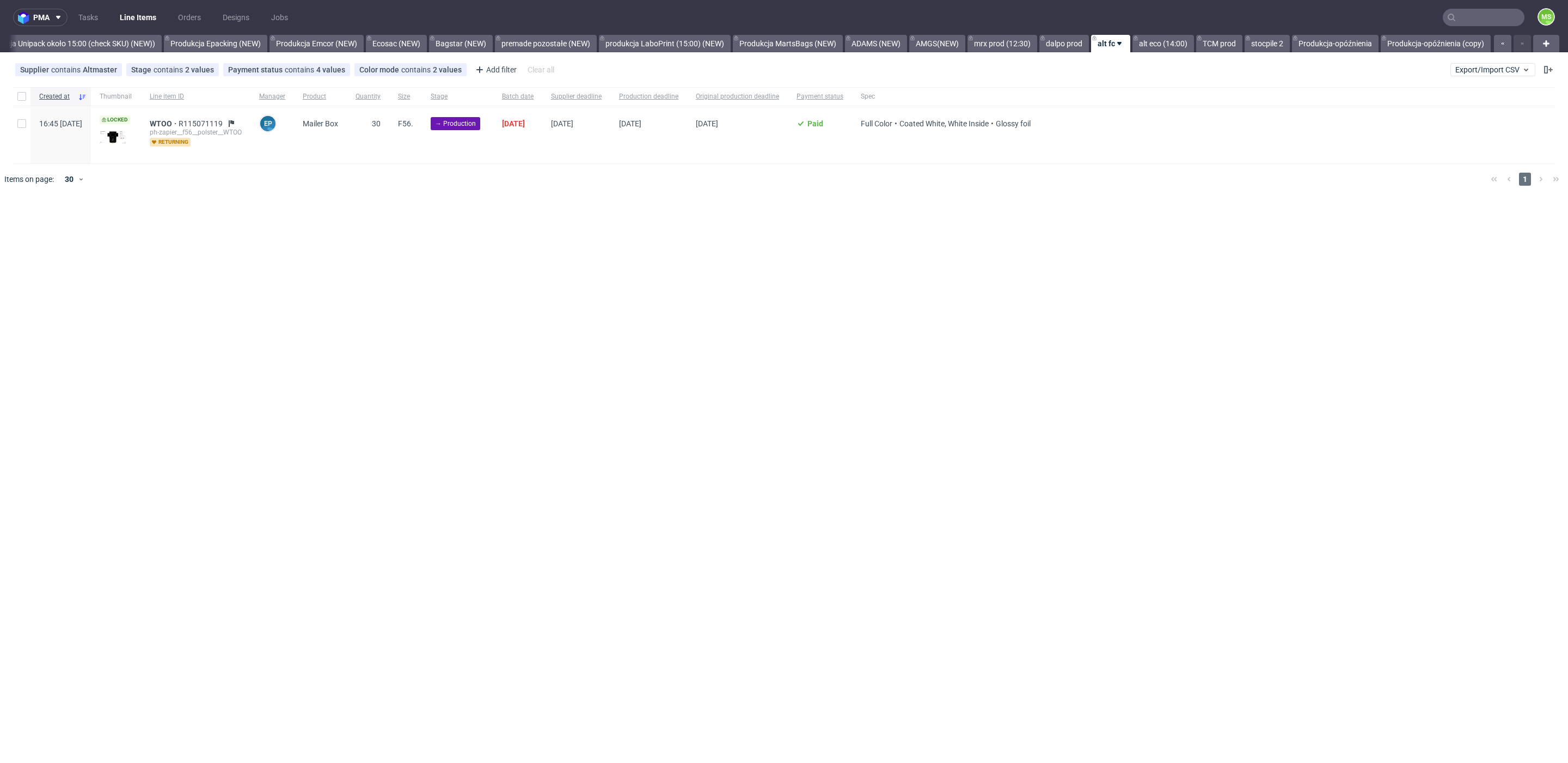
scroll to position [0, 2221]
click at [22, 130] on div at bounding box center [21, 135] width 18 height 57
checkbox input "true"
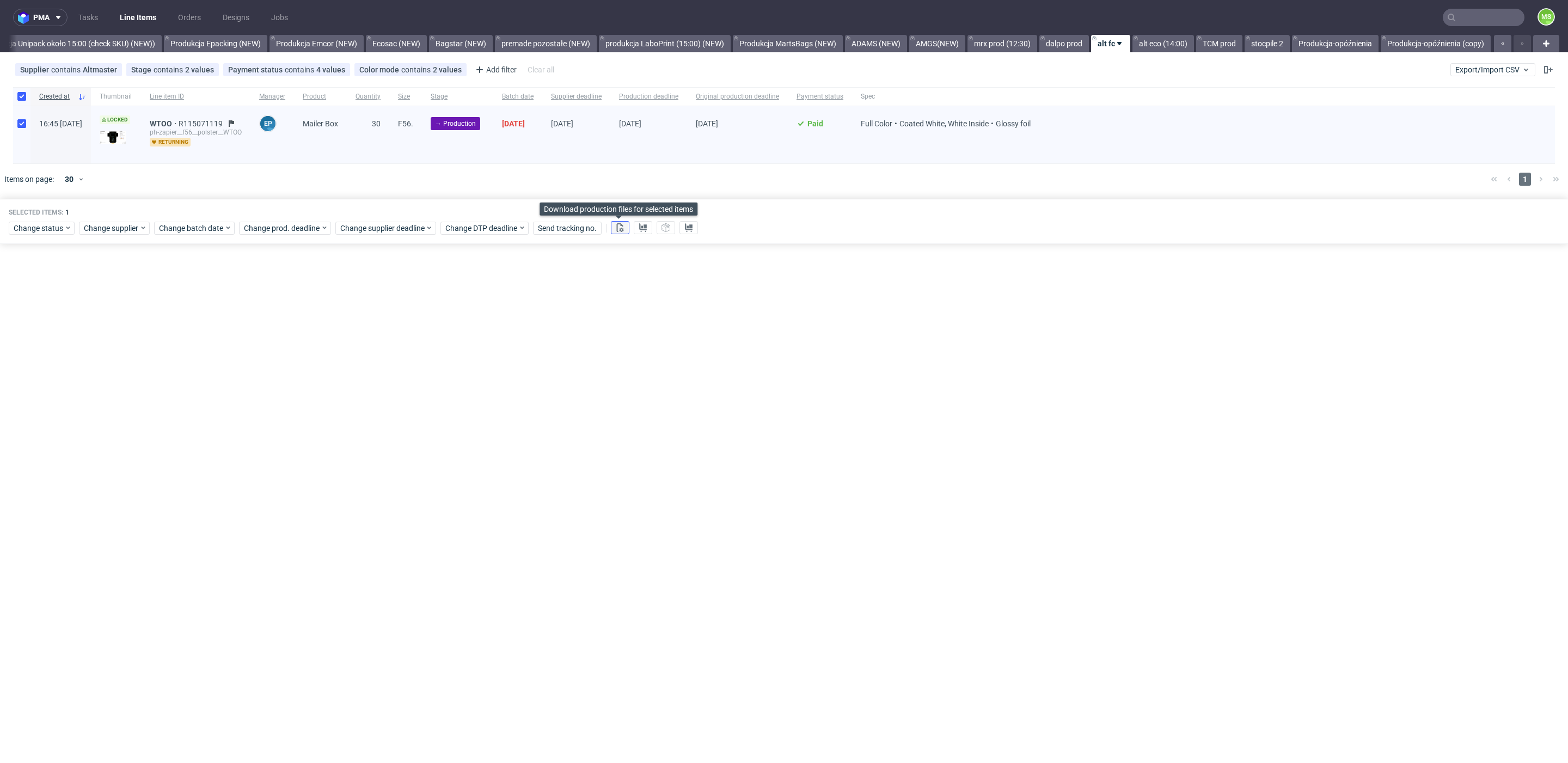
click at [623, 229] on button at bounding box center [620, 227] width 18 height 13
click at [639, 230] on icon at bounding box center [643, 228] width 9 height 9
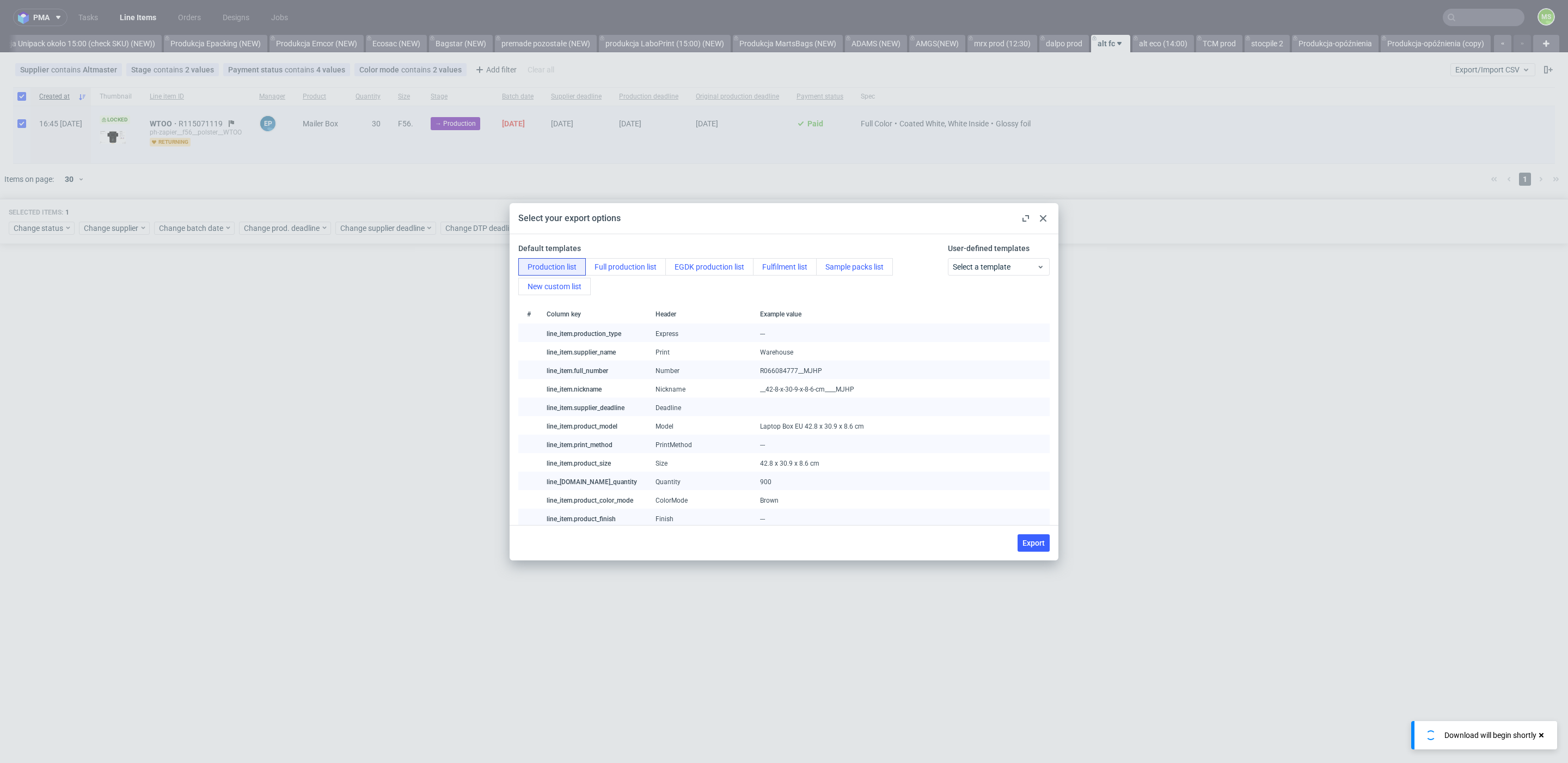
click at [1040, 540] on span "Export" at bounding box center [1034, 543] width 23 height 8
checkbox input "false"
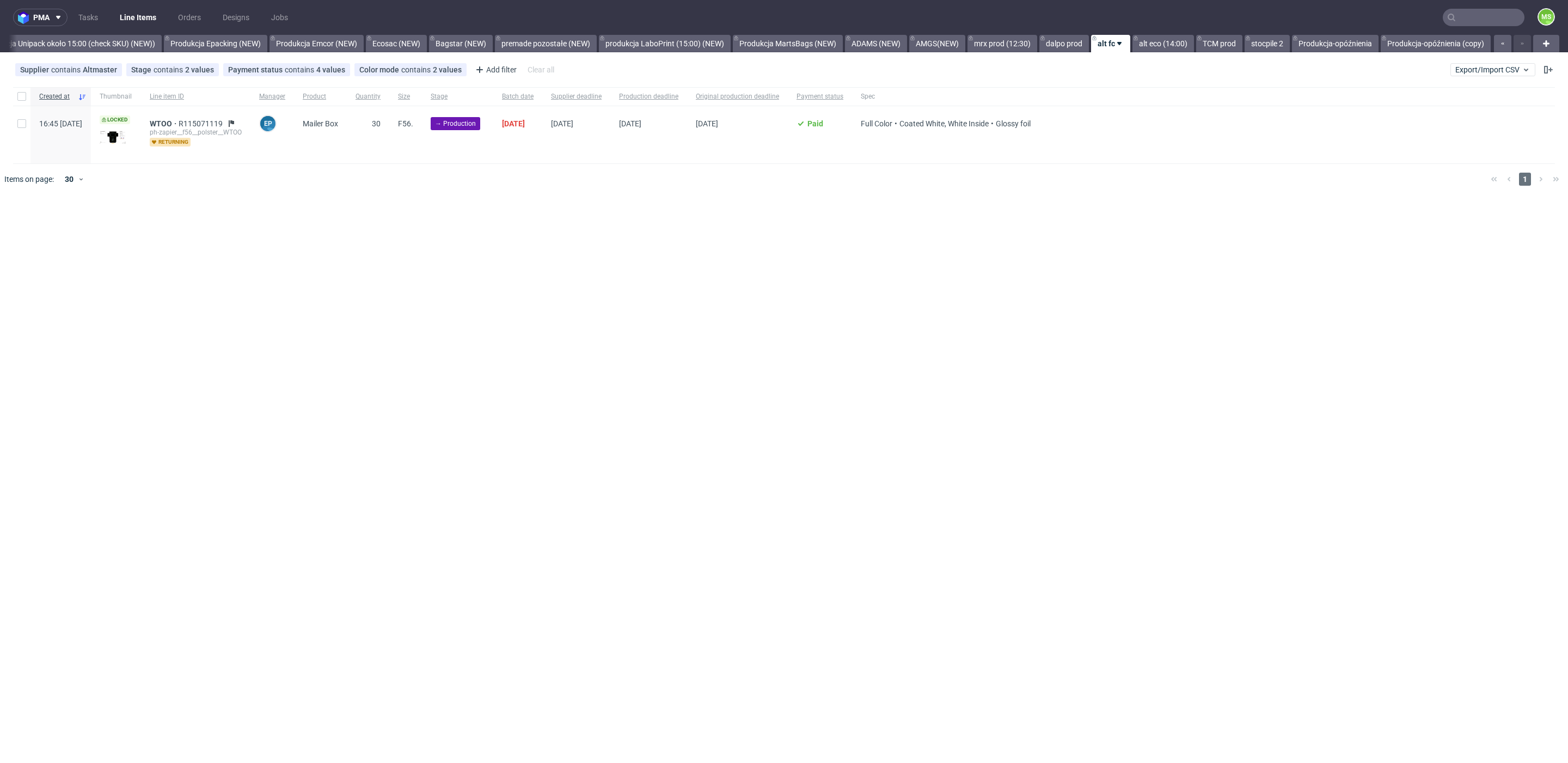
click at [16, 121] on div at bounding box center [21, 135] width 18 height 57
checkbox input "true"
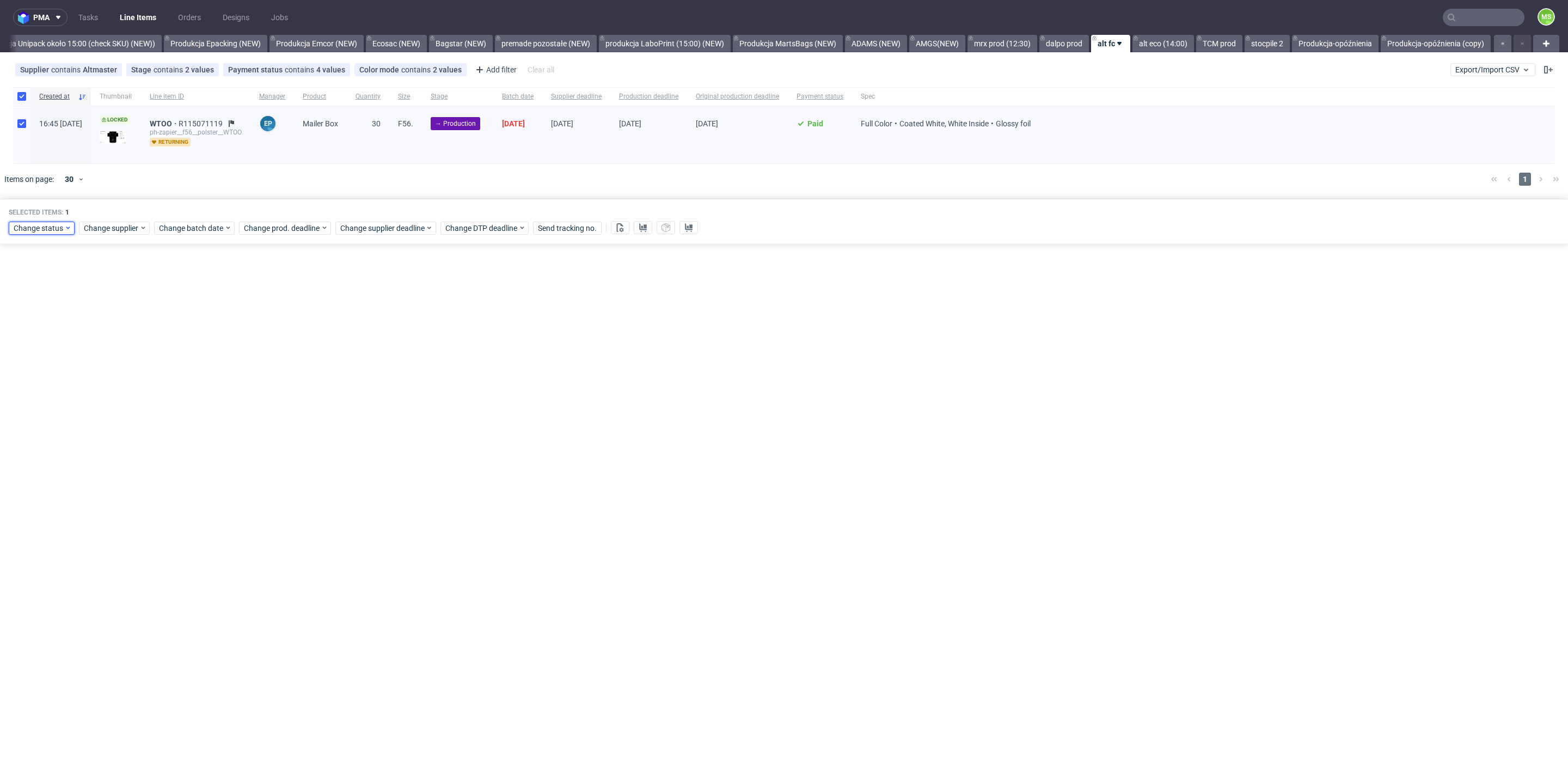
click at [58, 227] on span "Change status" at bounding box center [38, 228] width 51 height 11
click at [63, 284] on span "In Production" at bounding box center [40, 286] width 55 height 15
click at [121, 386] on span "Save" at bounding box center [125, 388] width 17 height 8
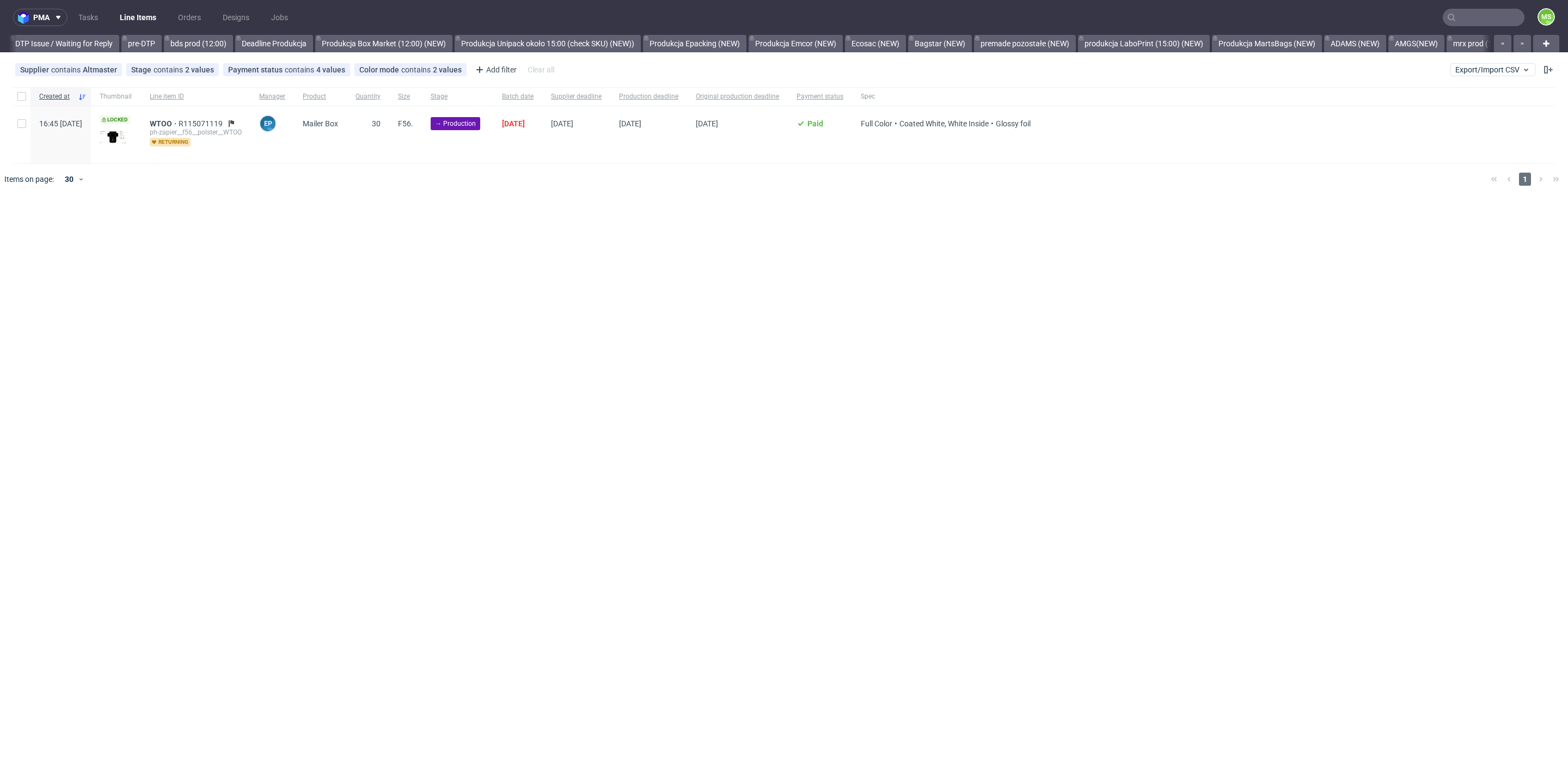
scroll to position [0, 1916]
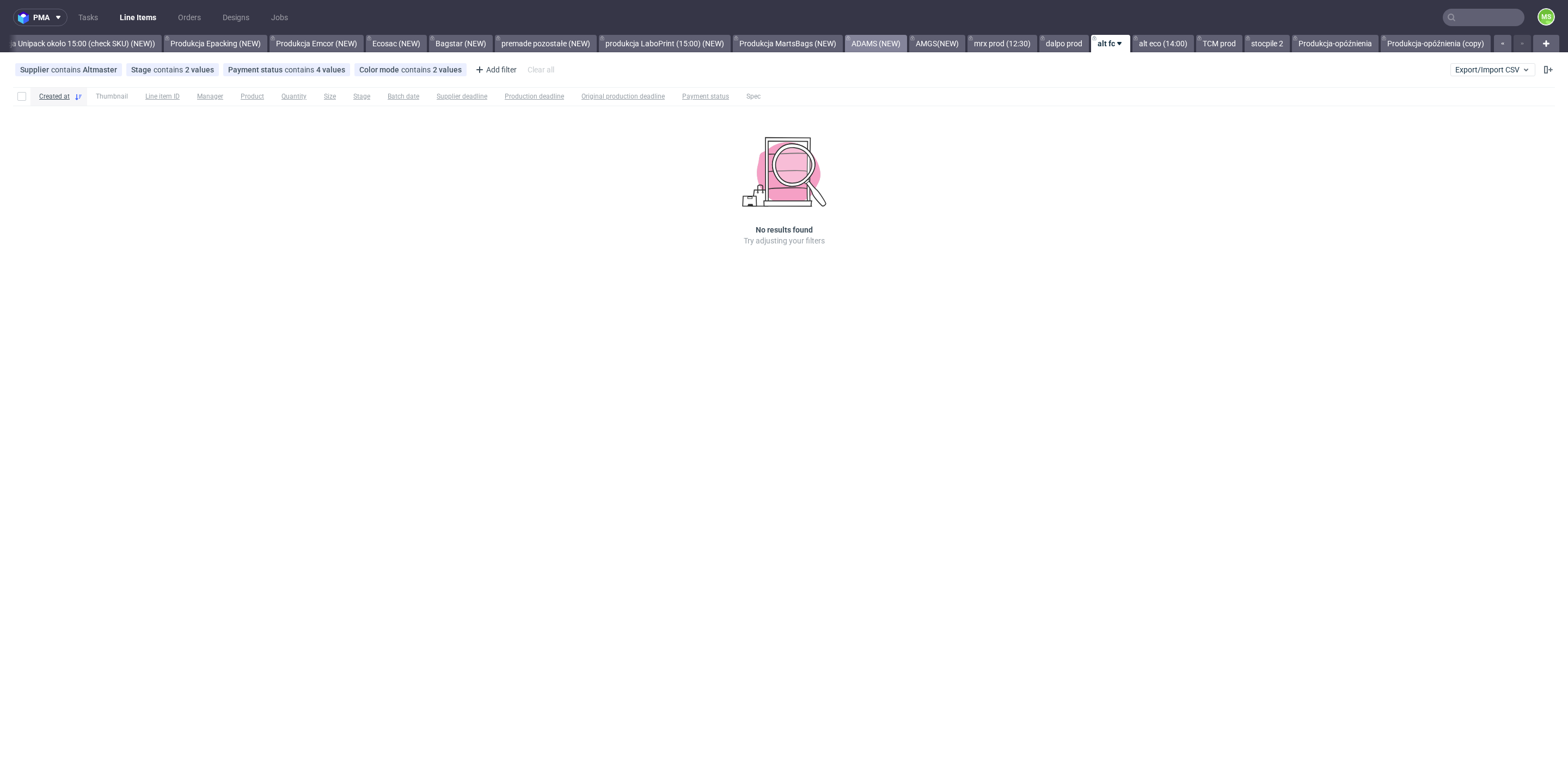
scroll to position [0, 2221]
click at [1223, 46] on link "TCM prod" at bounding box center [1219, 43] width 46 height 18
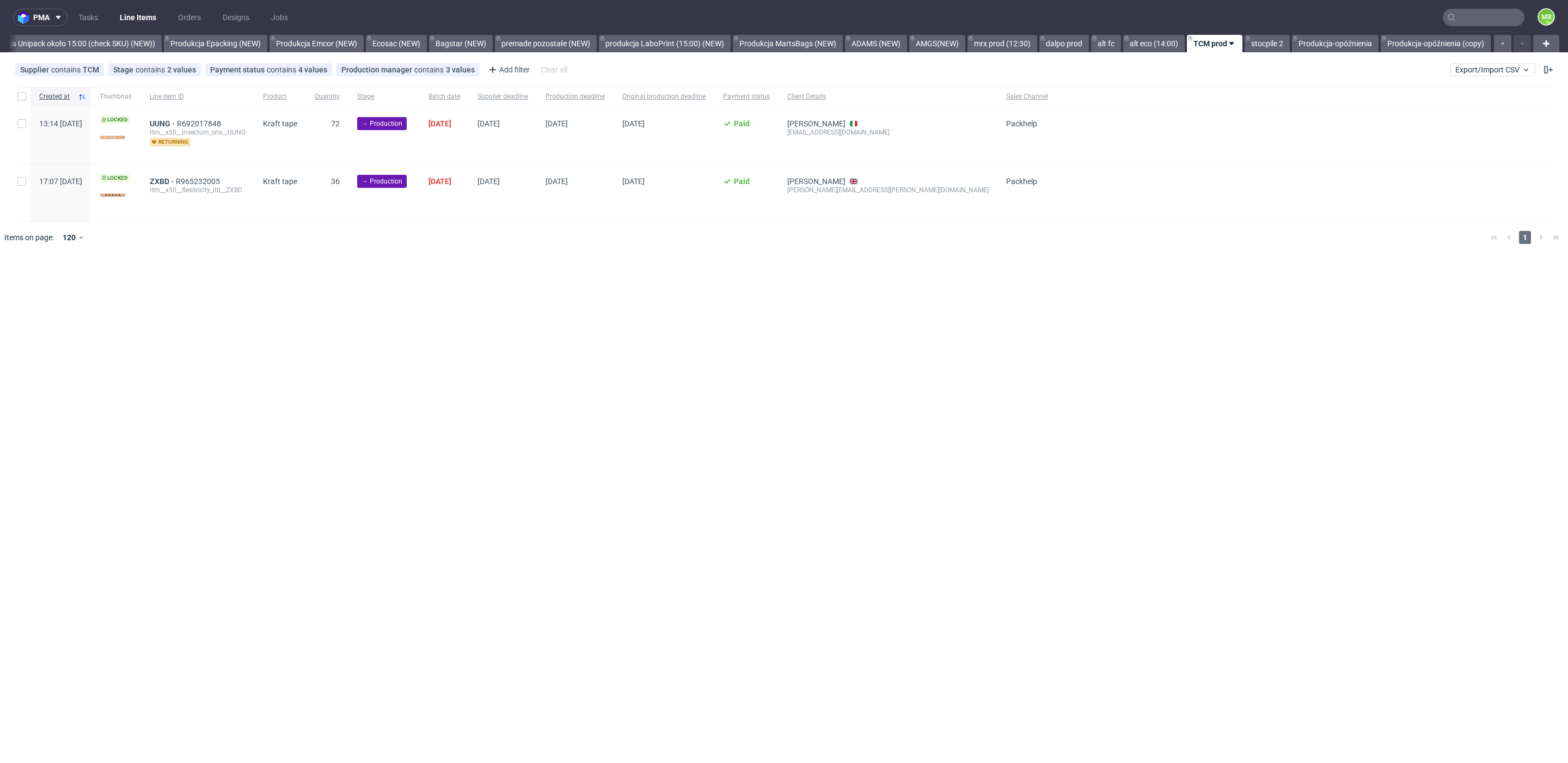
click at [27, 100] on div at bounding box center [21, 96] width 18 height 18
checkbox input "true"
click at [217, 289] on span "Change batch date" at bounding box center [191, 286] width 65 height 11
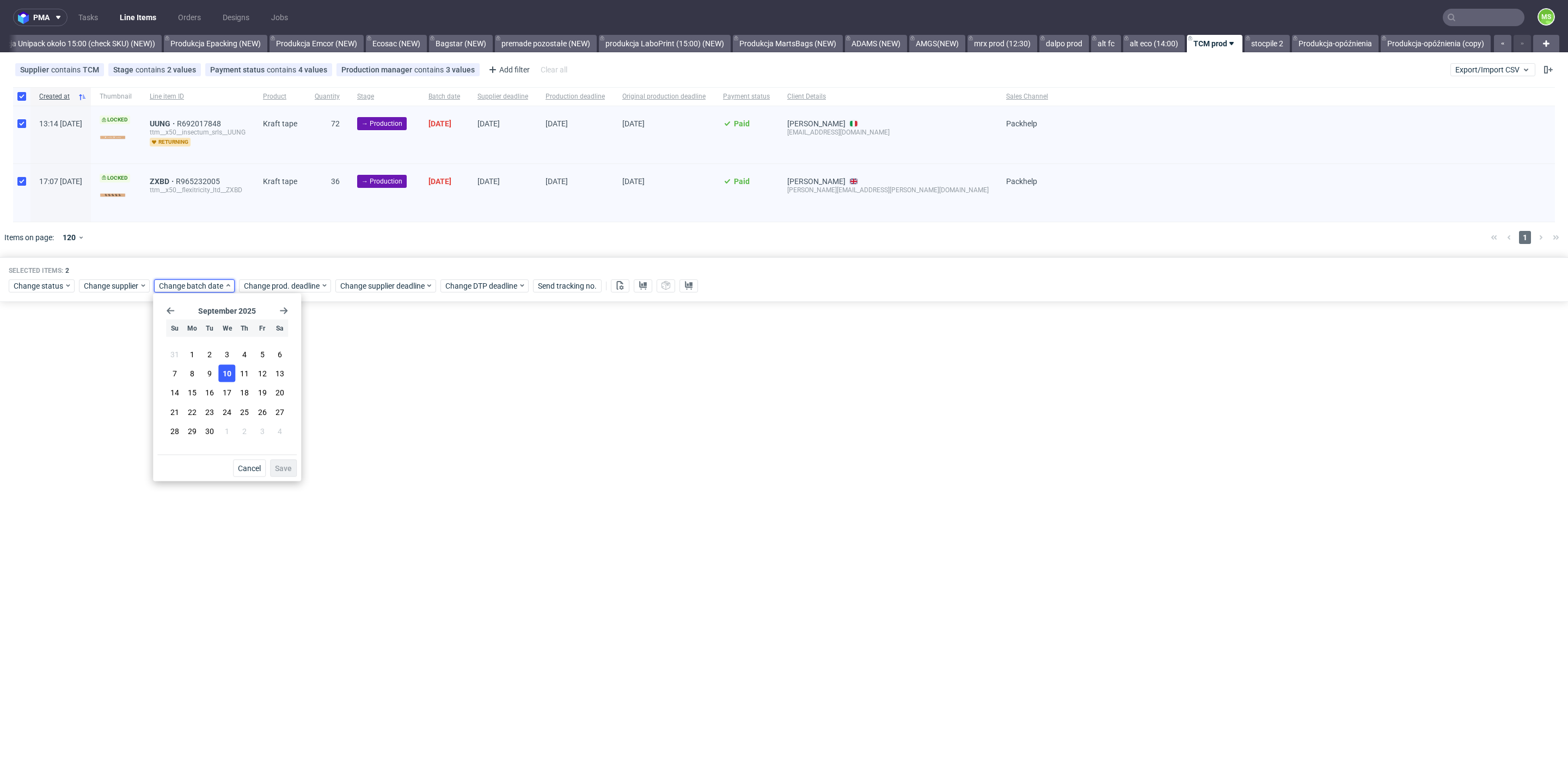
click at [230, 376] on span "10" at bounding box center [227, 374] width 9 height 11
drag, startPoint x: 281, startPoint y: 463, endPoint x: 301, endPoint y: 386, distance: 79.6
click at [284, 455] on div "Cancel Save" at bounding box center [226, 466] width 139 height 23
drag, startPoint x: 293, startPoint y: 463, endPoint x: 315, endPoint y: 348, distance: 117.1
click at [295, 460] on button "Save" at bounding box center [284, 468] width 27 height 18
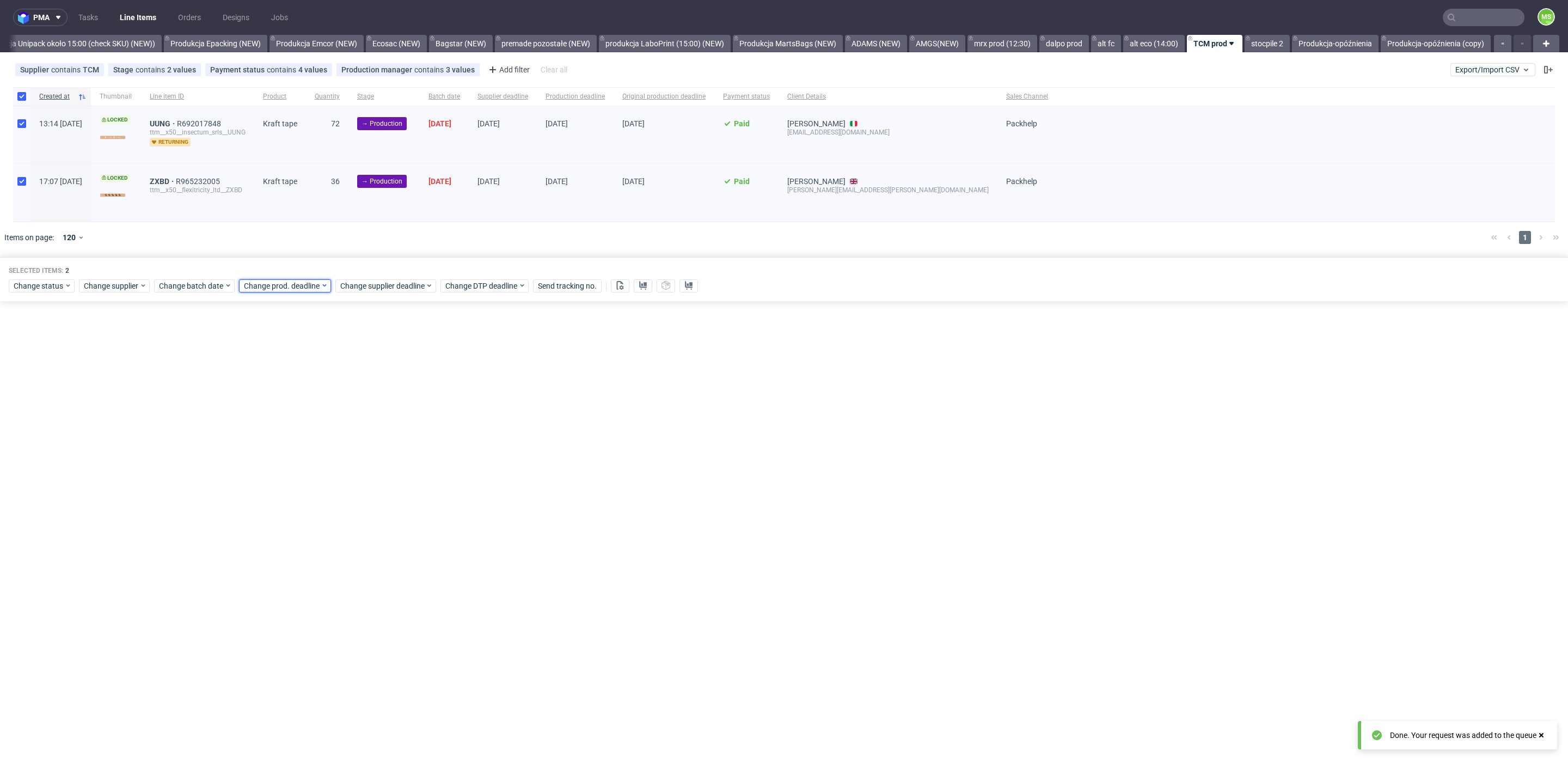
click at [296, 281] on span "Change prod. deadline" at bounding box center [282, 286] width 77 height 11
click at [370, 310] on use "Go forward 1 month" at bounding box center [368, 311] width 8 height 7
click at [253, 312] on use "Go back 1 month" at bounding box center [254, 311] width 8 height 7
click at [374, 313] on div "September 2025 Su Mo Tu We Th Fr Sa 31 1 2 3 4 5 6 7 8 9 10 11 12 13 14 15 16 1…" at bounding box center [311, 376] width 139 height 157
click at [370, 312] on use "Go forward 1 month" at bounding box center [368, 311] width 8 height 7
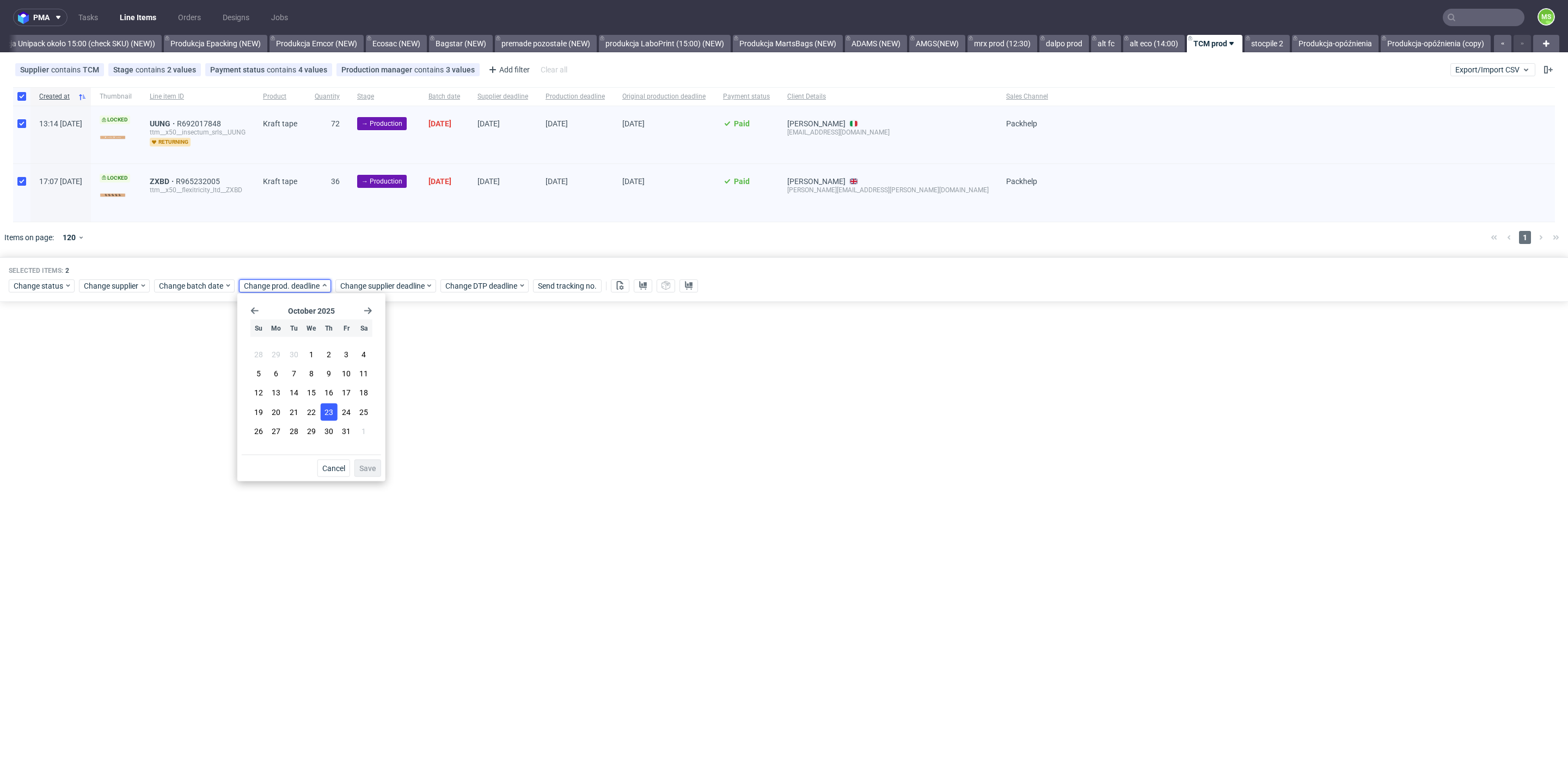
drag, startPoint x: 278, startPoint y: 370, endPoint x: 331, endPoint y: 404, distance: 63.0
click at [278, 370] on button "6" at bounding box center [276, 373] width 17 height 18
drag, startPoint x: 367, startPoint y: 469, endPoint x: 362, endPoint y: 370, distance: 99.1
click at [368, 461] on button "Save" at bounding box center [368, 468] width 27 height 18
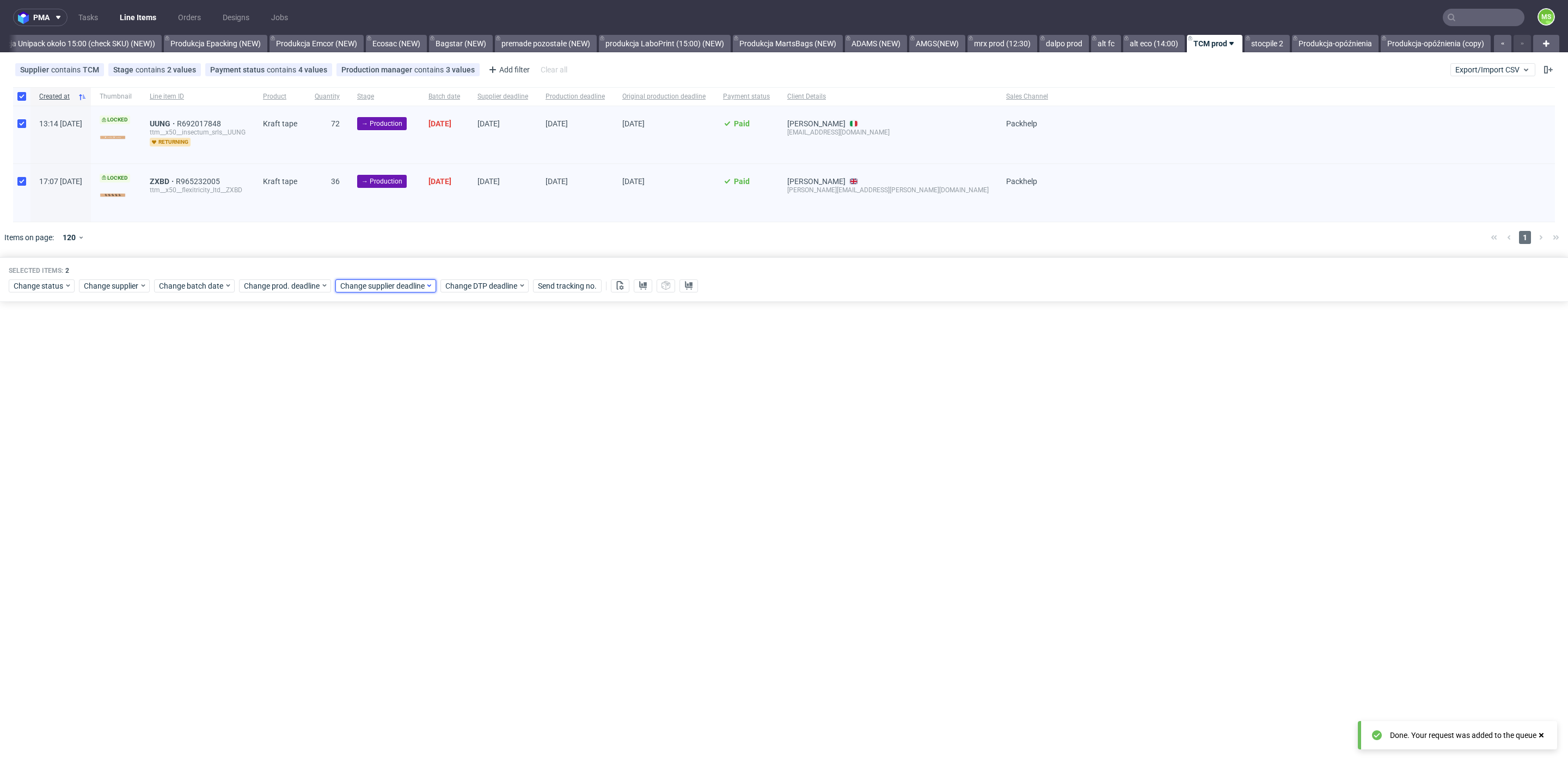
click at [352, 286] on span "Change supplier deadline" at bounding box center [383, 286] width 85 height 11
click at [466, 312] on use "Go forward 1 month" at bounding box center [464, 311] width 8 height 7
click at [367, 380] on button "6" at bounding box center [373, 373] width 17 height 18
click at [462, 465] on span "Save" at bounding box center [464, 468] width 17 height 8
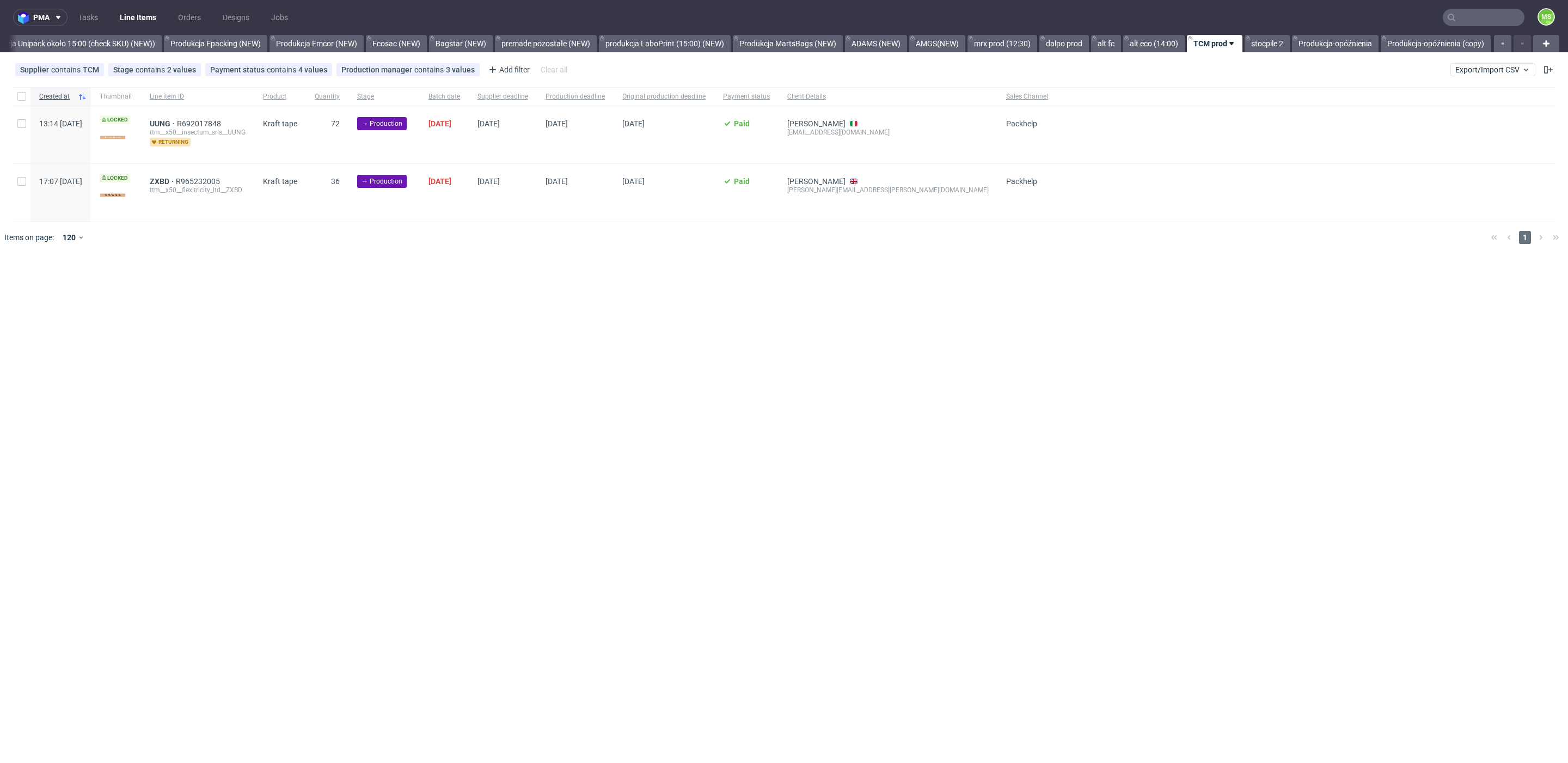
scroll to position [0, 2221]
click at [28, 97] on div at bounding box center [21, 96] width 18 height 18
checkbox input "true"
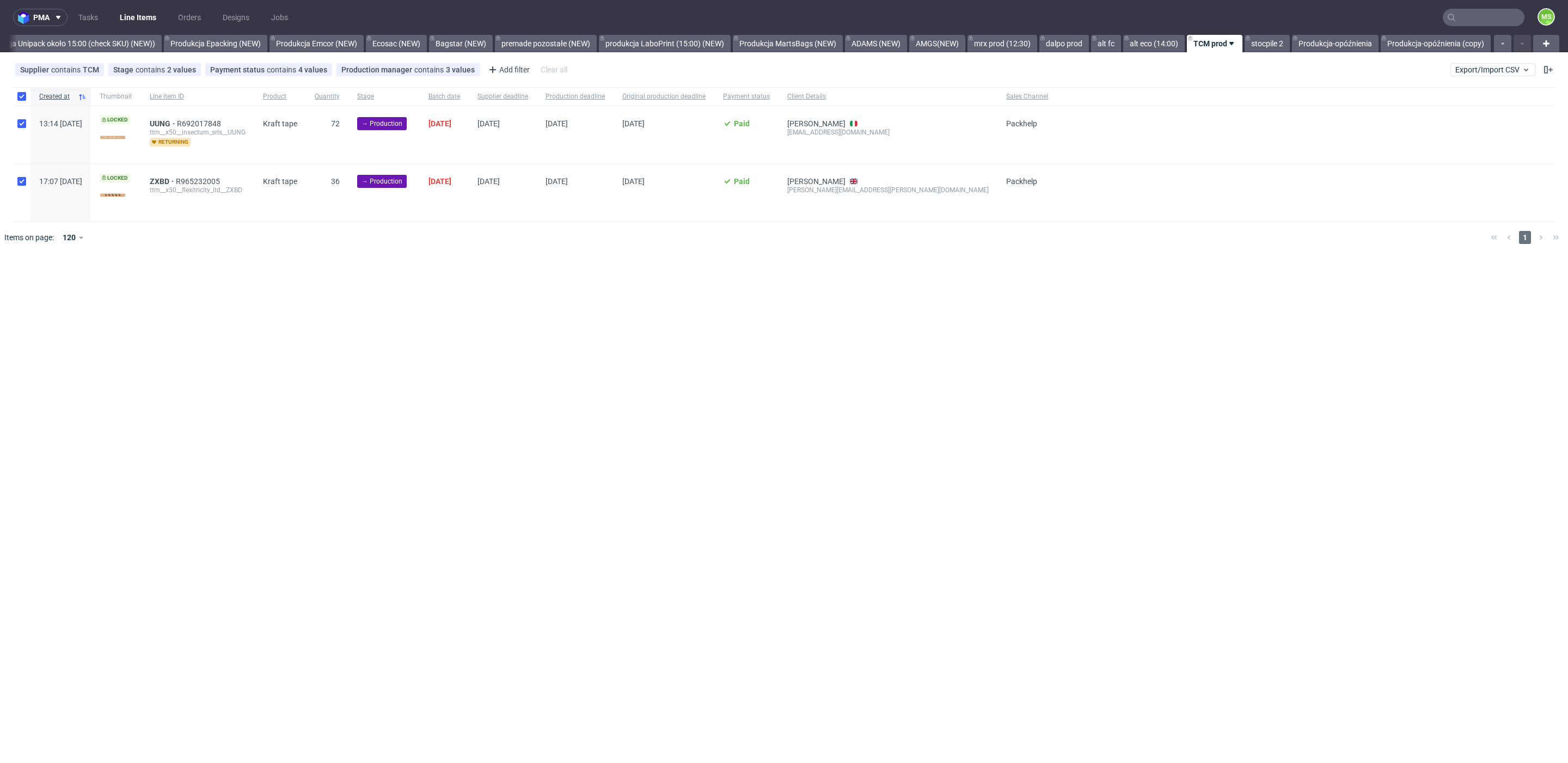
checkbox input "true"
click at [620, 282] on icon at bounding box center [620, 286] width 9 height 9
click at [641, 286] on use at bounding box center [643, 286] width 8 height 9
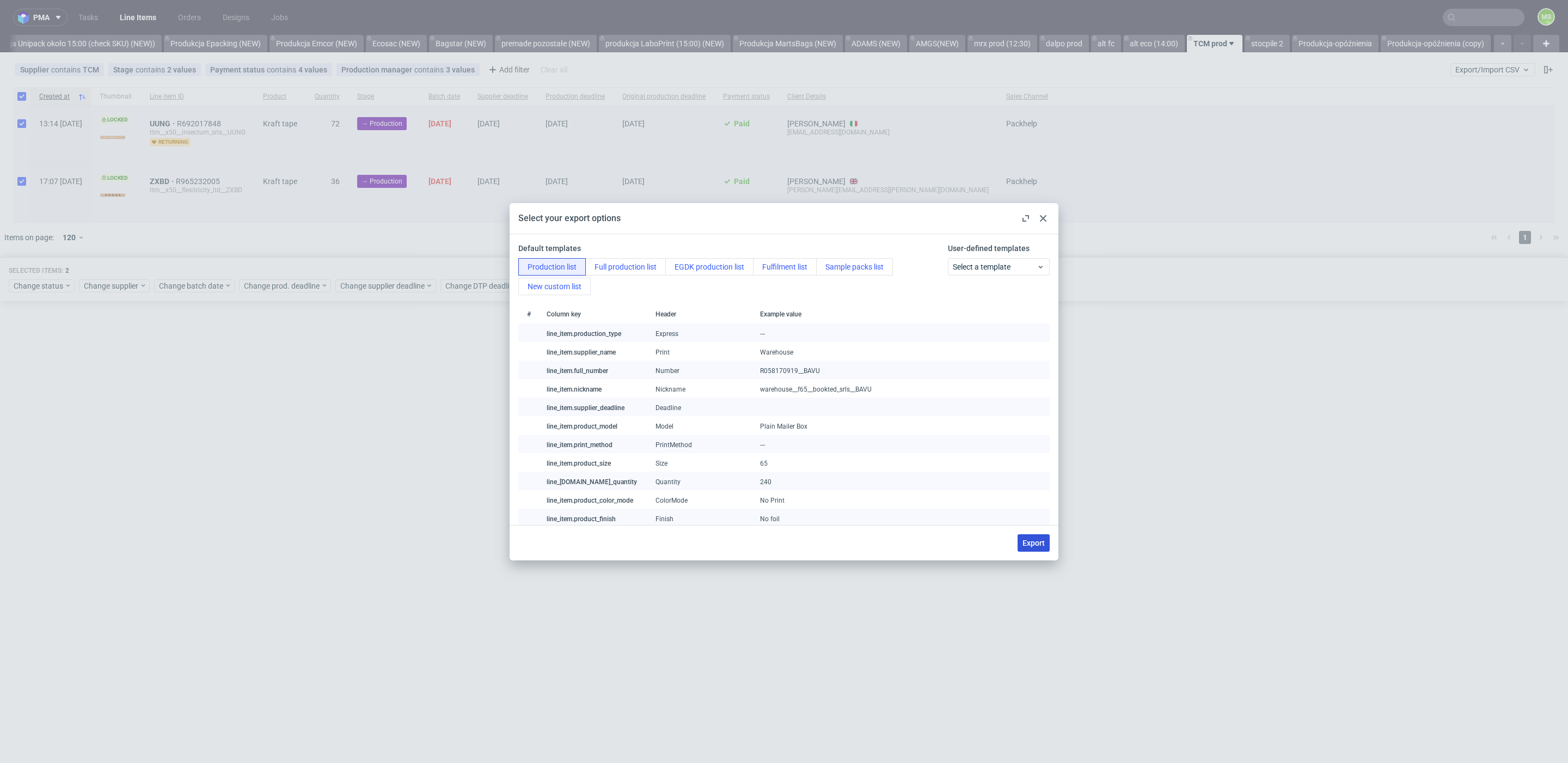
click at [1035, 540] on span "Export" at bounding box center [1034, 543] width 23 height 8
checkbox input "false"
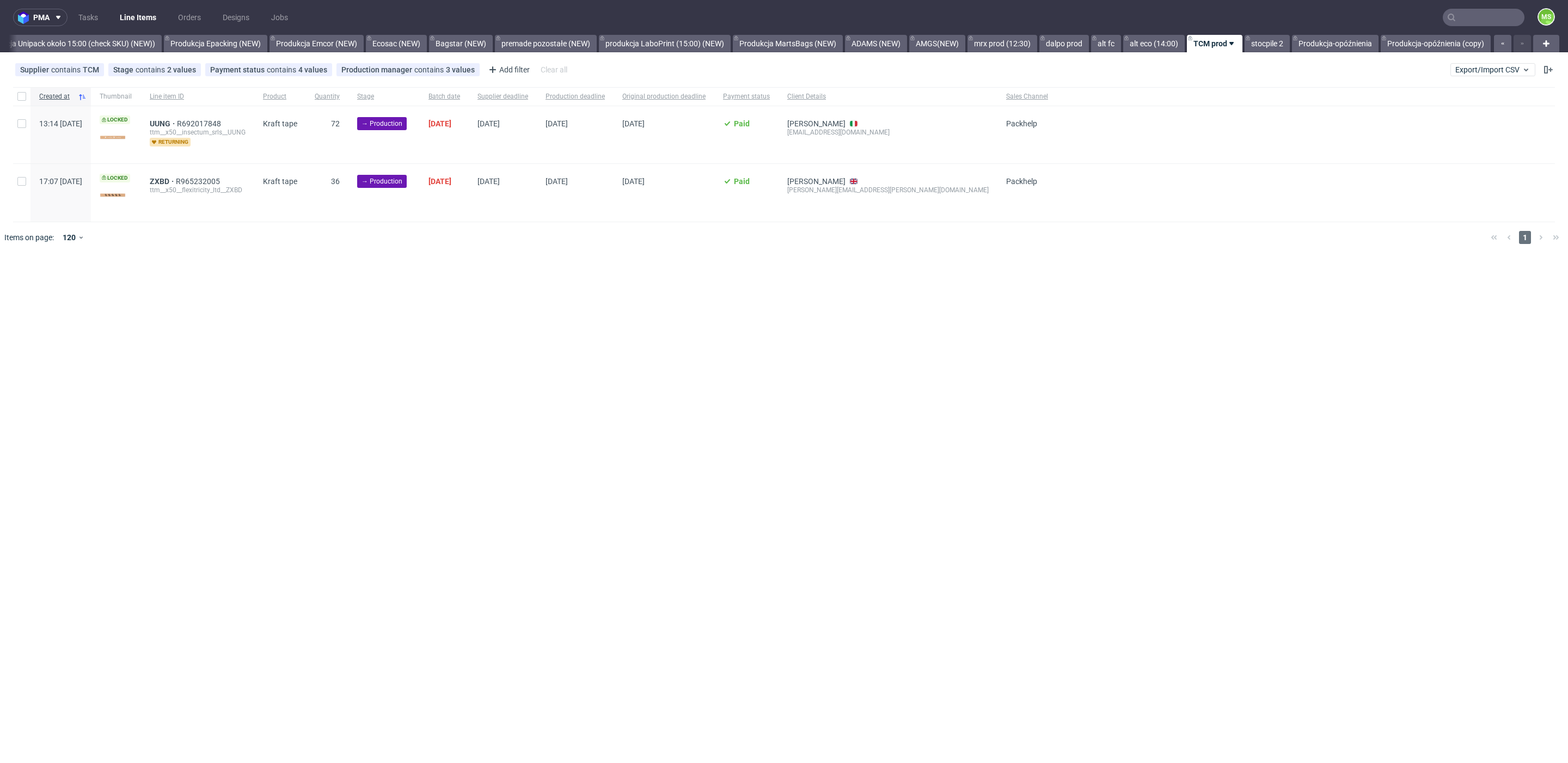
drag, startPoint x: 26, startPoint y: 96, endPoint x: 35, endPoint y: 107, distance: 14.2
click at [27, 95] on div at bounding box center [21, 96] width 18 height 18
checkbox input "true"
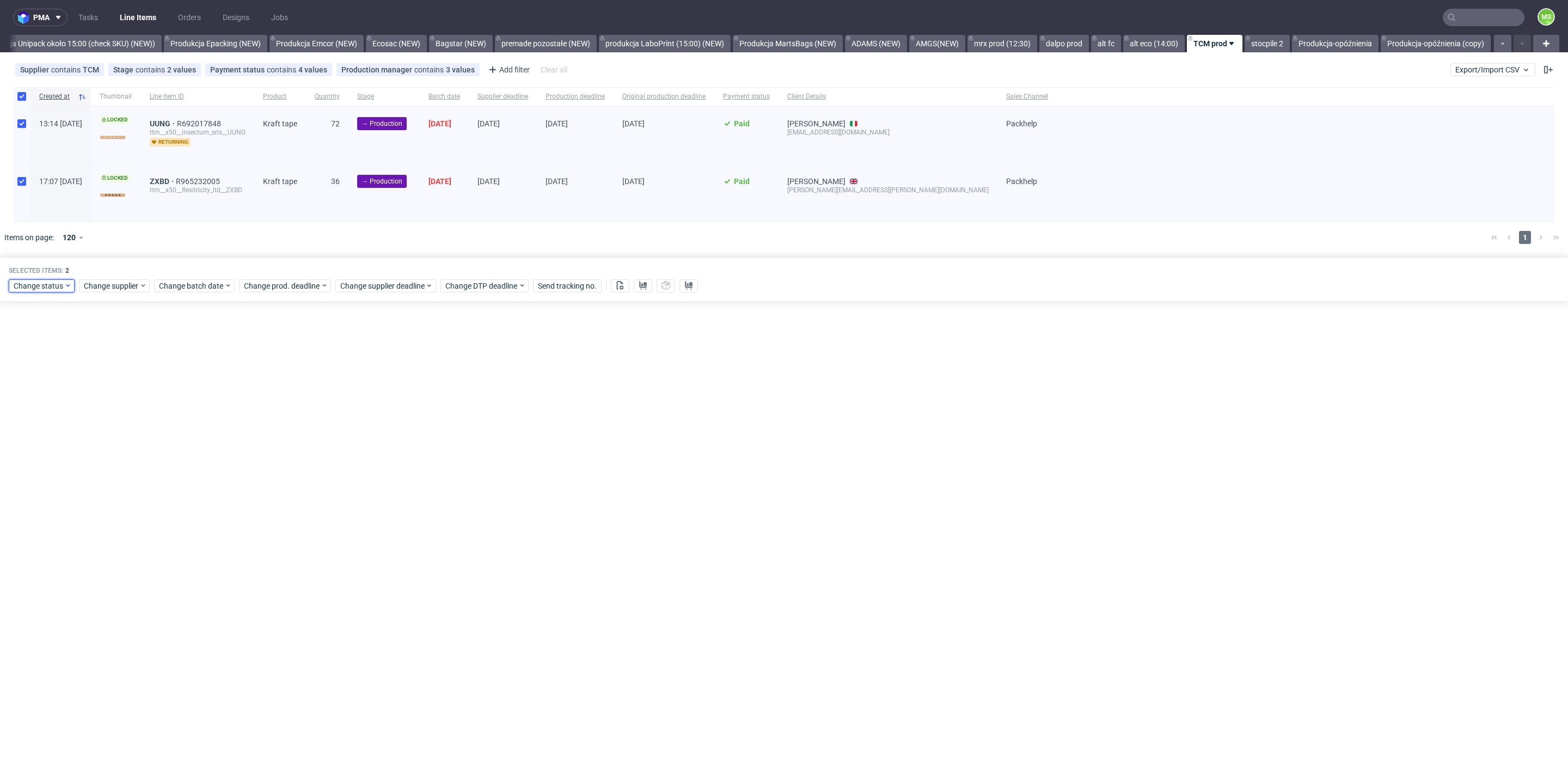
click at [57, 281] on span "Change status" at bounding box center [38, 286] width 51 height 11
click at [55, 346] on span "In Production" at bounding box center [40, 344] width 55 height 15
click at [116, 442] on span "Save" at bounding box center [125, 446] width 17 height 8
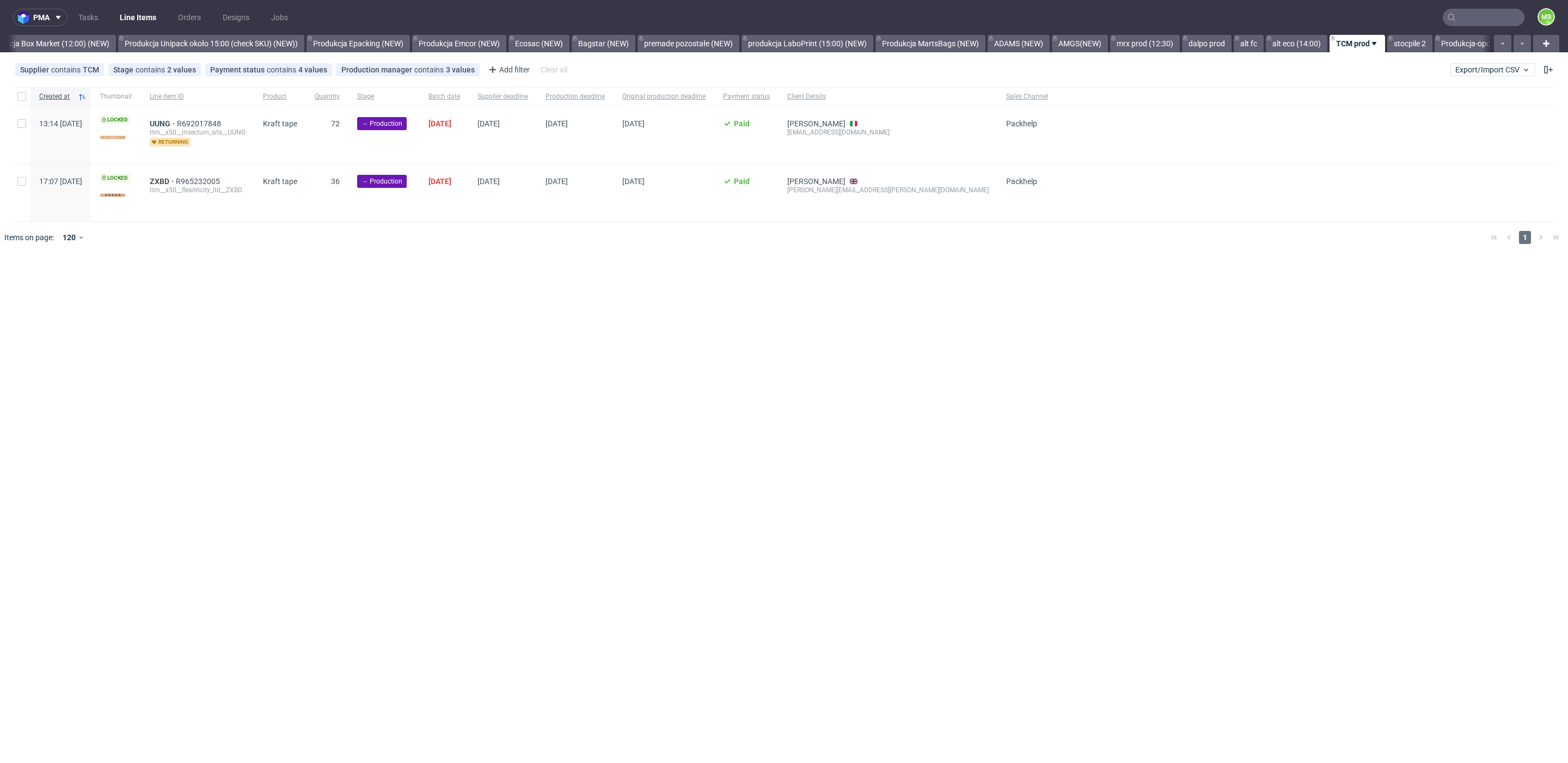
scroll to position [0, 2180]
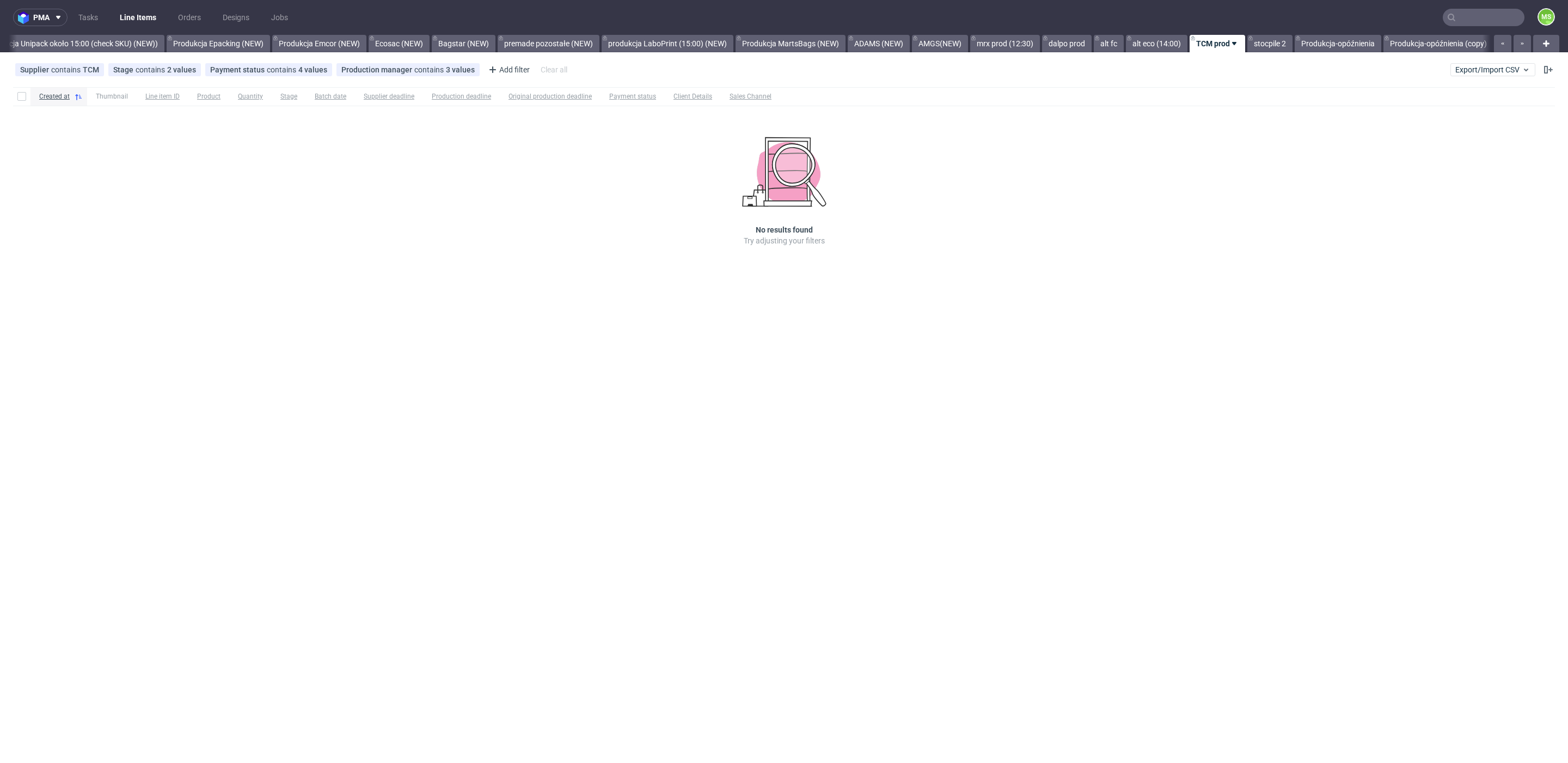
scroll to position [0, 2221]
click at [1493, 73] on span "Export/Import CSV" at bounding box center [1493, 69] width 75 height 9
click at [1472, 113] on link "Import shipments CSV" at bounding box center [1467, 114] width 127 height 18
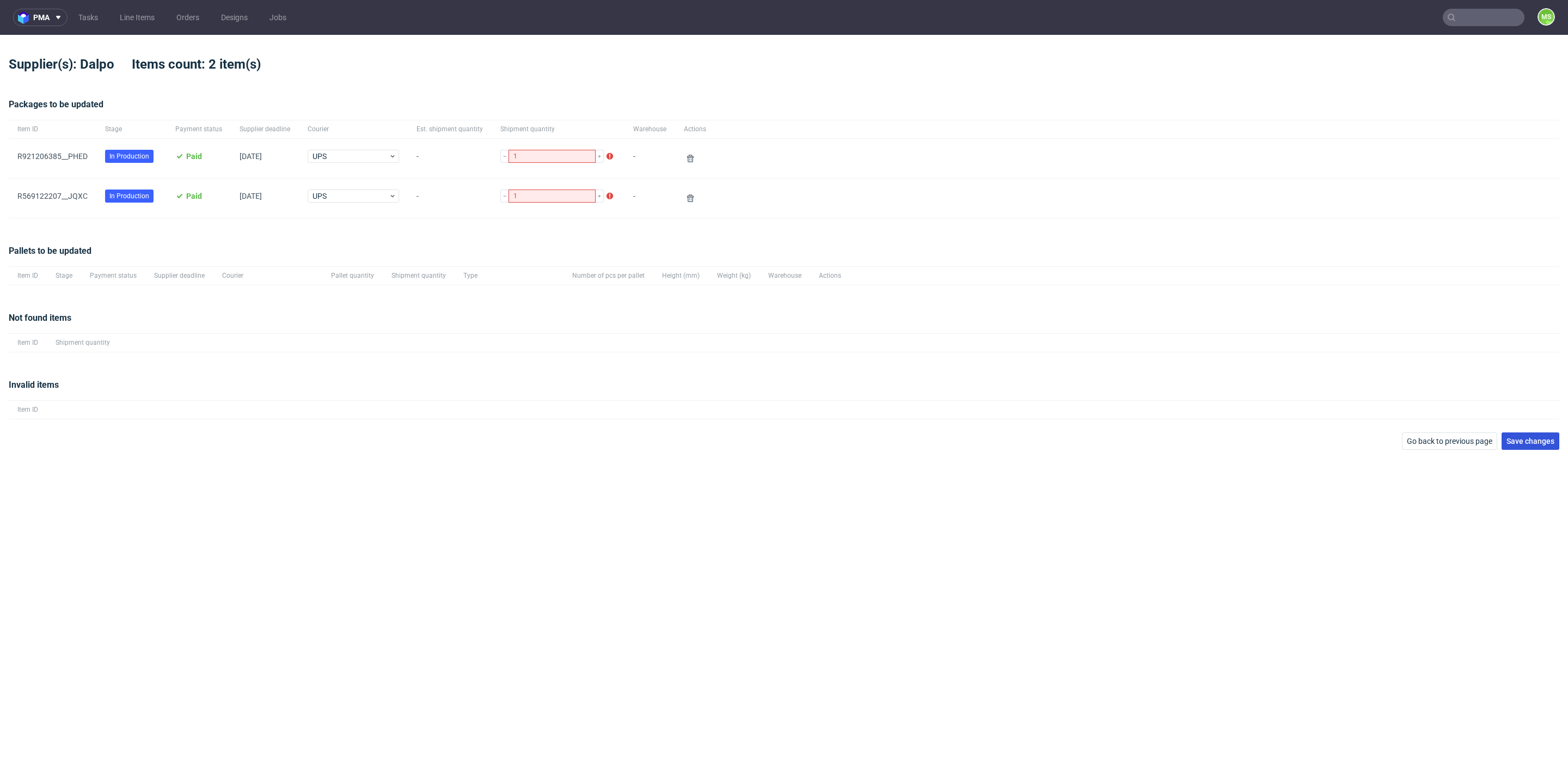
click at [1525, 437] on span "Save changes" at bounding box center [1530, 441] width 48 height 8
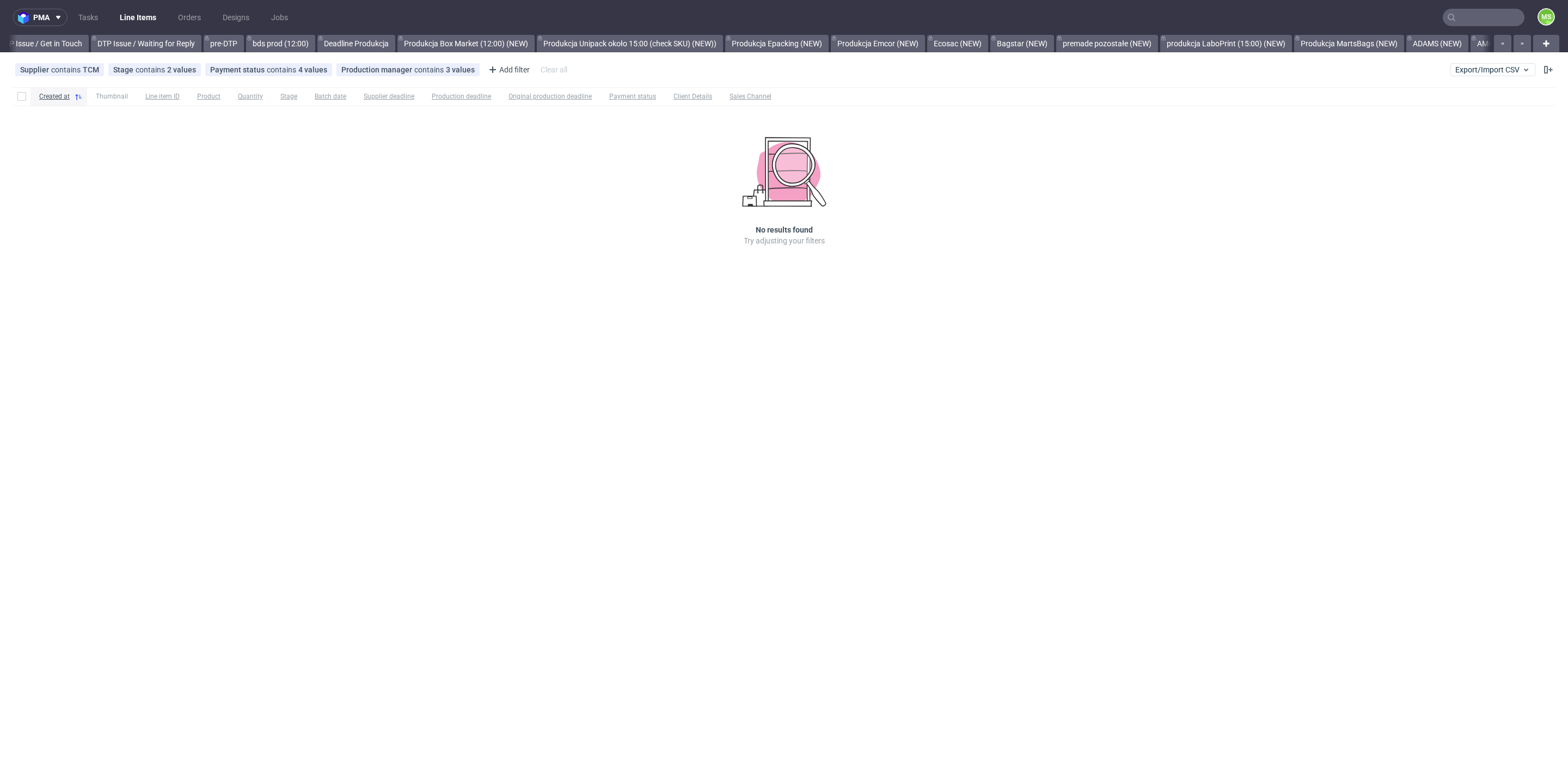
scroll to position [0, 2221]
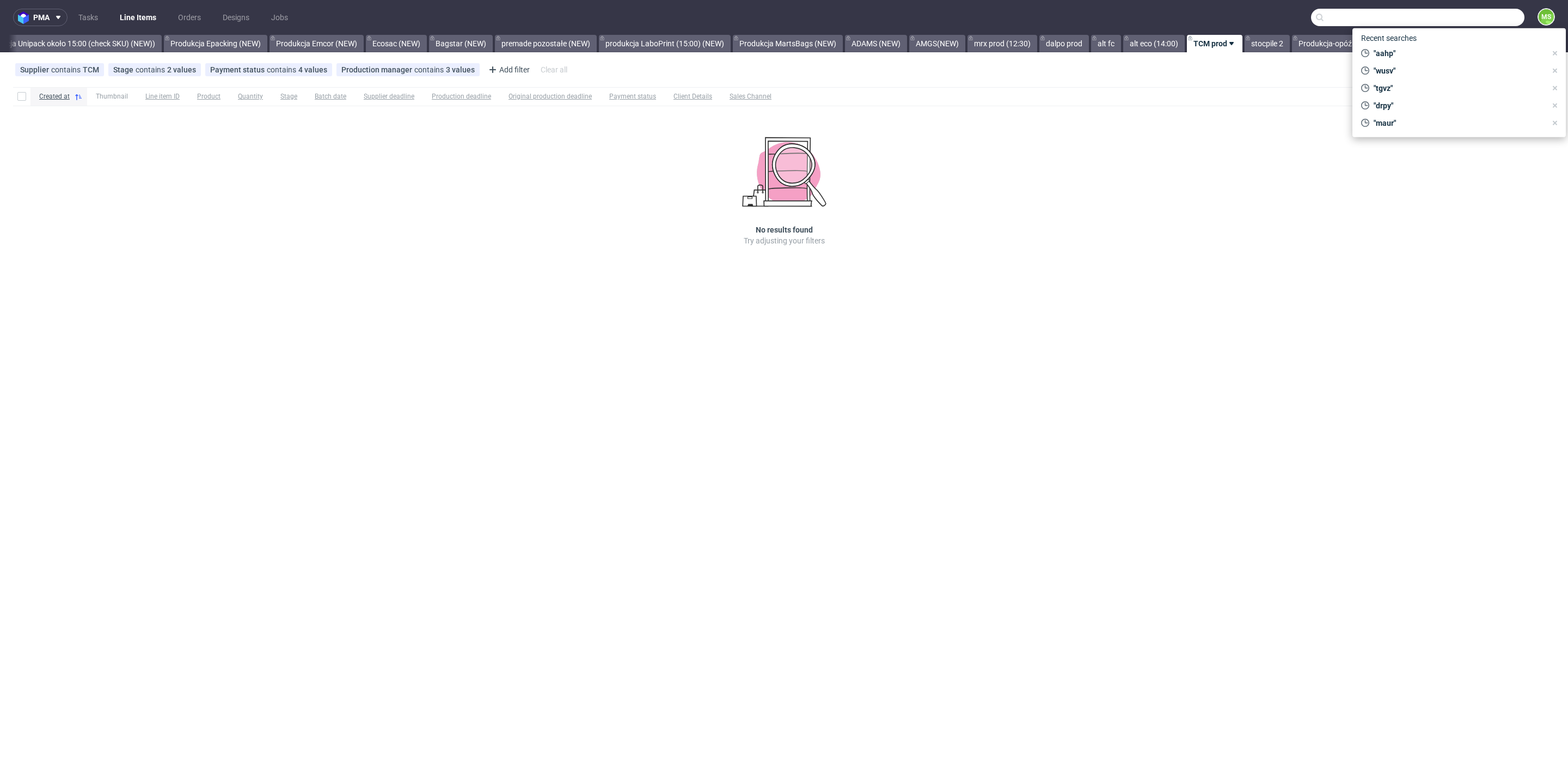
click at [1472, 21] on input "text" at bounding box center [1418, 17] width 214 height 18
paste input "YMMB"
type input "YMMB"
click at [1402, 52] on div "YMMB __400-ml____ YMMB" at bounding box center [1459, 58] width 196 height 19
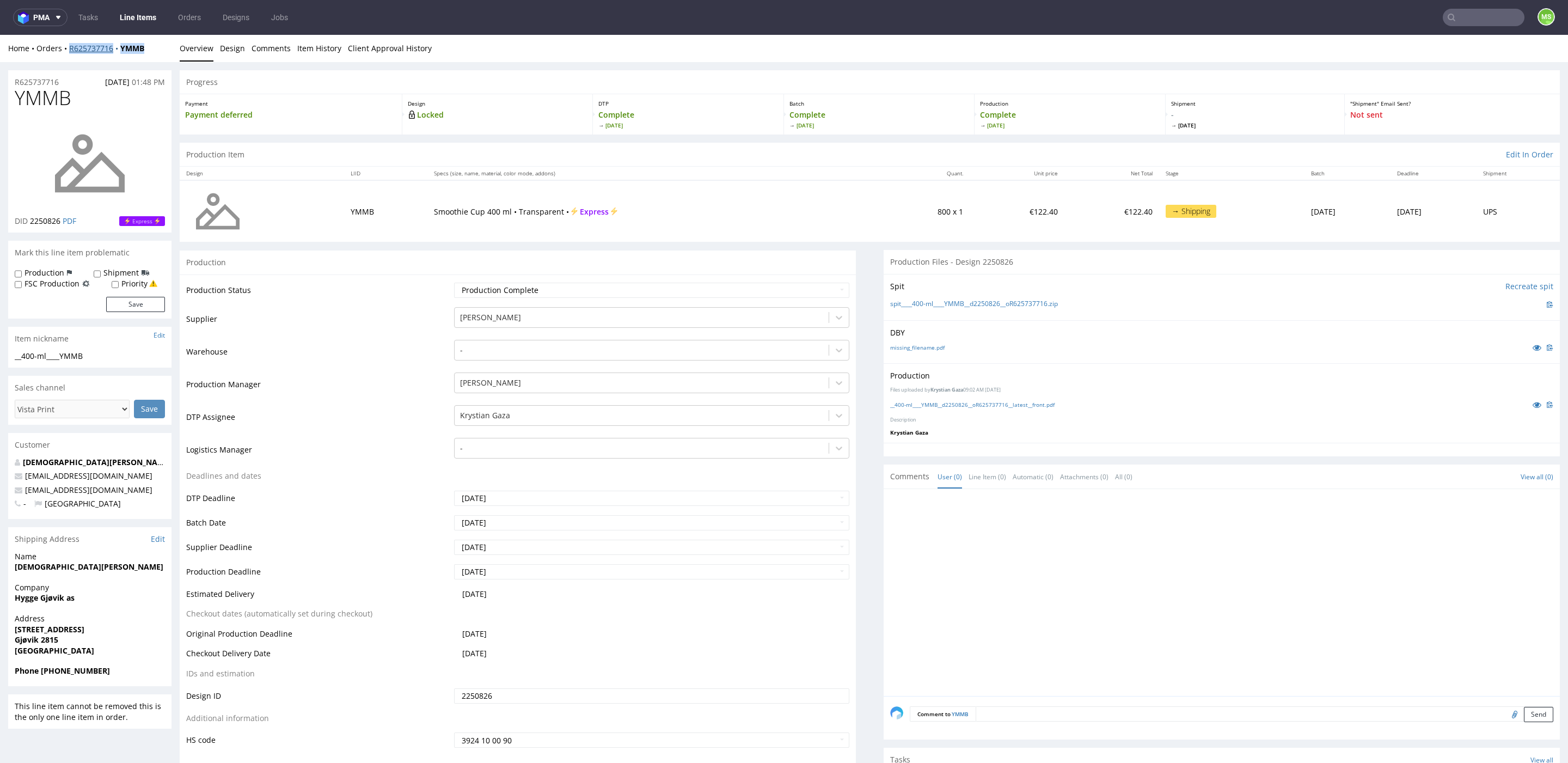
drag, startPoint x: 127, startPoint y: 50, endPoint x: 70, endPoint y: 51, distance: 57.0
click at [70, 51] on div "Home Orders R625737716 YMMB" at bounding box center [89, 49] width 163 height 11
copy div "R625737716 YMMB"
click at [139, 21] on link "Line Items" at bounding box center [138, 17] width 49 height 18
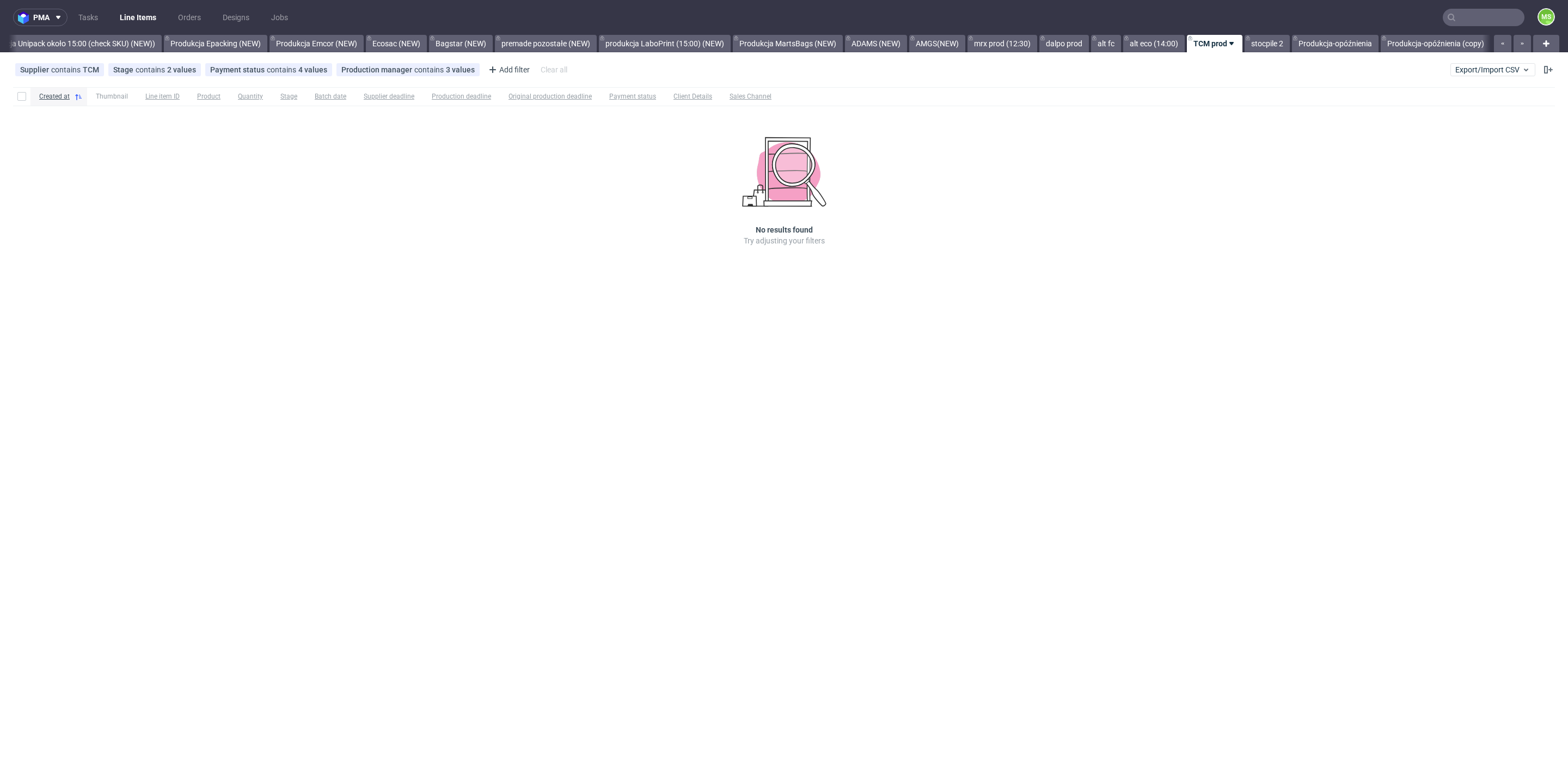
scroll to position [0, 2221]
click at [1475, 73] on span "Export/Import CSV" at bounding box center [1493, 69] width 75 height 9
click at [1435, 111] on link "Import shipments CSV" at bounding box center [1467, 114] width 127 height 18
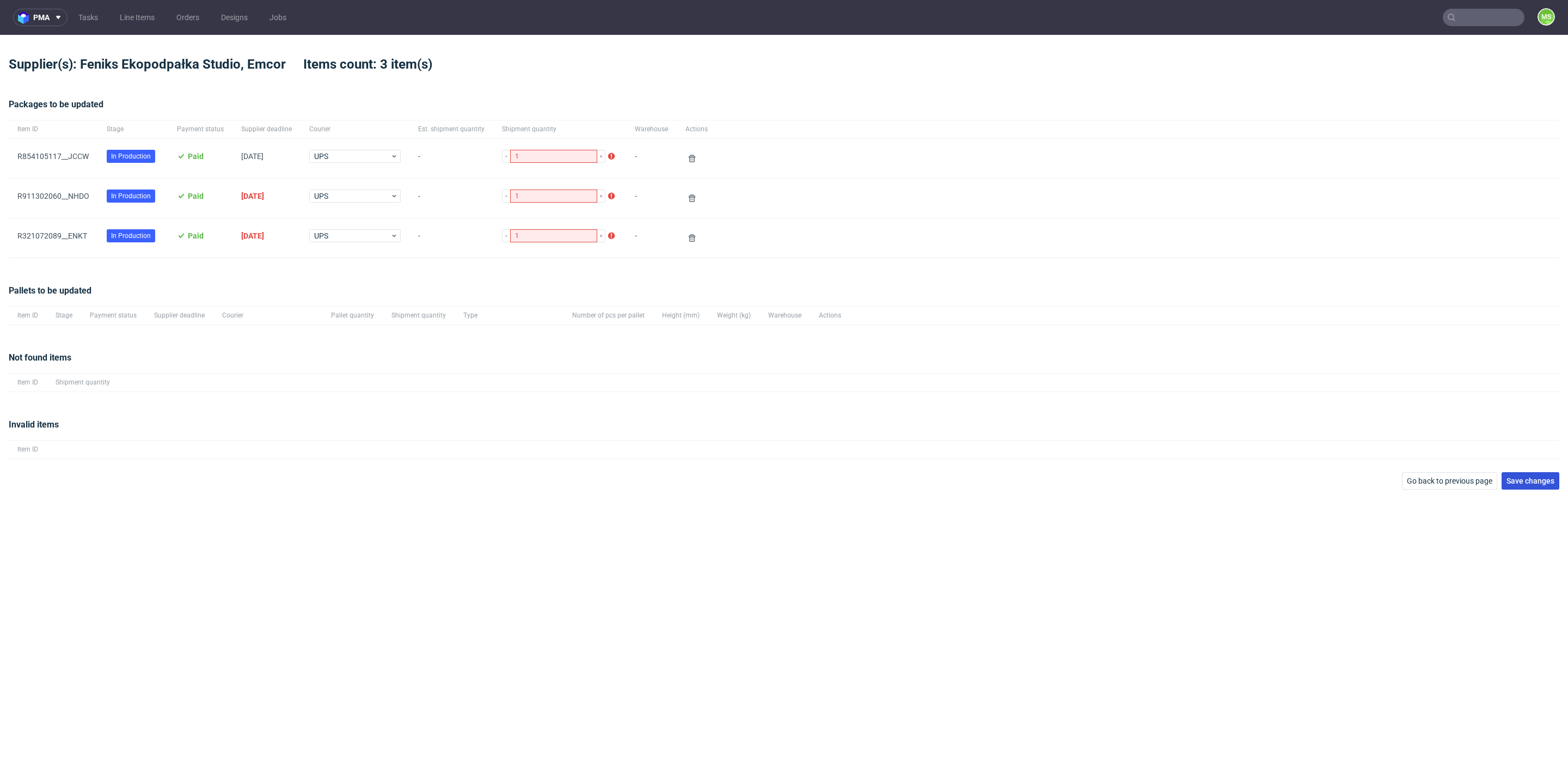
click at [1528, 474] on button "Save changes" at bounding box center [1530, 480] width 58 height 18
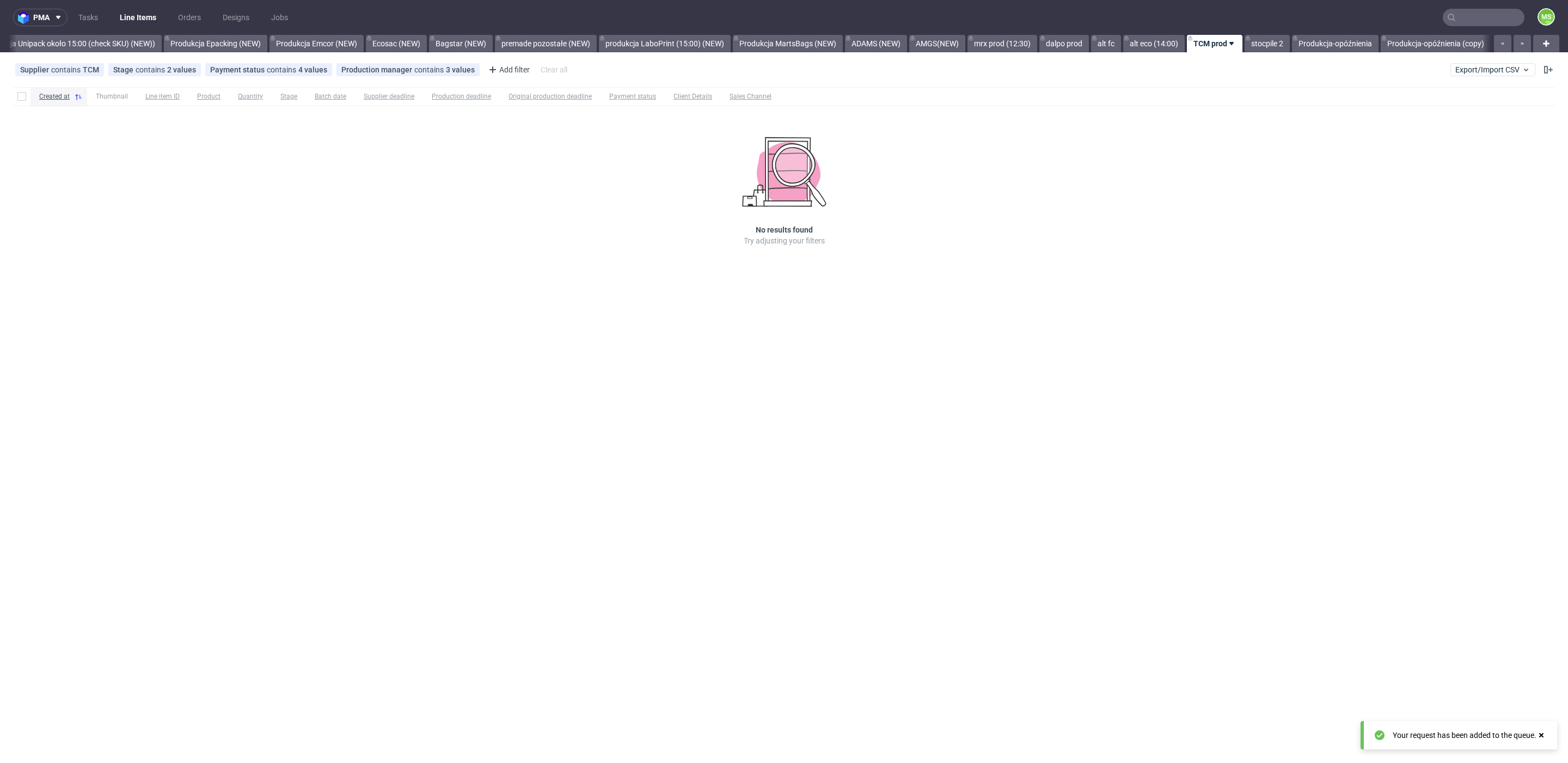
scroll to position [0, 2221]
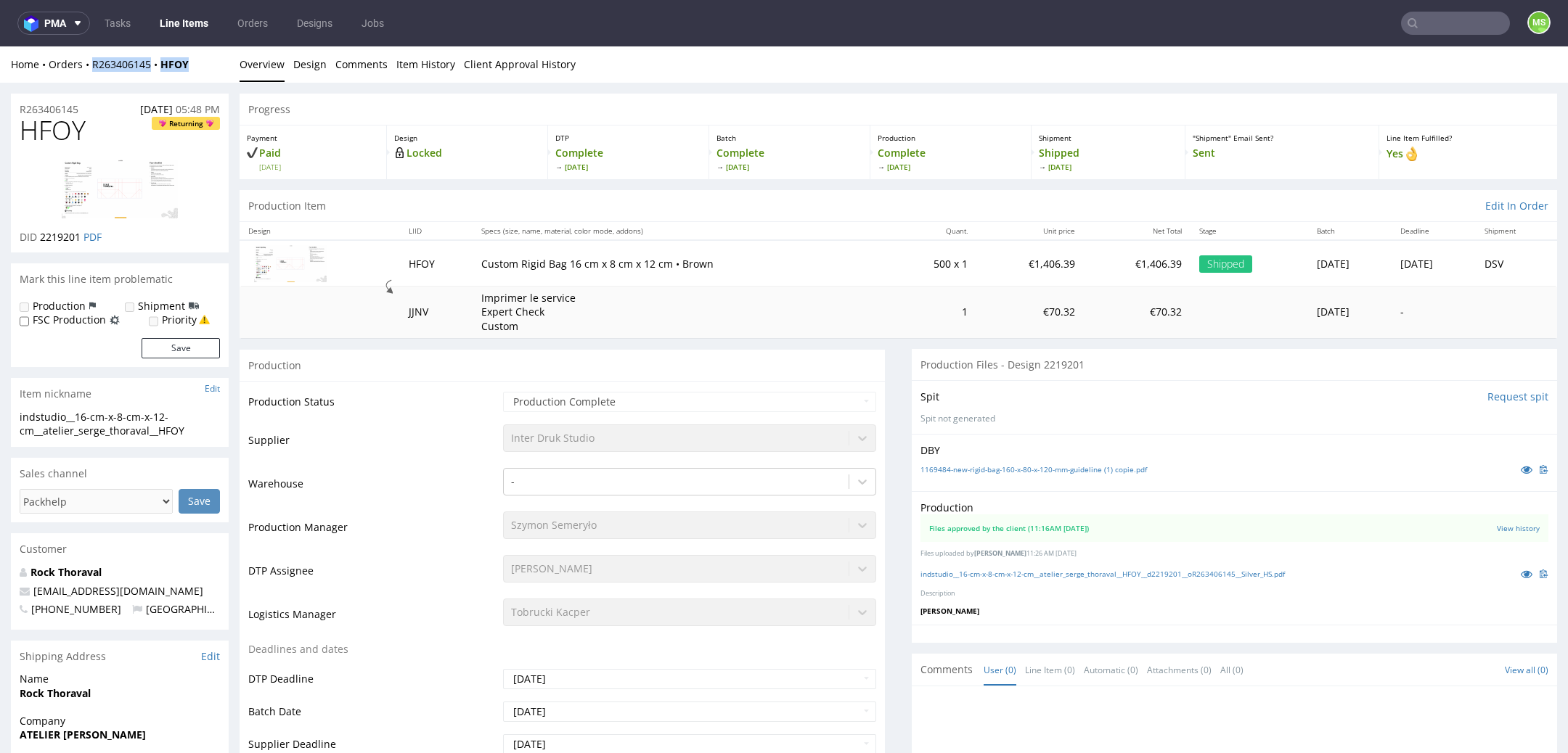
drag, startPoint x: 195, startPoint y: 69, endPoint x: 92, endPoint y: 71, distance: 103.0
click at [92, 71] on div "Home Orders R263406145 HFOY" at bounding box center [119, 65] width 218 height 15
copy div "R263406145 HFOY"
